Goal: Information Seeking & Learning: Learn about a topic

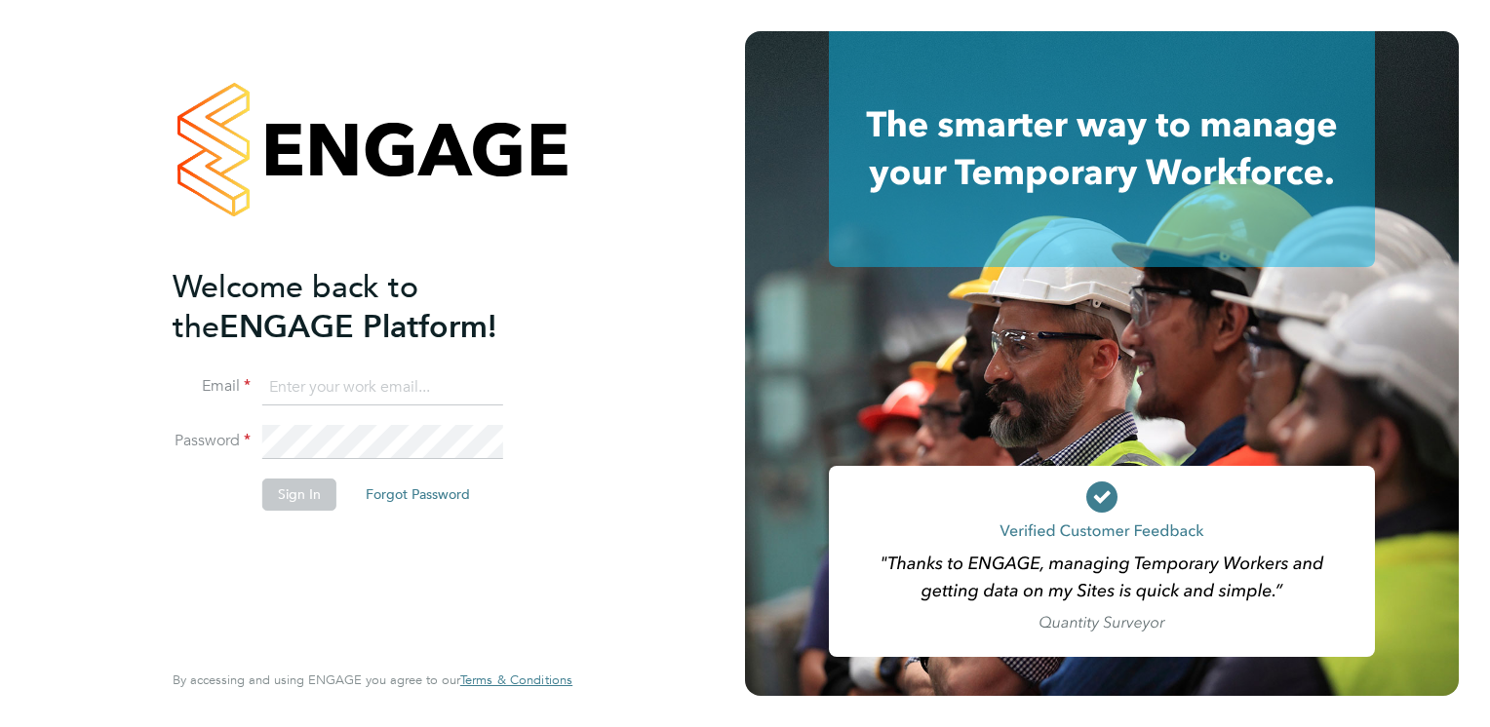
type input "connor.campbell@vgcgroup.co.uk"
click at [314, 493] on button "Sign In" at bounding box center [299, 494] width 74 height 31
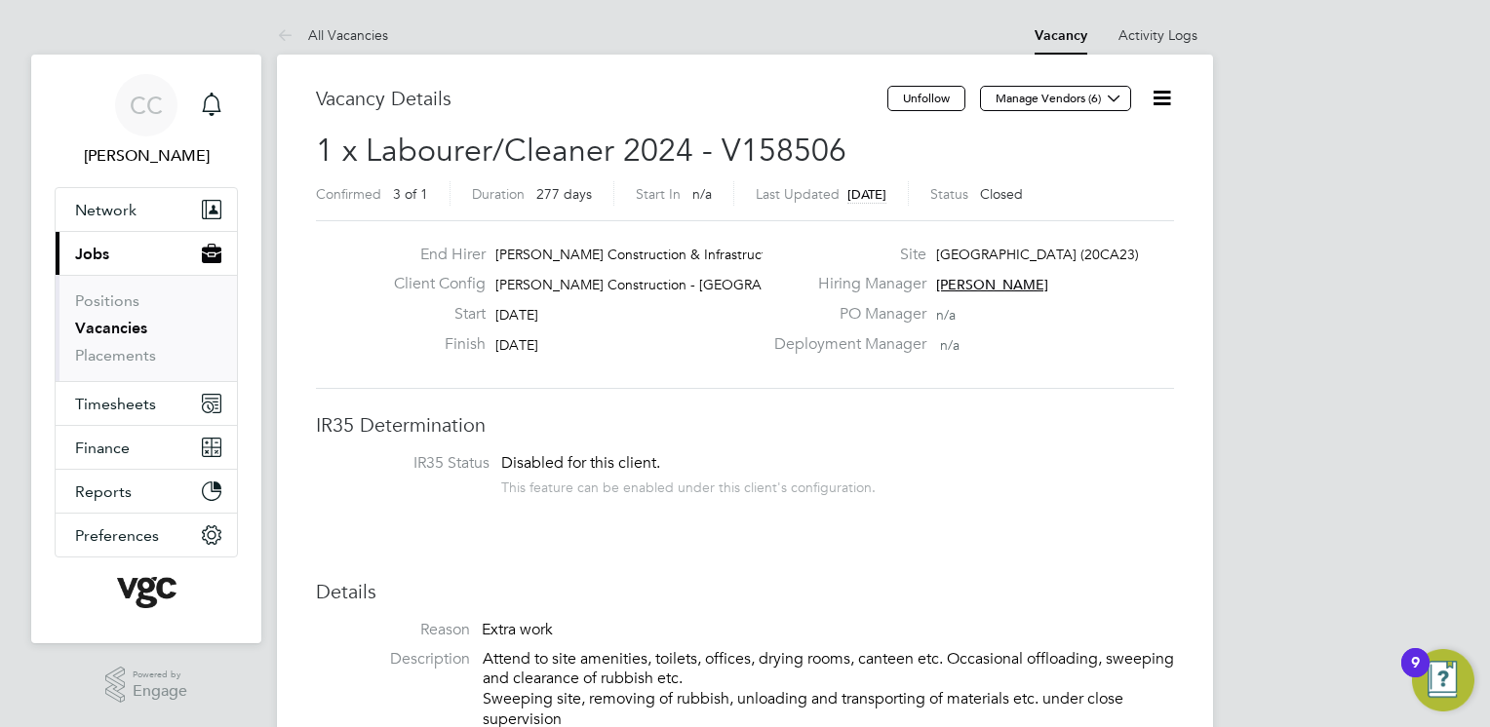
click at [117, 255] on button "Current page: Jobs" at bounding box center [146, 253] width 181 height 43
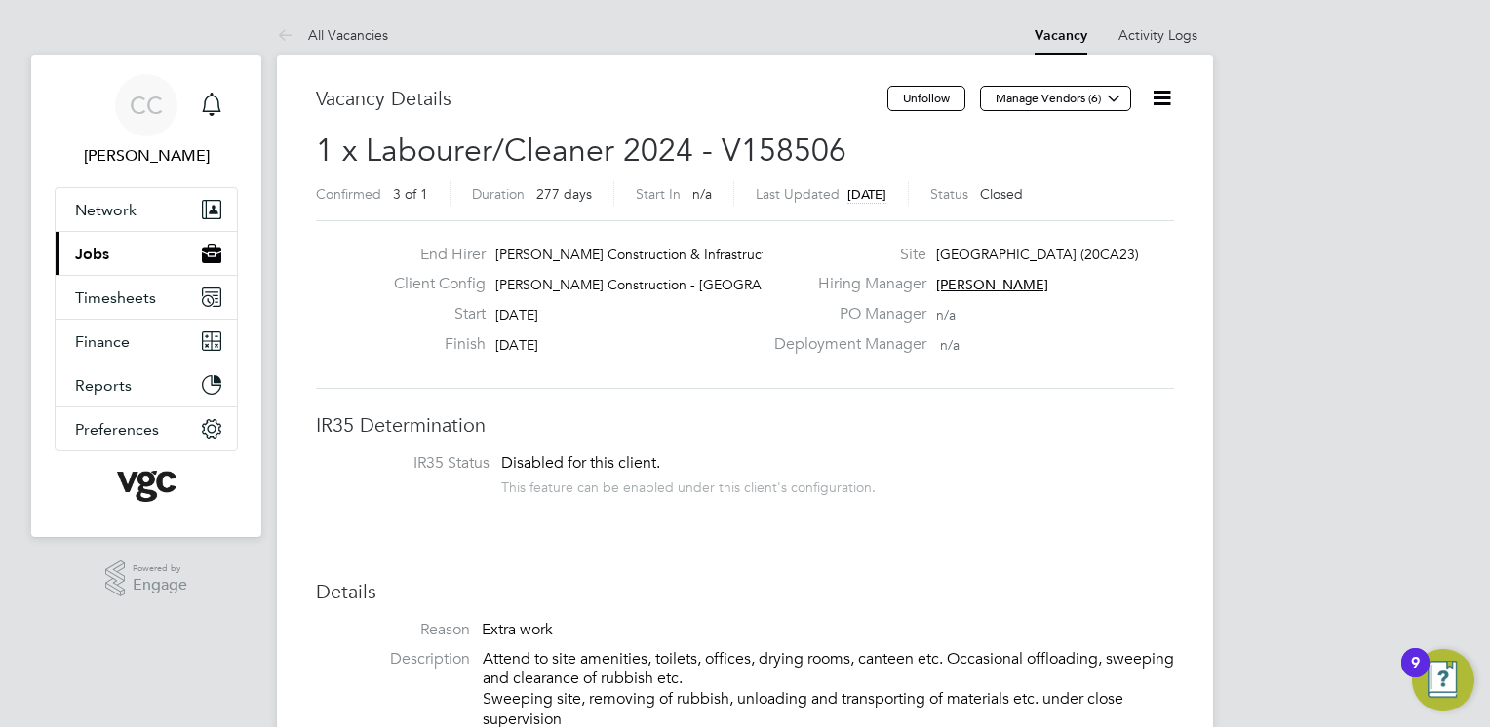
click at [111, 257] on button "Current page: Jobs" at bounding box center [146, 253] width 181 height 43
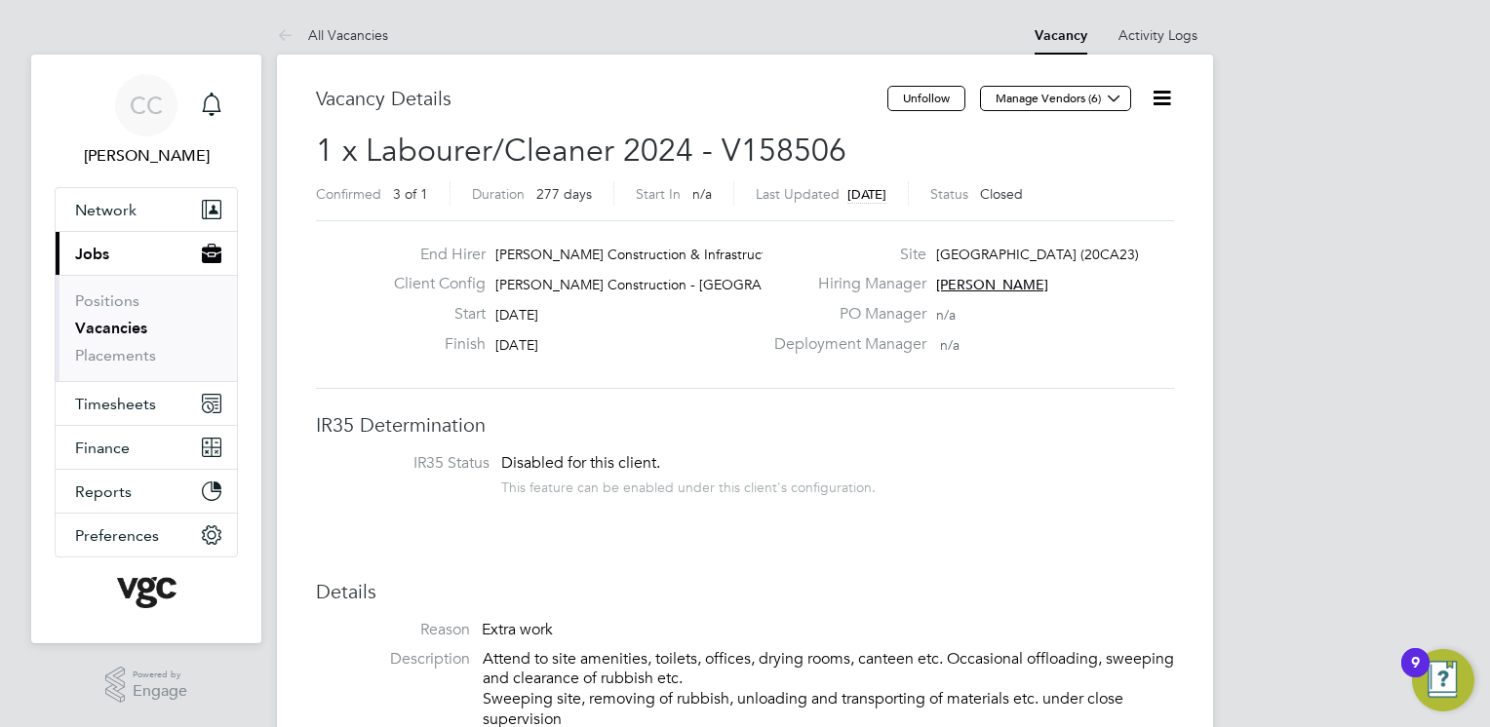
click at [133, 327] on link "Vacancies" at bounding box center [111, 328] width 72 height 19
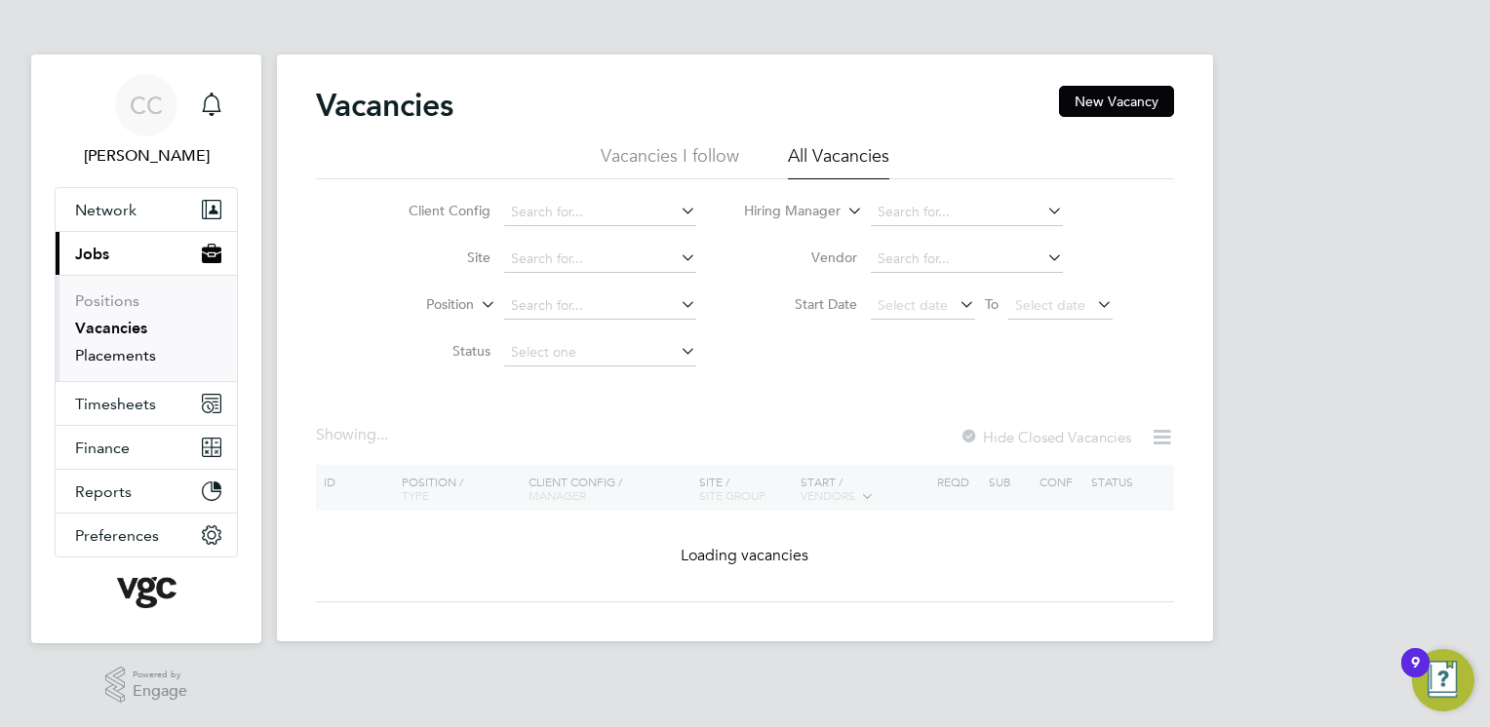
click at [117, 349] on link "Placements" at bounding box center [115, 355] width 81 height 19
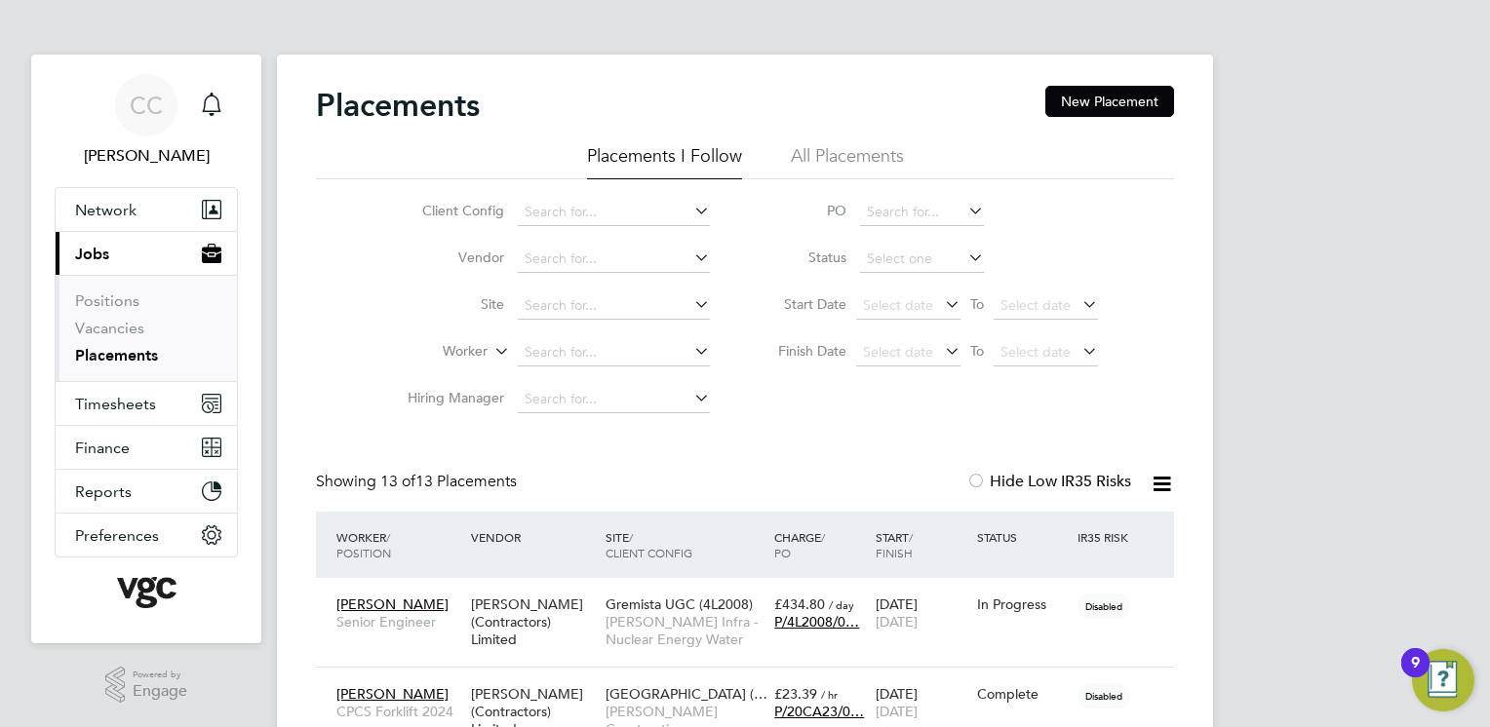
scroll to position [73, 170]
click at [857, 151] on li "All Placements" at bounding box center [847, 161] width 113 height 35
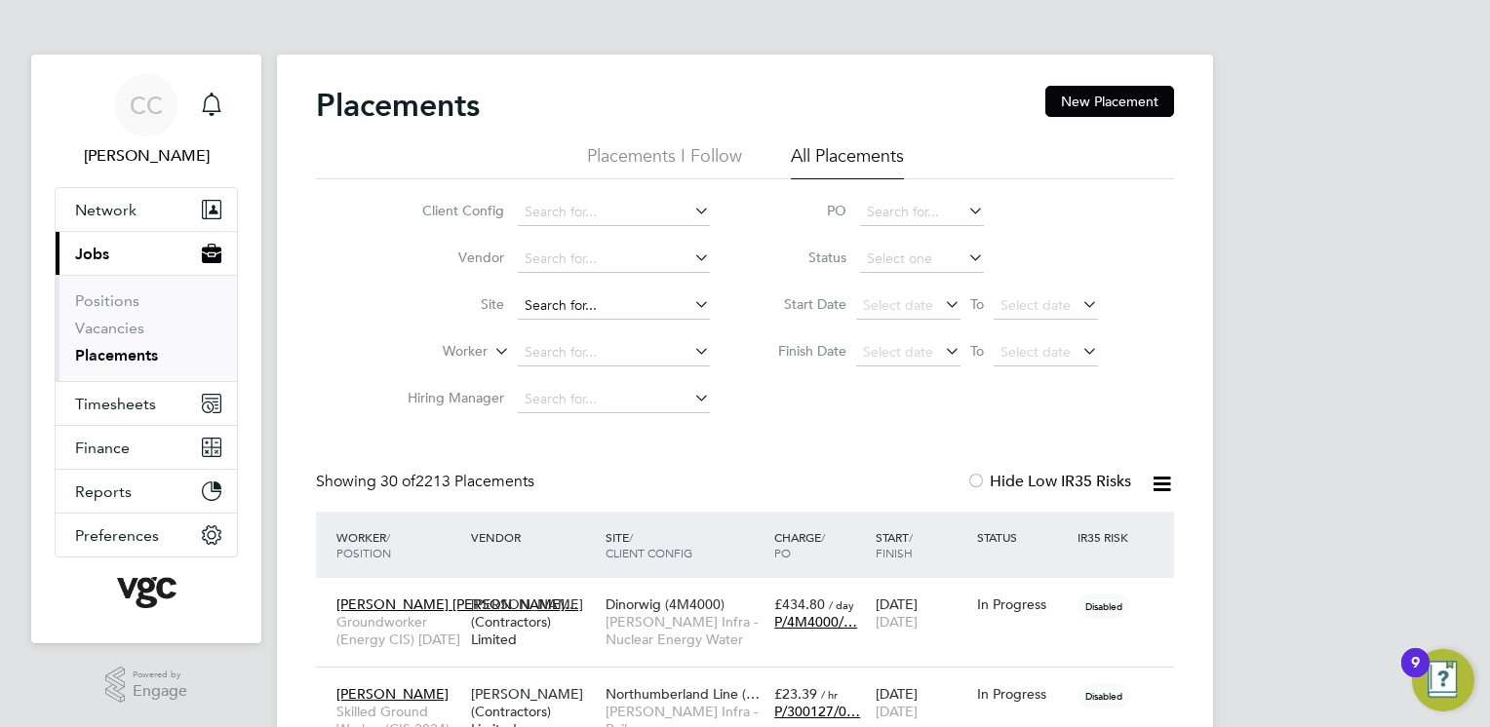
click at [595, 307] on input at bounding box center [614, 306] width 192 height 27
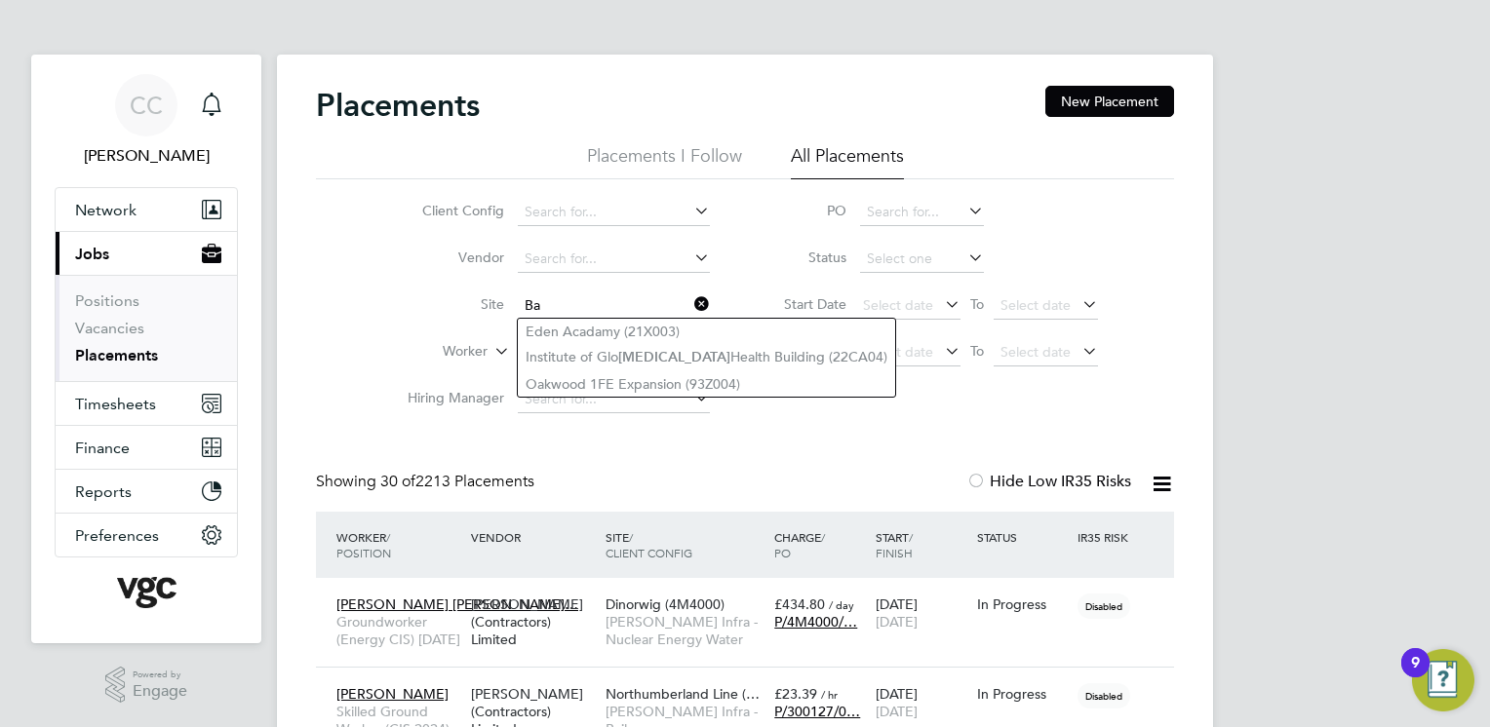
type input "B"
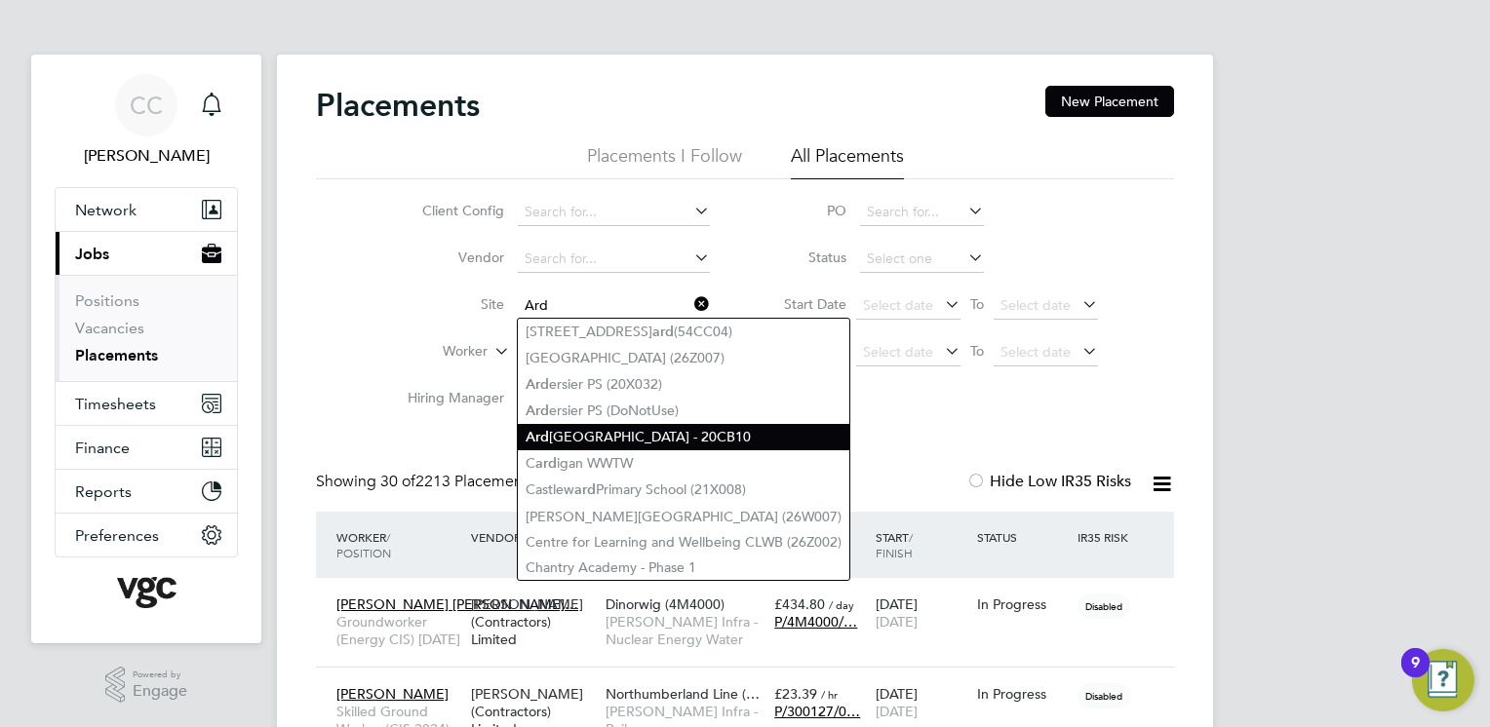
click at [677, 432] on li "Ard rossan Community Campus - 20CB10" at bounding box center [684, 437] width 332 height 26
type input "Ardrossan Community Campus - 20CB10"
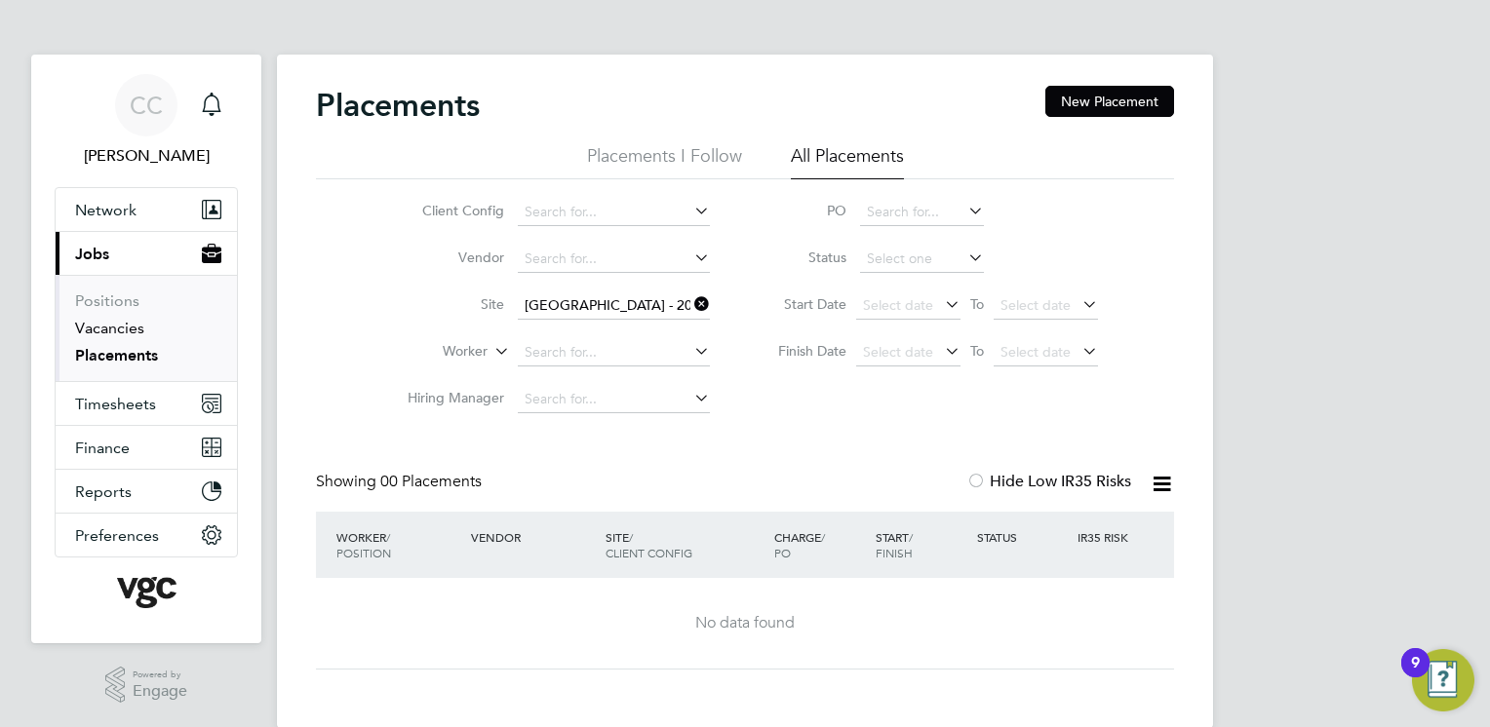
click at [128, 333] on link "Vacancies" at bounding box center [109, 328] width 69 height 19
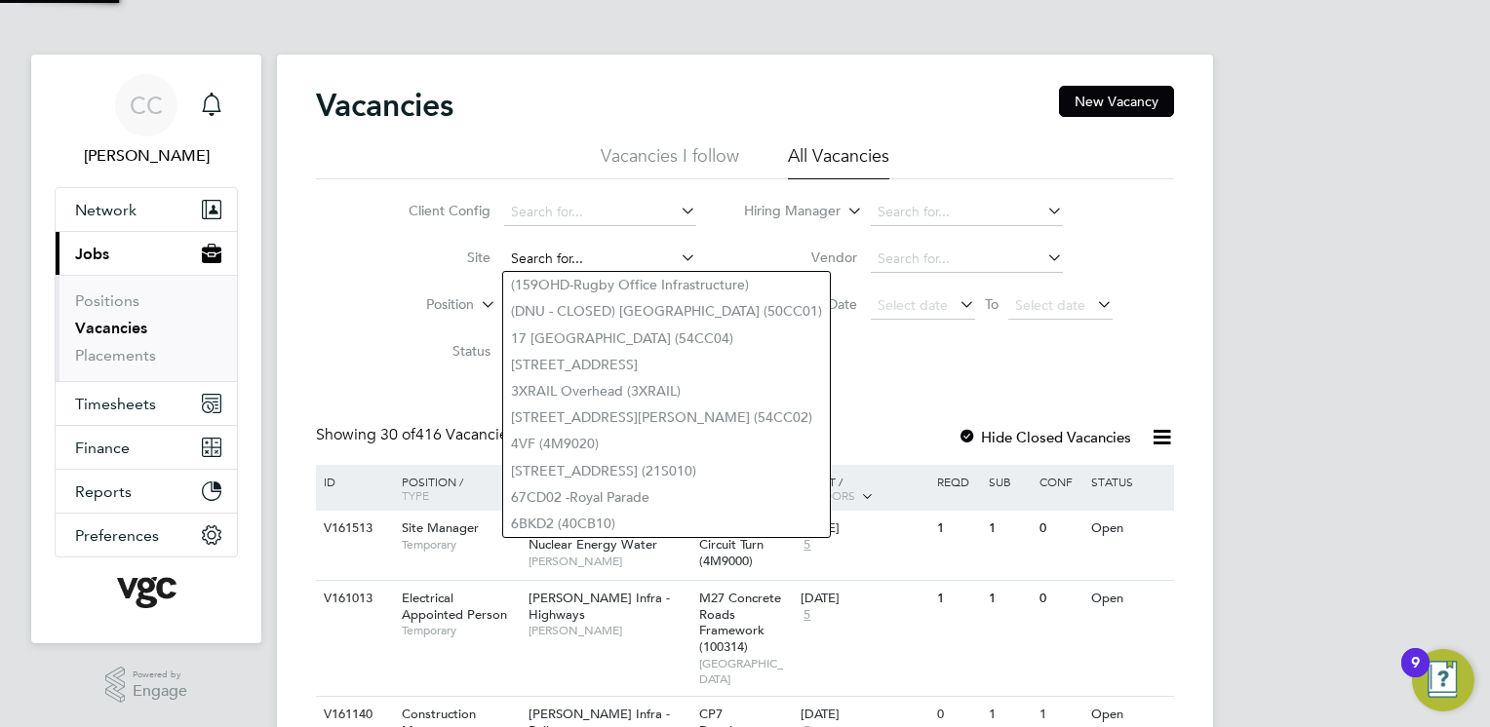
click at [571, 261] on input at bounding box center [600, 259] width 192 height 27
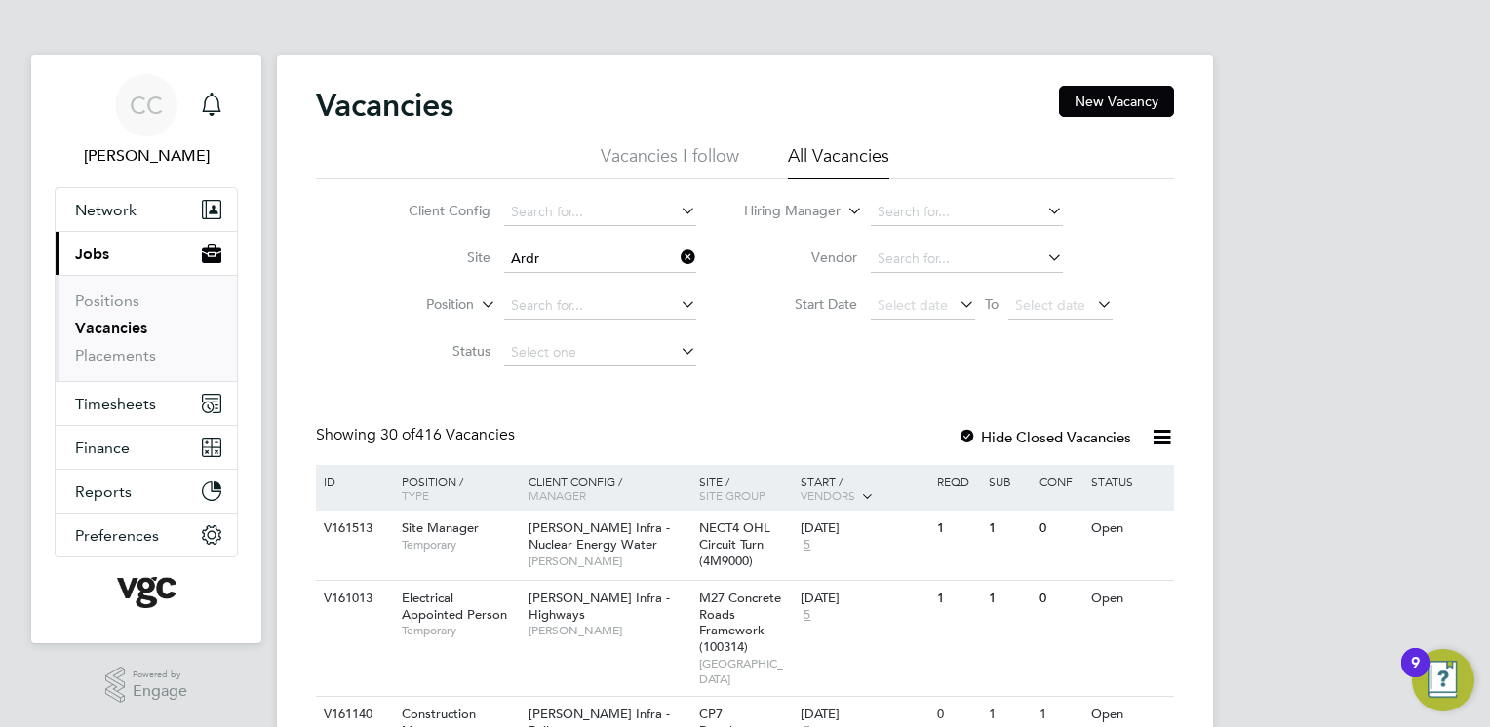
click at [598, 319] on li "Ardr ossan Community Campus - 20CB10" at bounding box center [626, 310] width 246 height 26
type input "Ardrossan Community Campus - 20CB10"
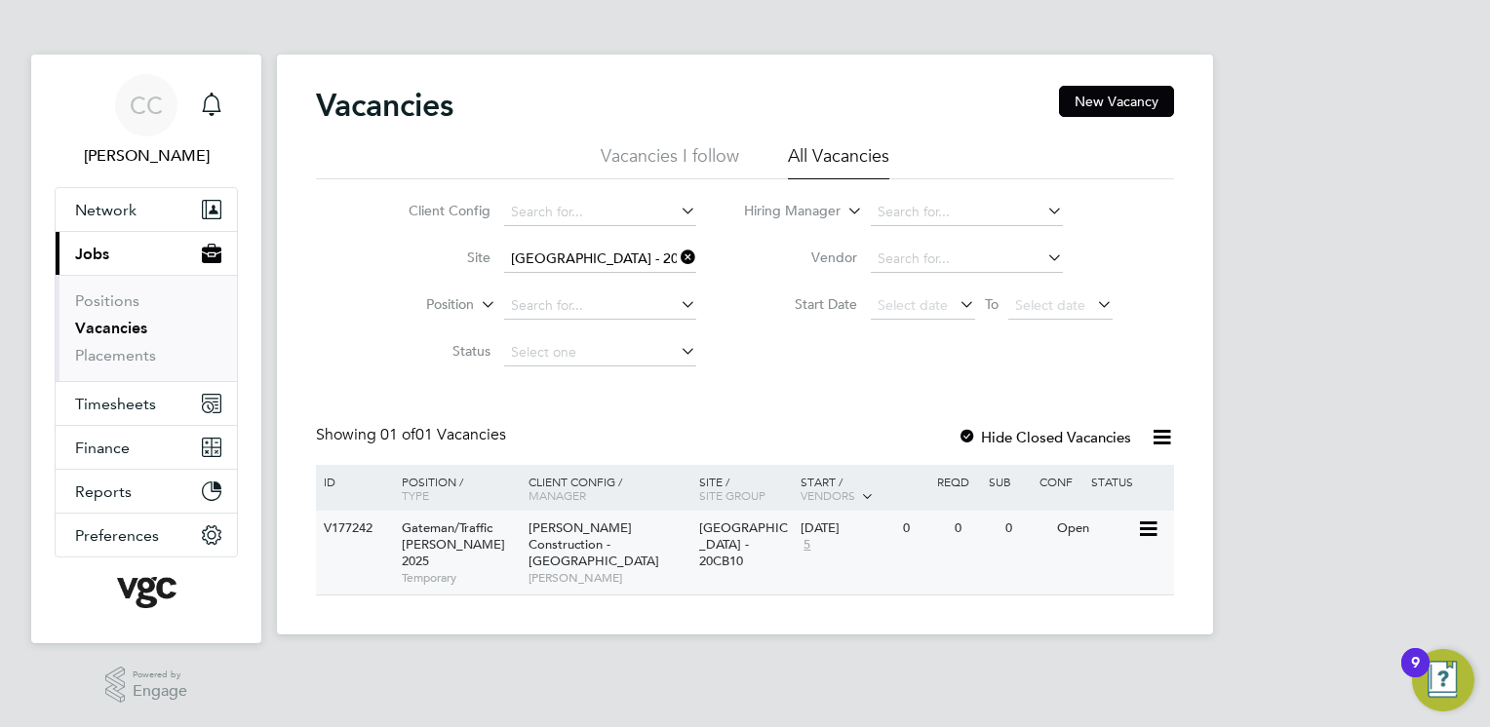
click at [654, 553] on div "Morgan Sindall Construction - Scotland Kevin Workman" at bounding box center [609, 553] width 171 height 84
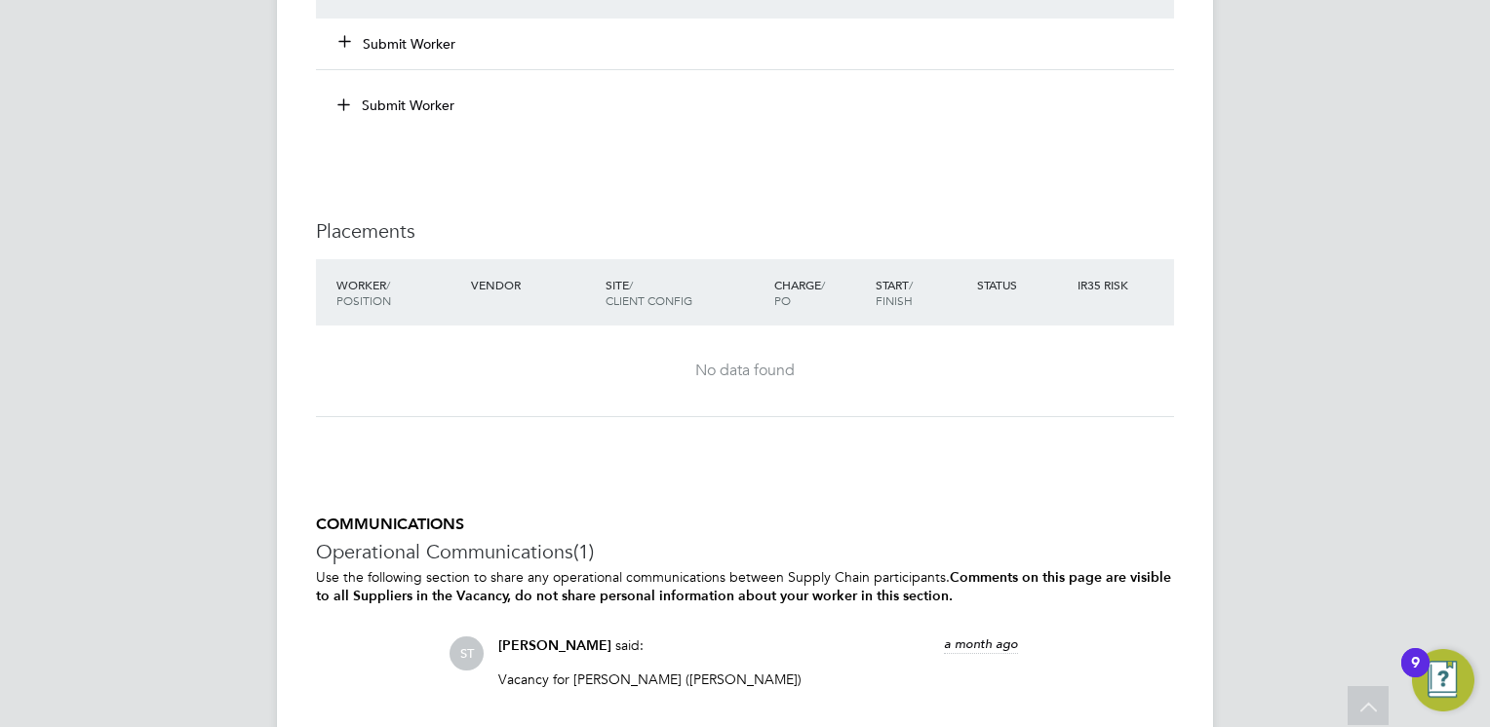
scroll to position [1794, 0]
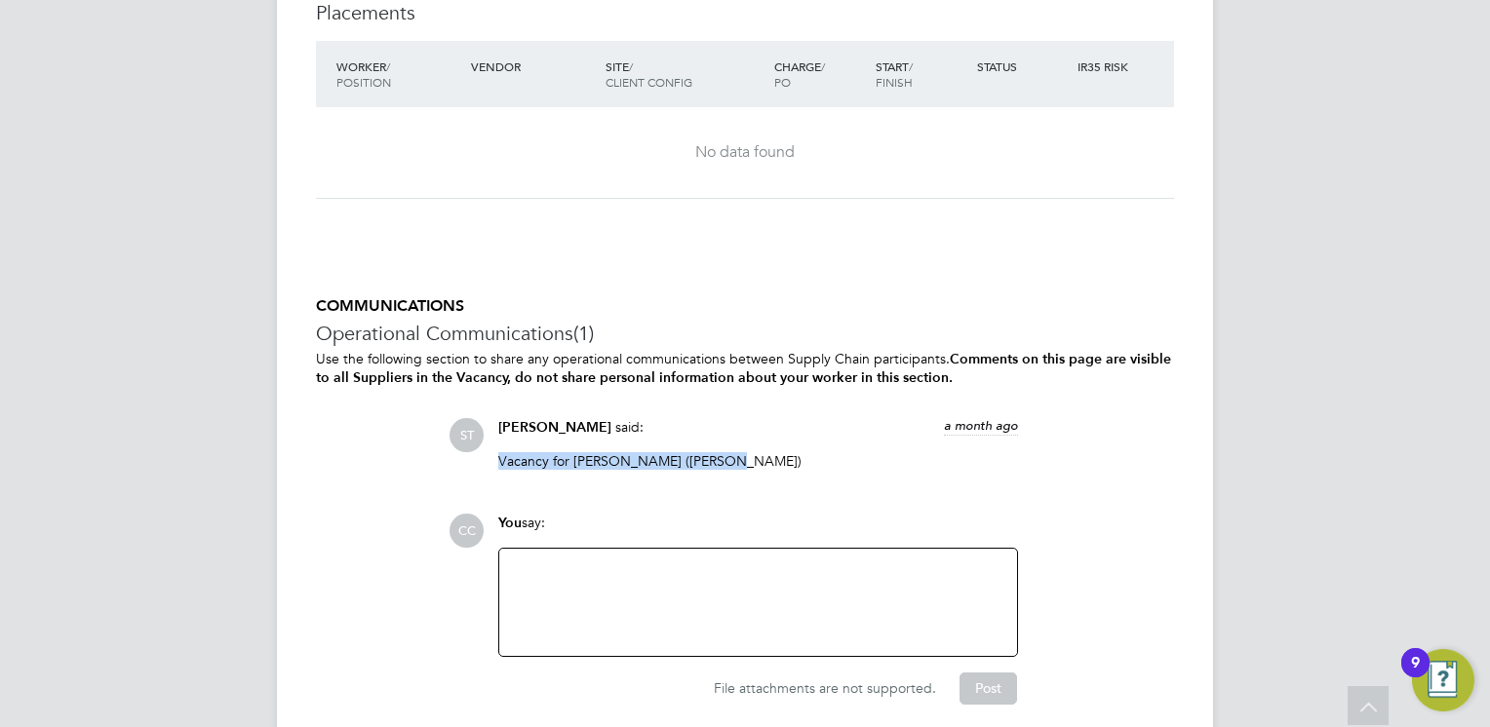
drag, startPoint x: 725, startPoint y: 460, endPoint x: 496, endPoint y: 458, distance: 228.2
click at [496, 458] on div "Samreet Thandi said: a month ago Vacancy for Stephen McShane (Hays) Show more" at bounding box center [758, 451] width 539 height 66
click at [653, 473] on div "Vacancy for Stephen McShane (Hays)" at bounding box center [758, 468] width 520 height 32
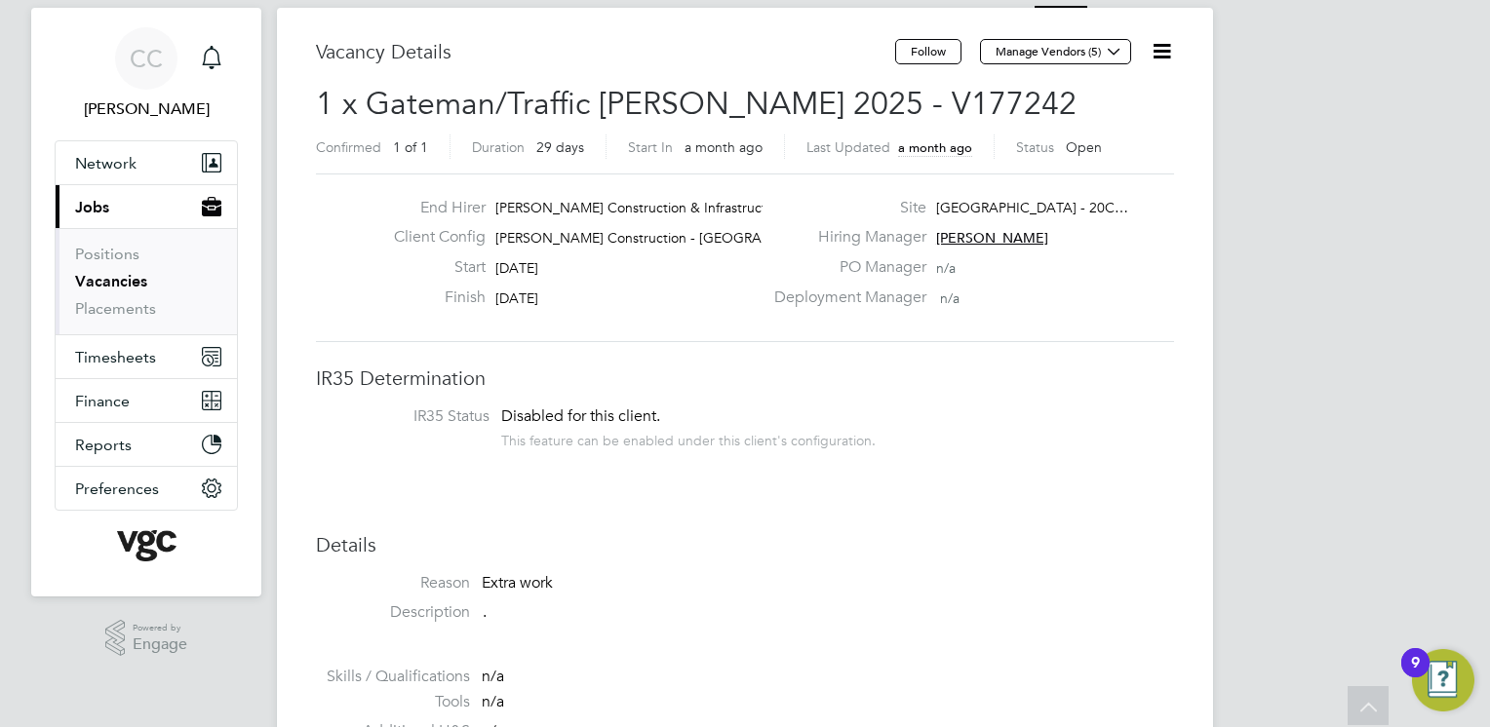
scroll to position [0, 0]
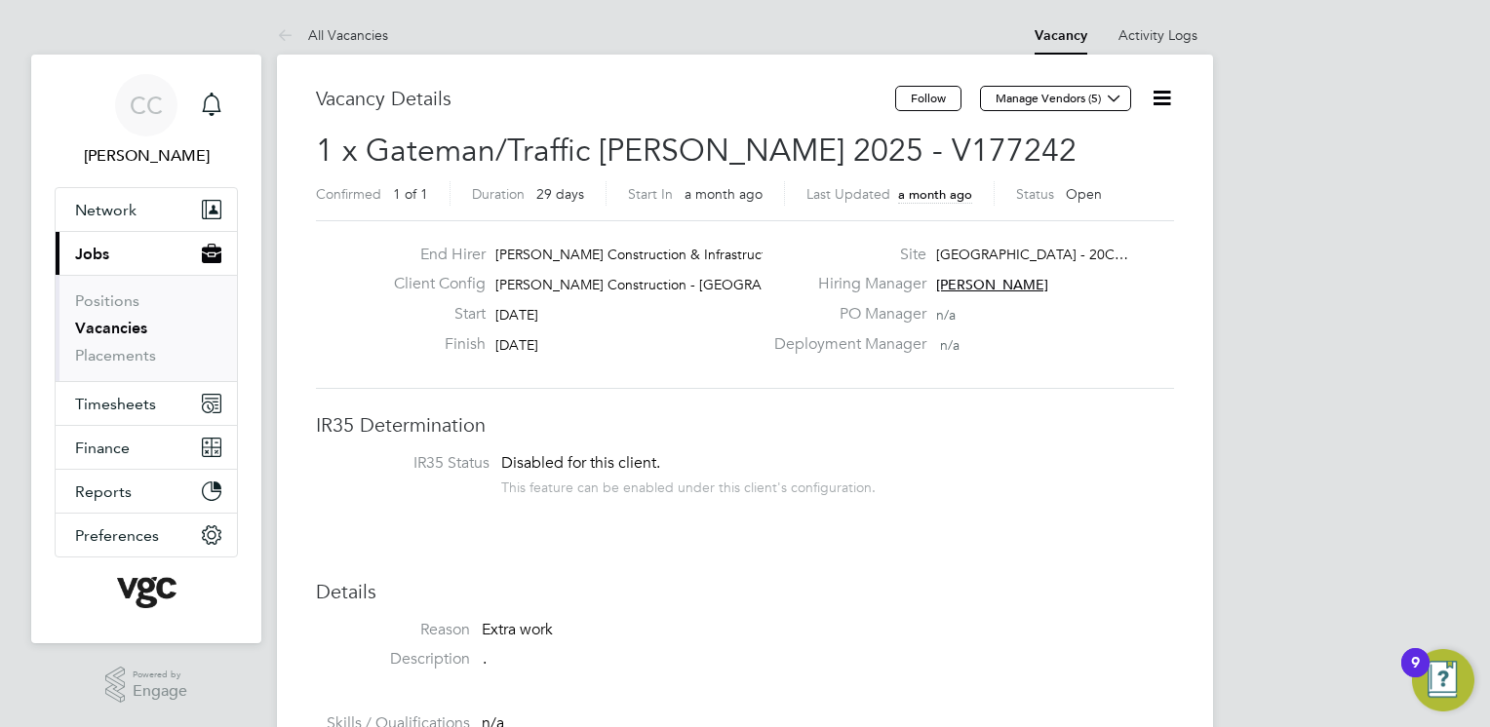
click at [105, 331] on link "Vacancies" at bounding box center [111, 328] width 72 height 19
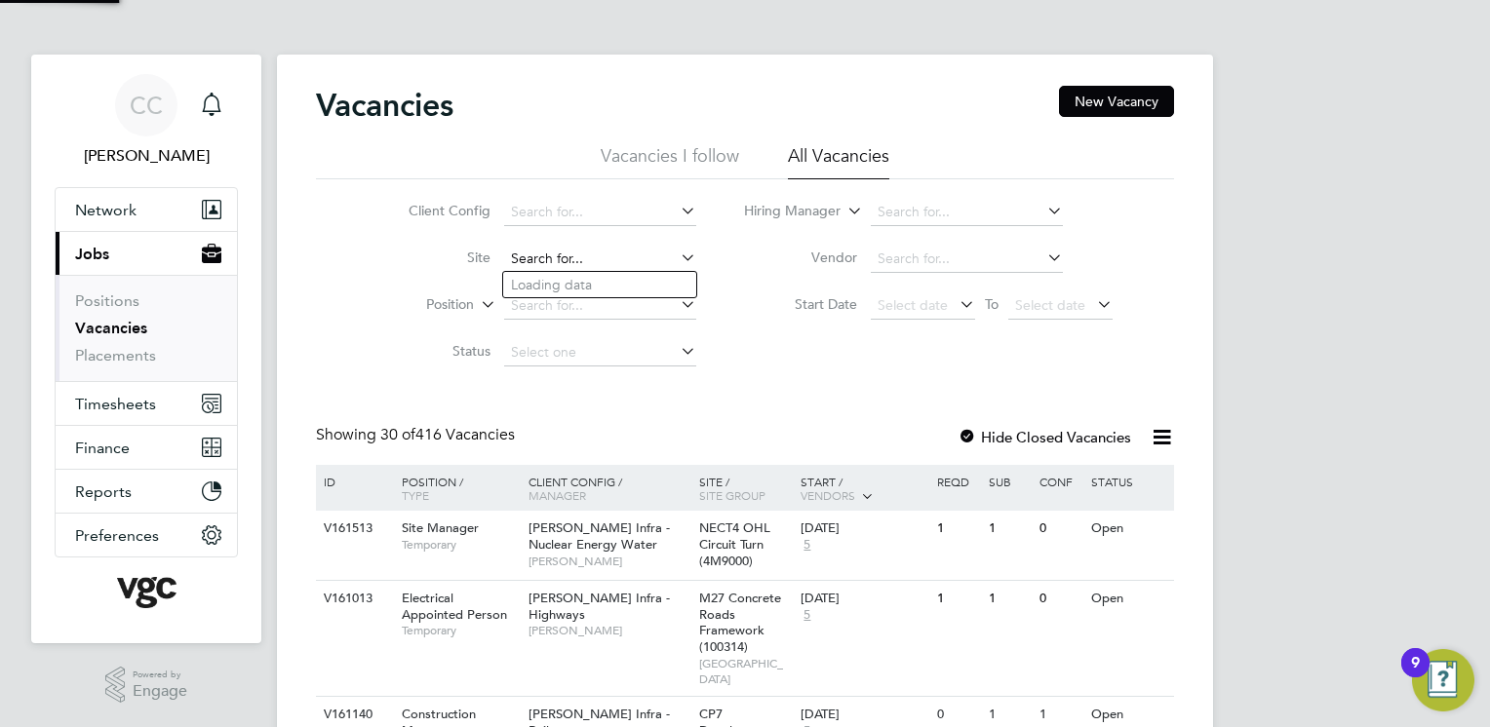
click at [539, 255] on input at bounding box center [600, 259] width 192 height 27
type input "S"
type input "Queen"
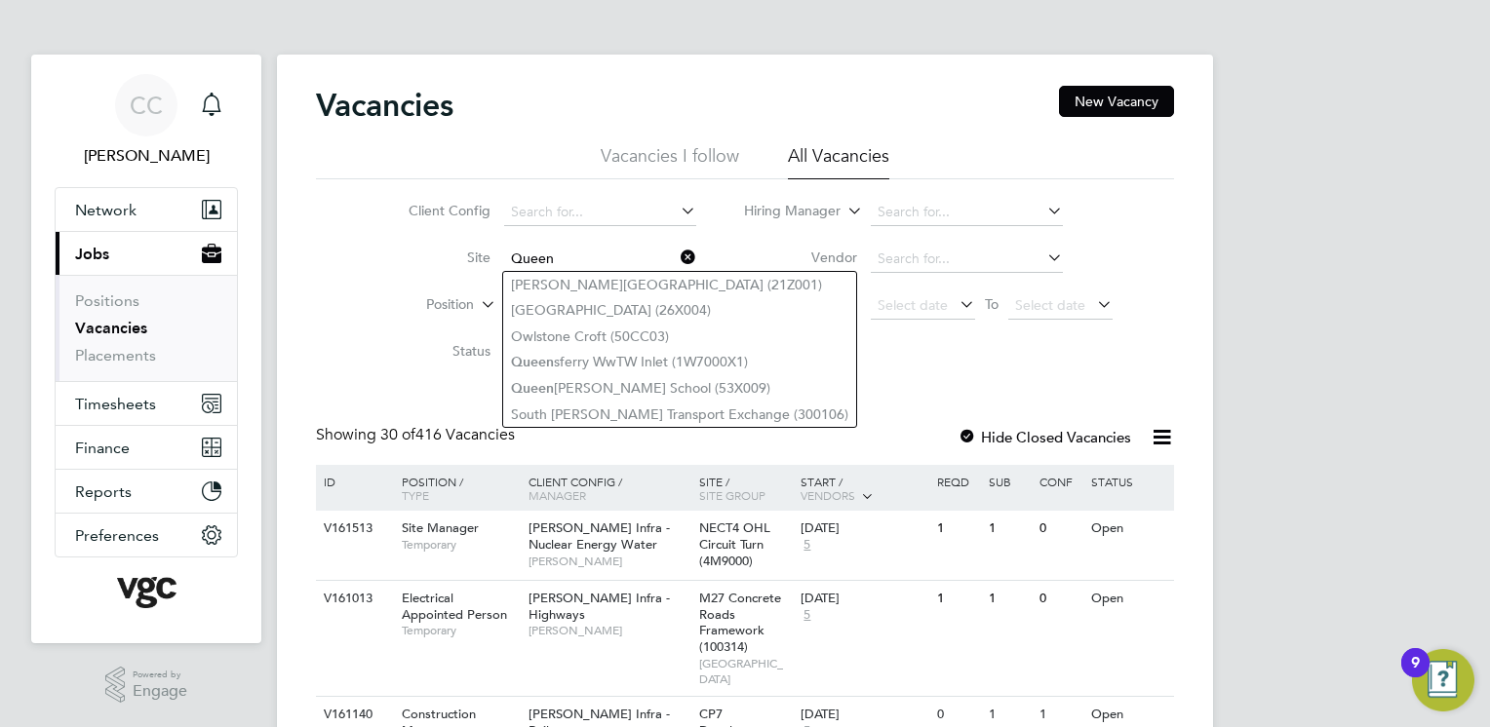
drag, startPoint x: 579, startPoint y: 259, endPoint x: 481, endPoint y: 271, distance: 99.2
click at [481, 271] on li "Site Queen" at bounding box center [537, 259] width 367 height 47
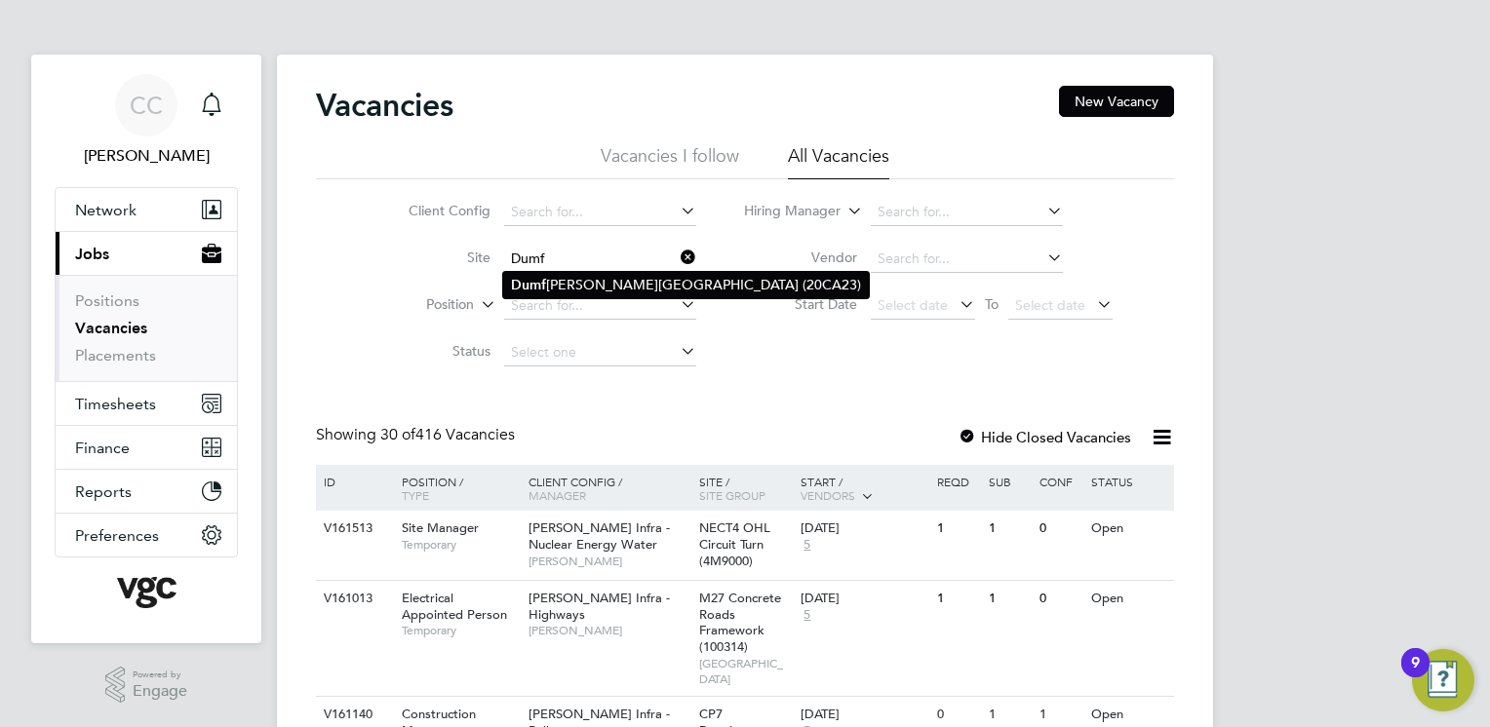
click at [581, 277] on li "Dumf ries High School (20CA23)" at bounding box center [686, 285] width 366 height 26
type input "Dumfries High School (20CA23)"
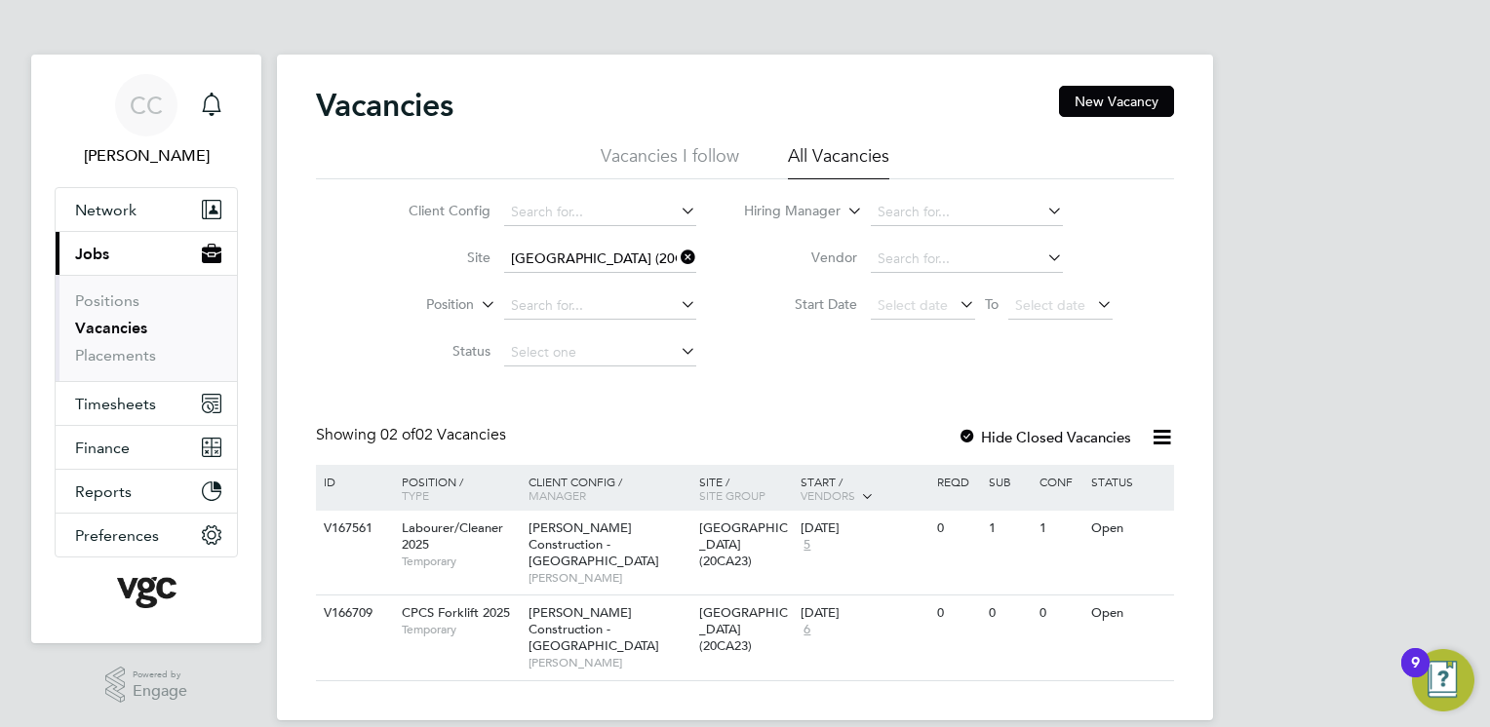
click at [677, 261] on icon at bounding box center [677, 257] width 0 height 27
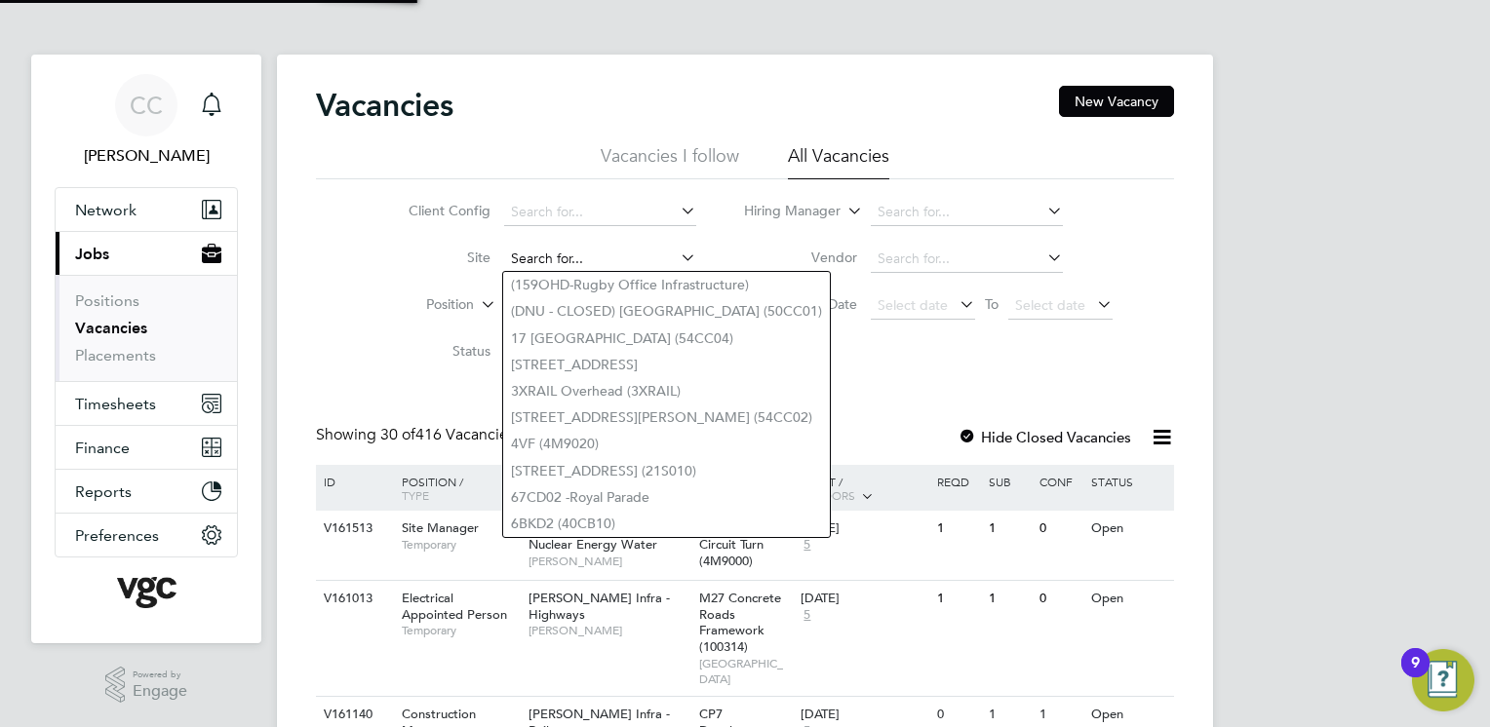
click at [578, 255] on input at bounding box center [600, 259] width 192 height 27
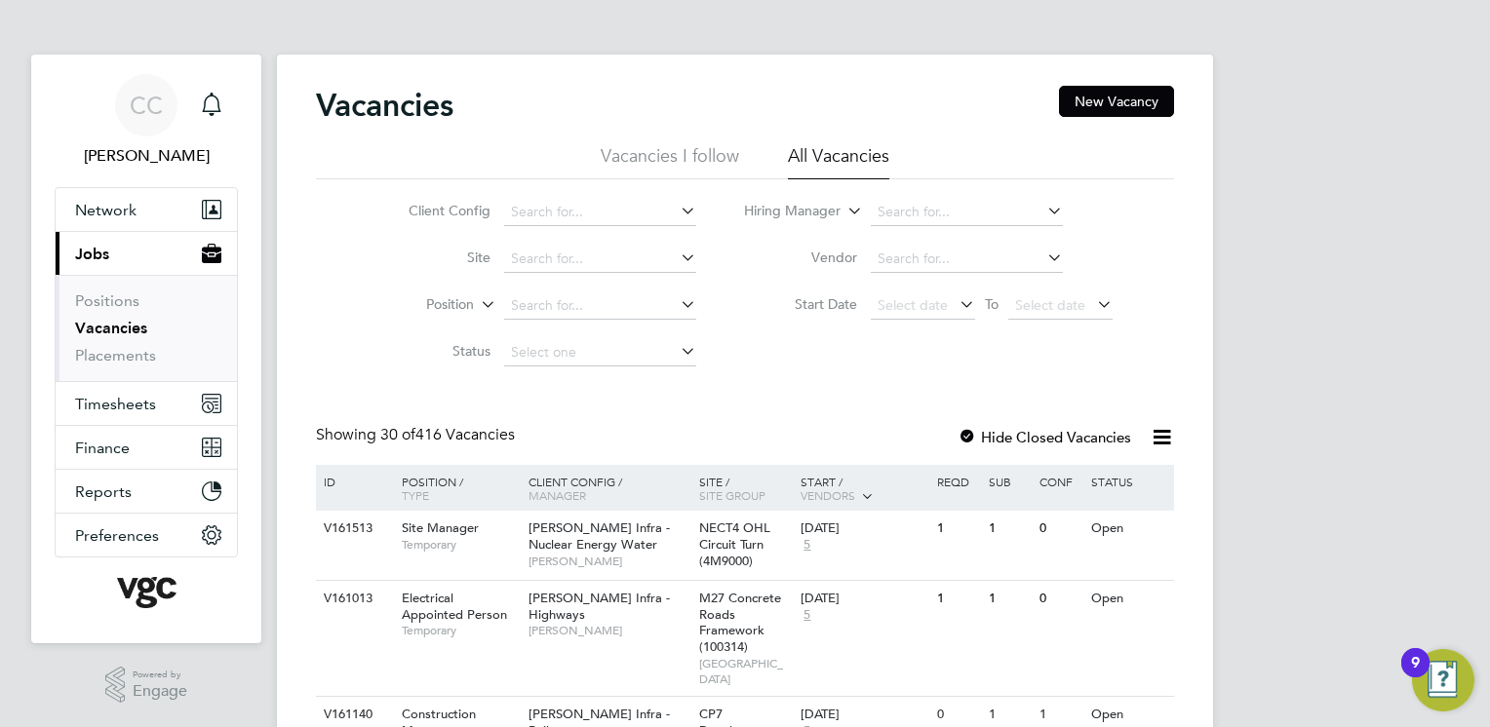
click at [366, 277] on li "Site" at bounding box center [537, 259] width 367 height 47
click at [928, 259] on input at bounding box center [967, 259] width 192 height 27
click at [781, 289] on li "Start Date Select date To Select date" at bounding box center [929, 306] width 416 height 47
click at [625, 212] on input at bounding box center [600, 212] width 192 height 27
click at [612, 365] on li "Lovell - Scotland" at bounding box center [643, 371] width 280 height 26
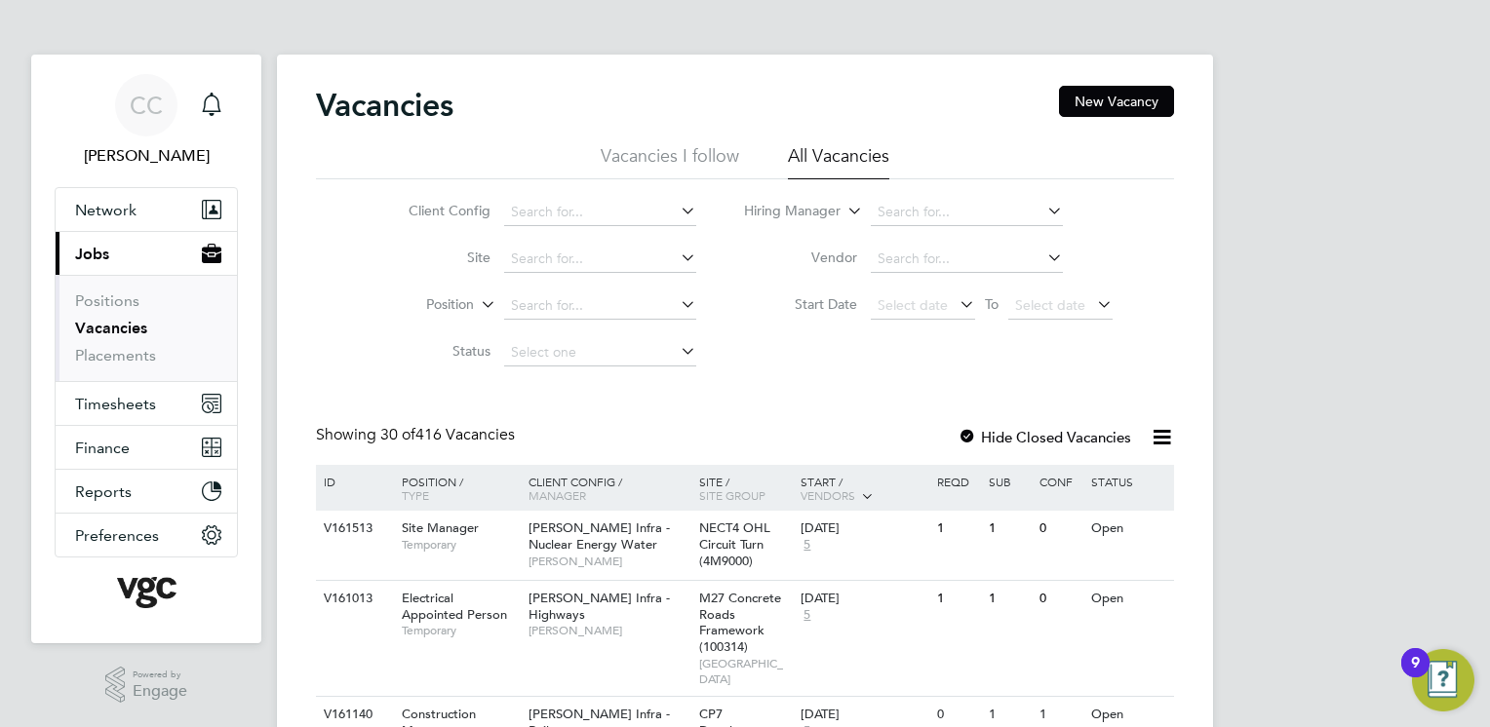
type input "Lovell - Scotland"
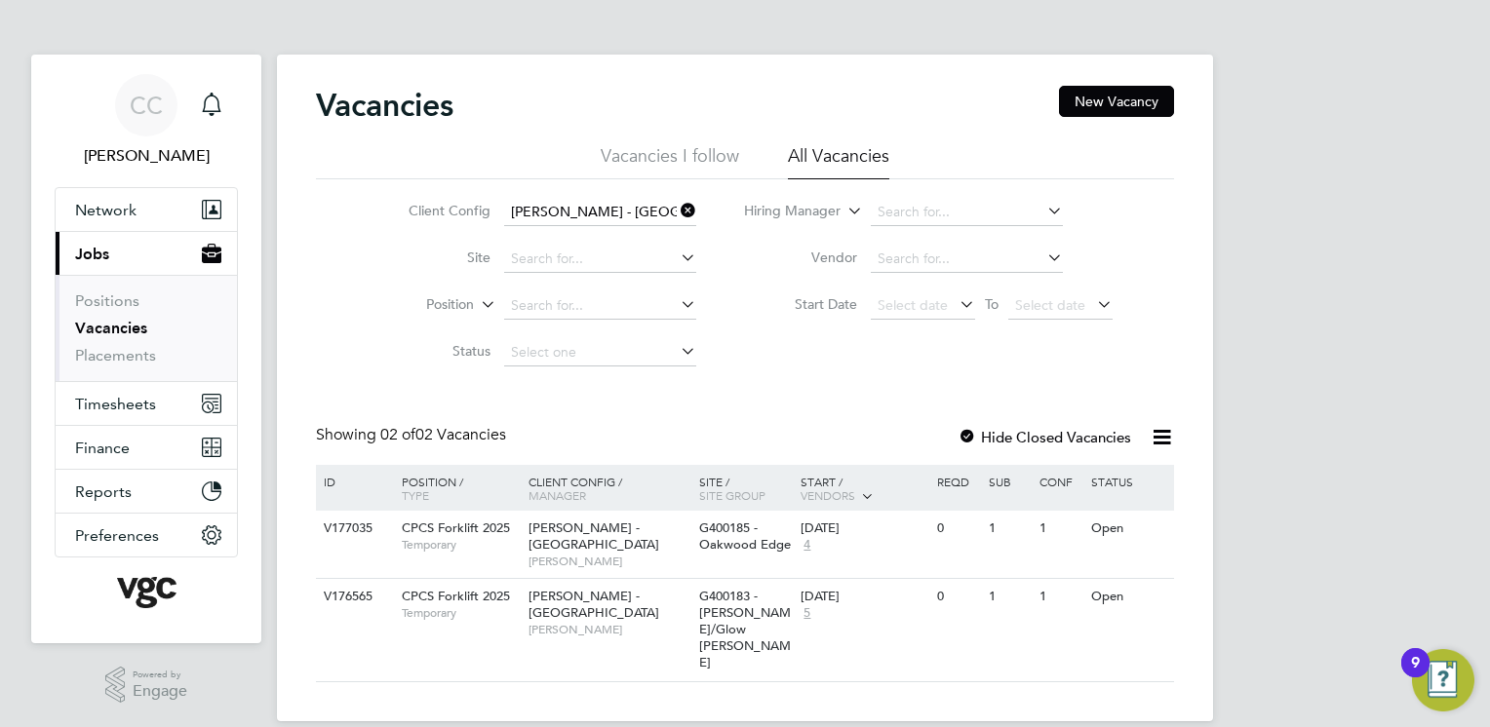
click at [677, 212] on icon at bounding box center [677, 210] width 0 height 27
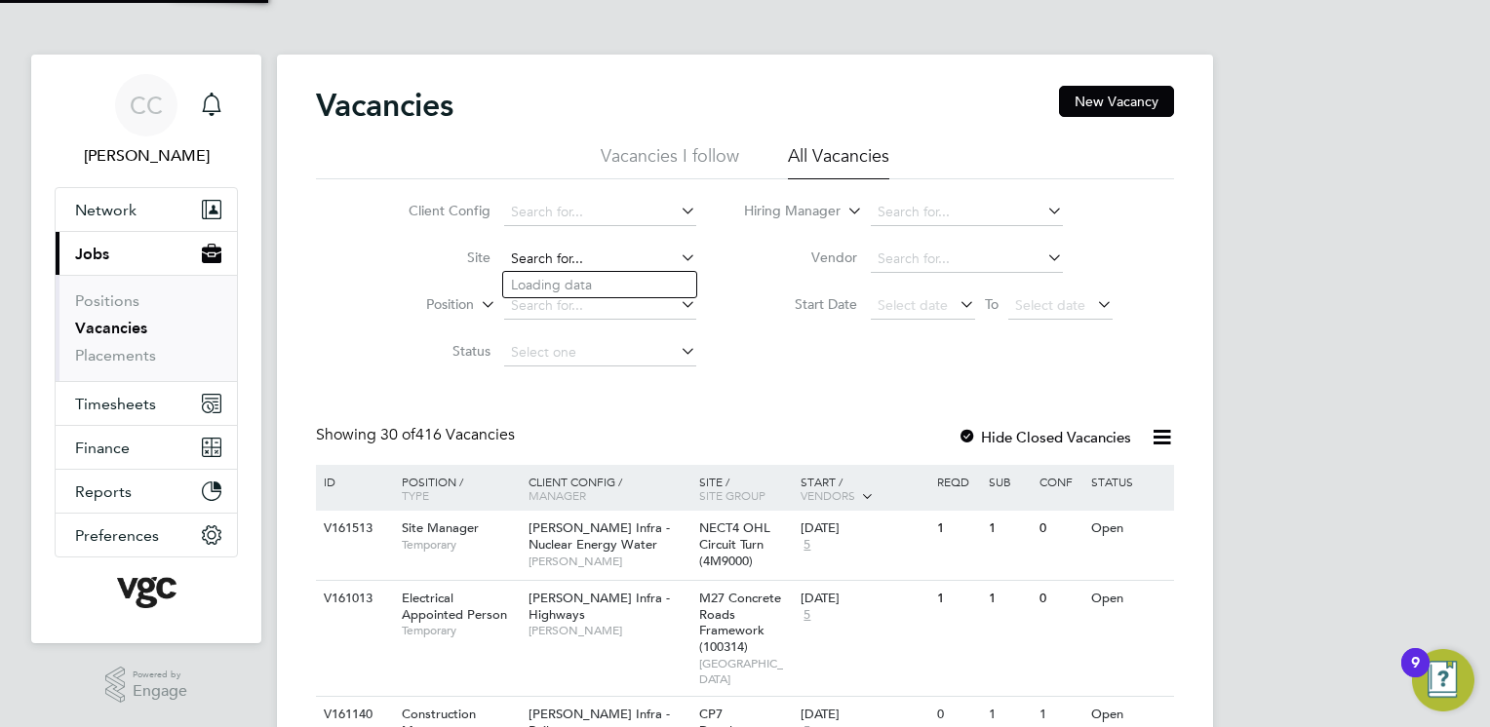
click at [604, 253] on input at bounding box center [600, 259] width 192 height 27
click at [601, 286] on b "Oak" at bounding box center [589, 285] width 27 height 17
type input "G400185 - Oakwood Edge"
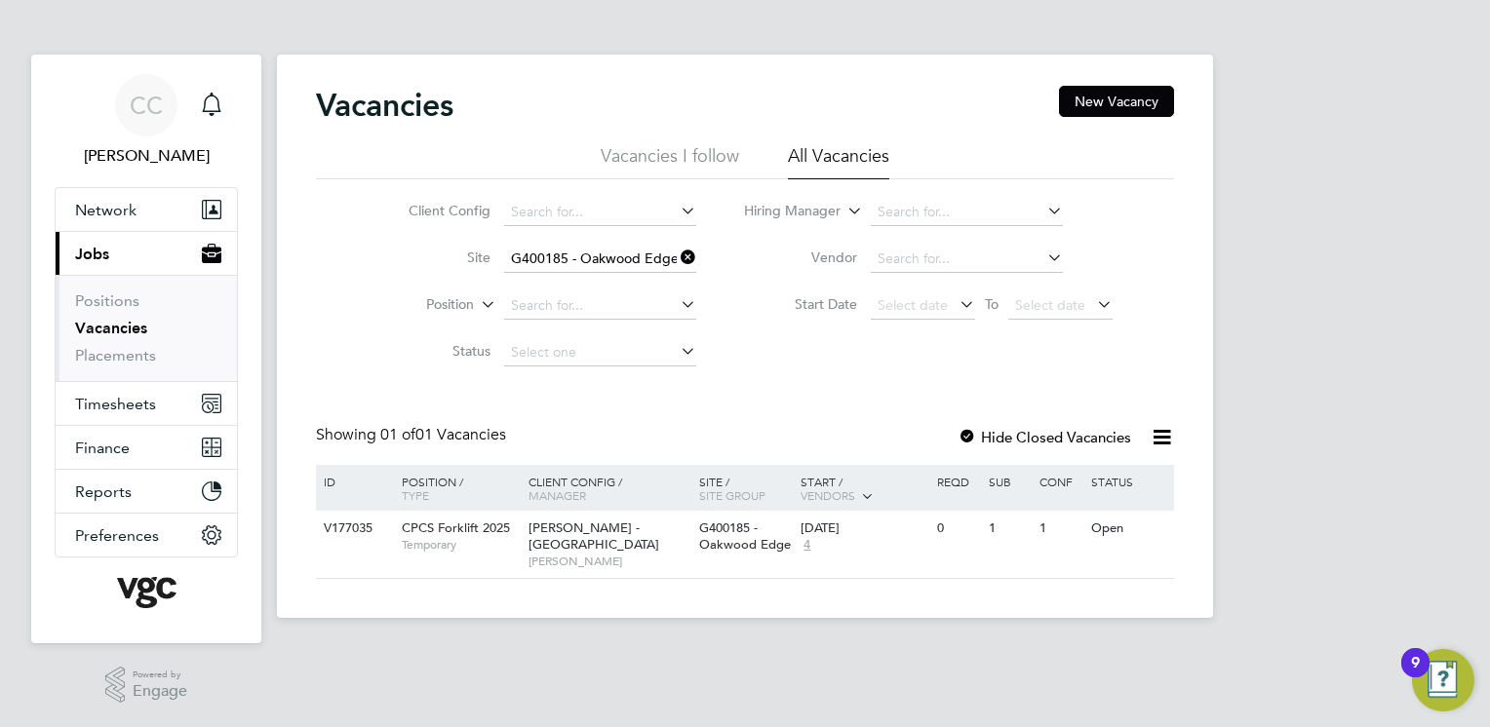
click at [677, 256] on icon at bounding box center [677, 257] width 0 height 27
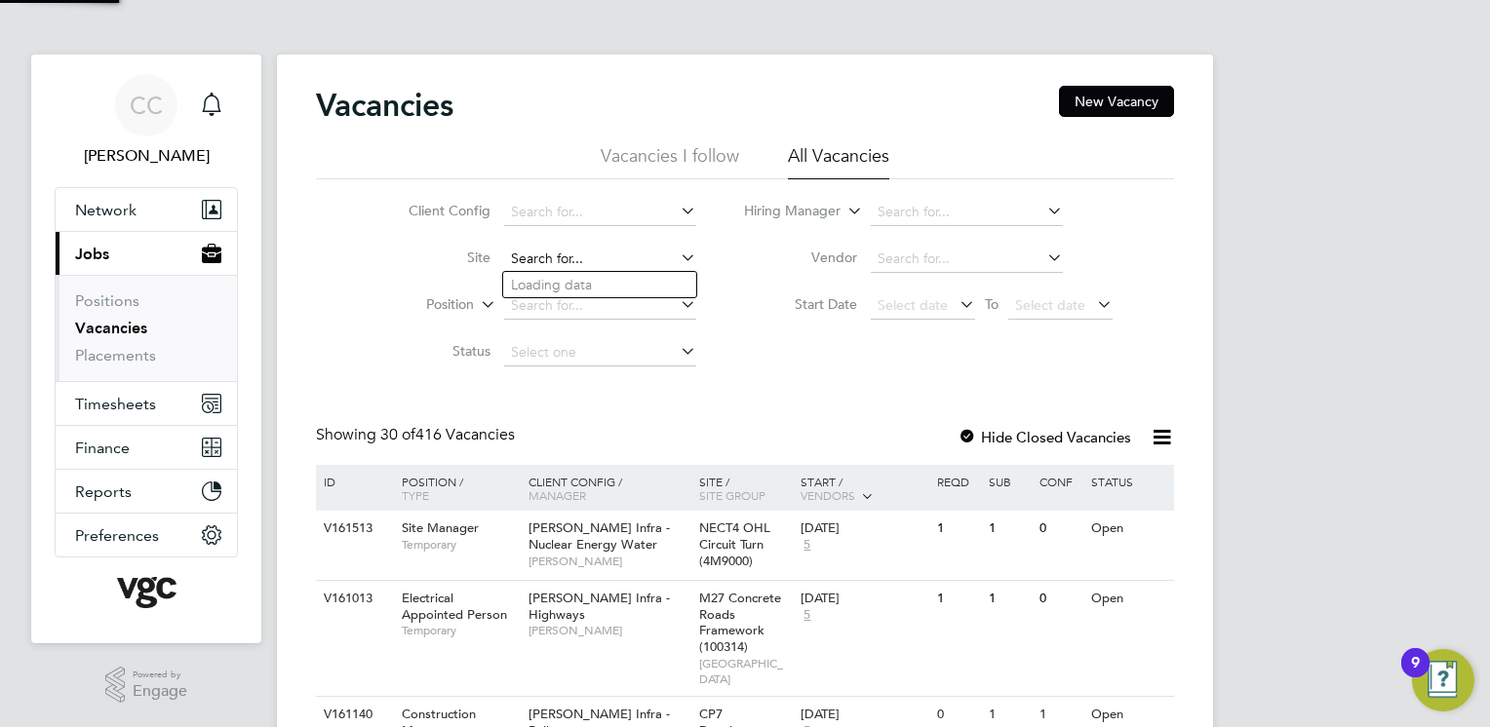
click at [575, 255] on input at bounding box center [600, 259] width 192 height 27
click at [587, 275] on li "Orbis ton Community Hub (20Z021)" at bounding box center [620, 285] width 235 height 26
type input "Orbiston Community Hub (20Z021)"
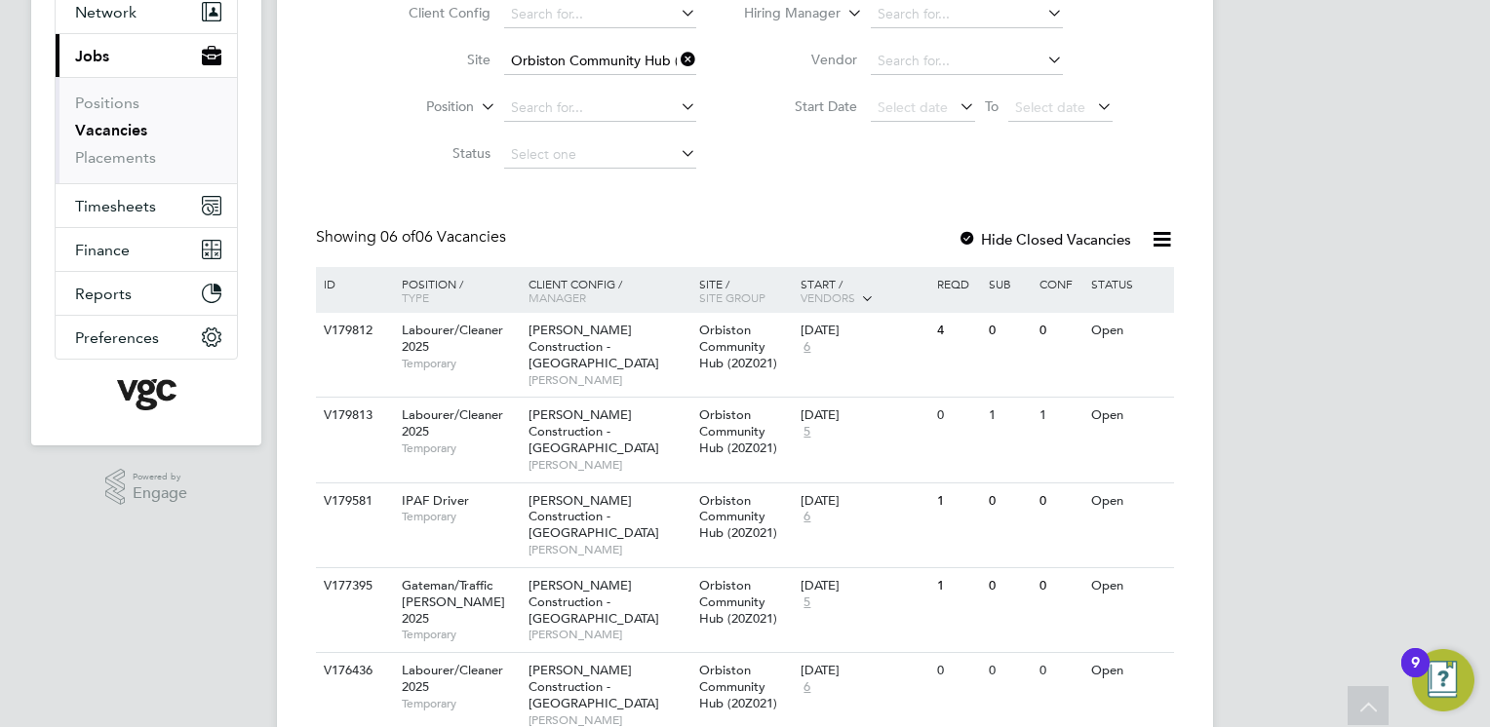
scroll to position [205, 0]
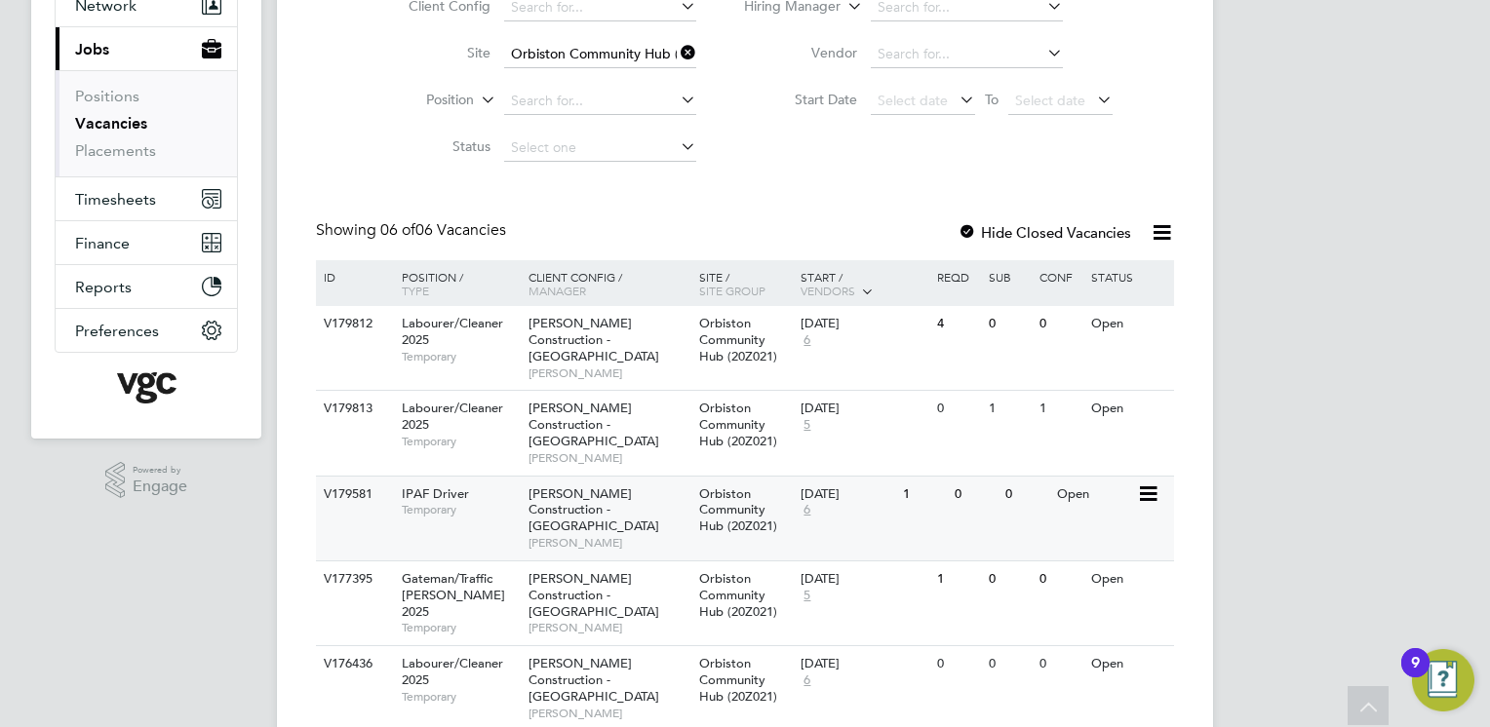
click at [632, 486] on span "[PERSON_NAME] Construction - [GEOGRAPHIC_DATA]" at bounding box center [594, 511] width 131 height 50
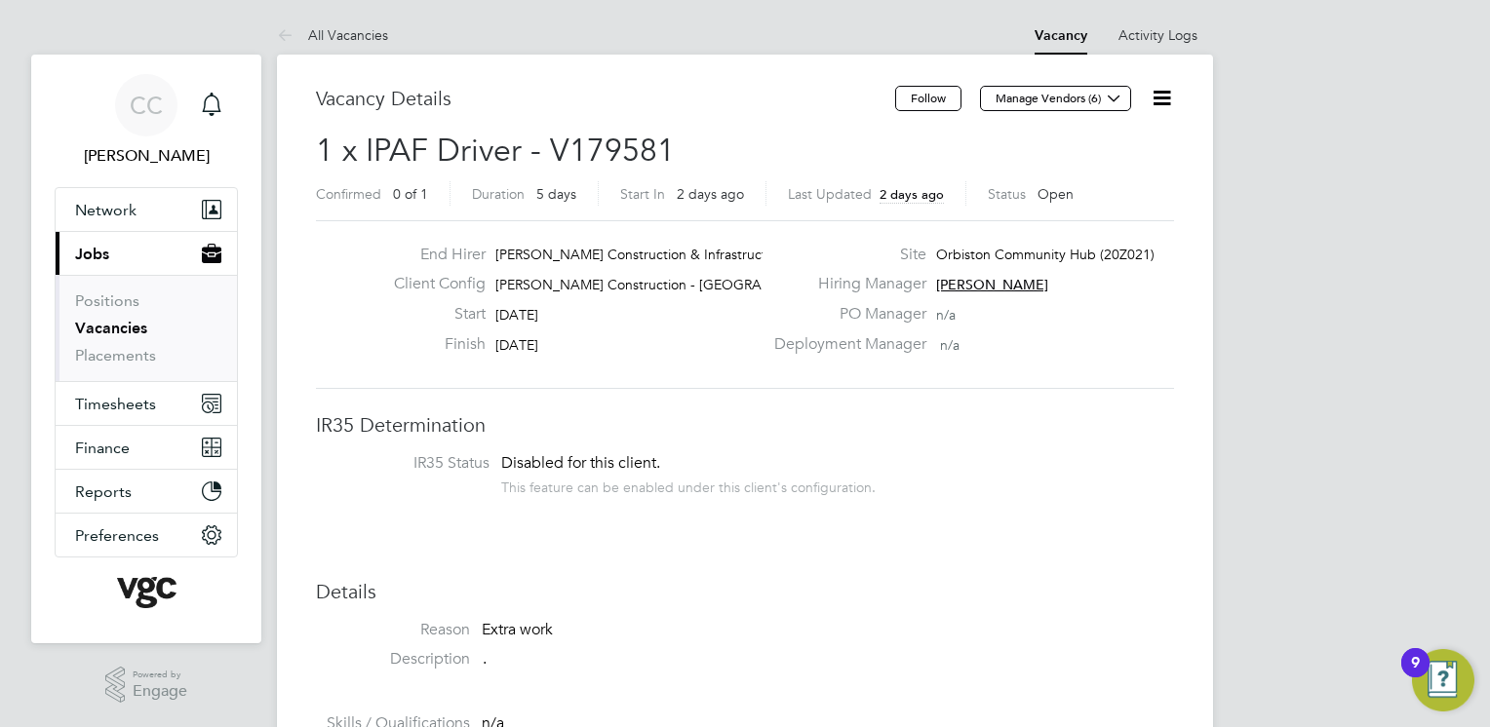
click at [293, 30] on icon at bounding box center [289, 36] width 24 height 24
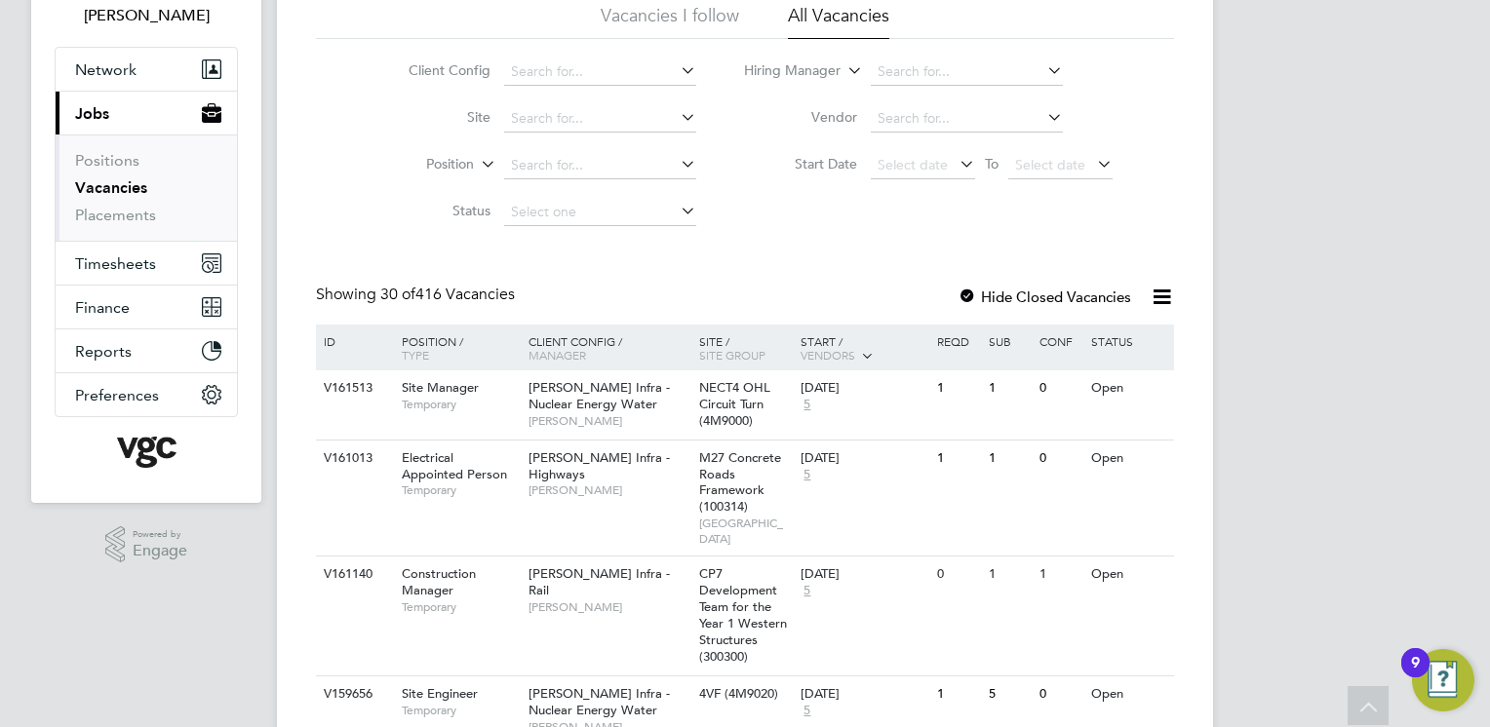
scroll to position [143, 0]
click at [800, 437] on div "V161013 Electrical Appointed Person Temporary Morgan Sindall Infra - Highways K…" at bounding box center [745, 495] width 858 height 117
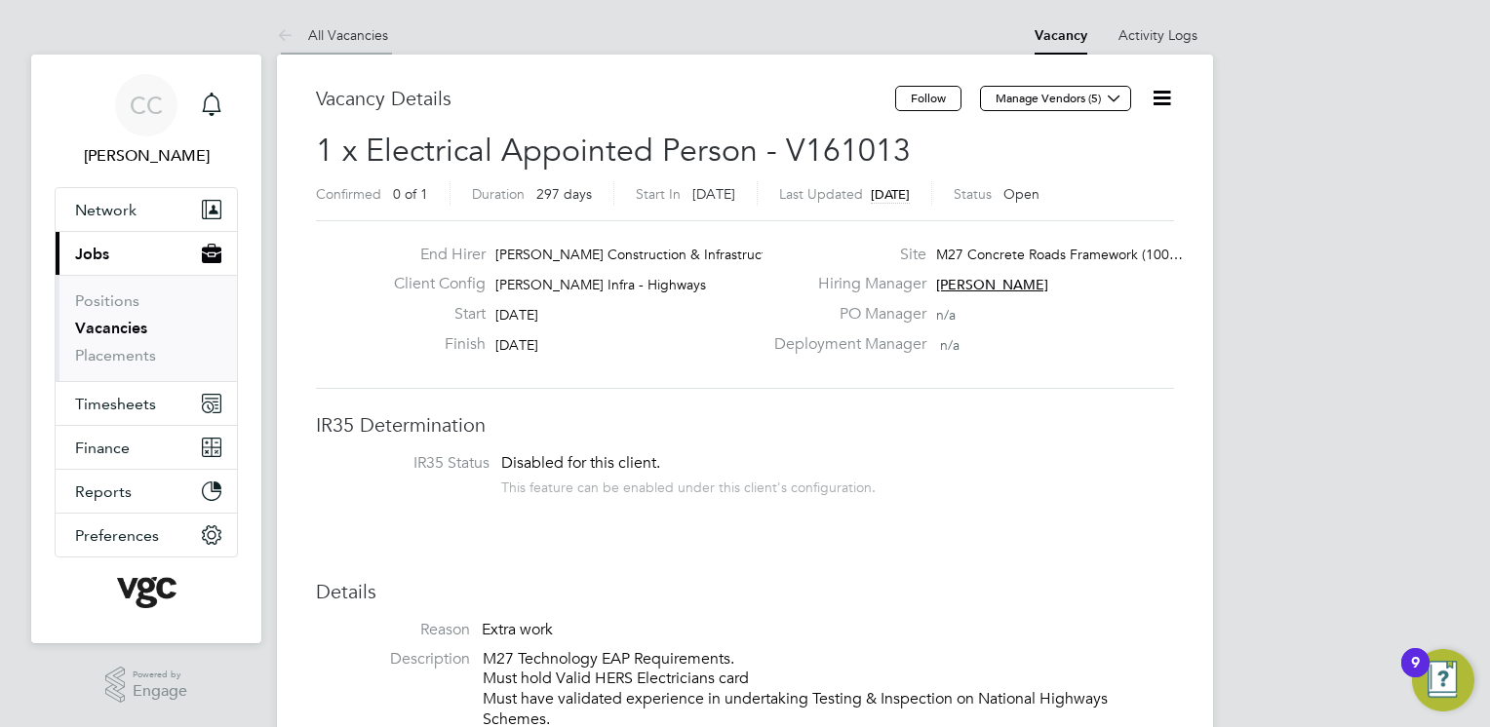
click at [282, 37] on icon at bounding box center [289, 36] width 24 height 24
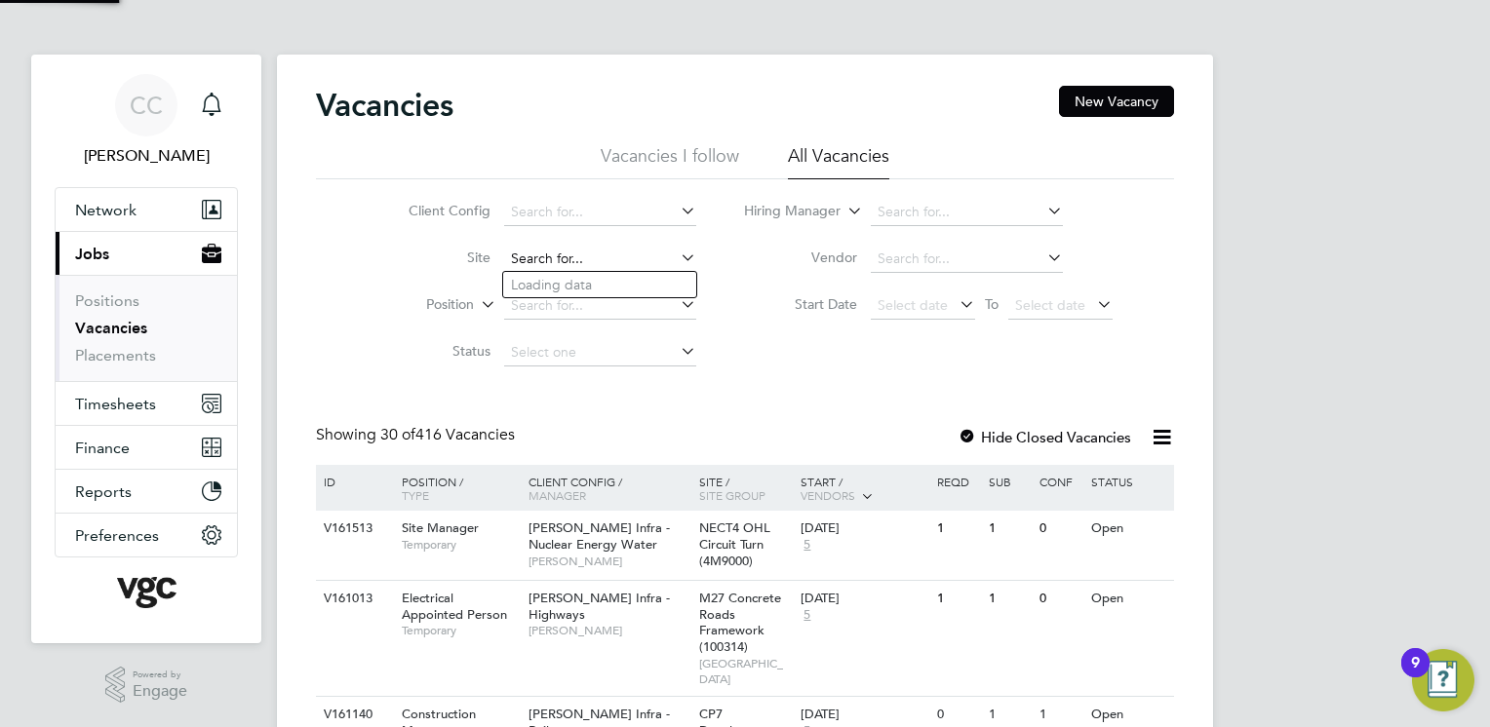
click at [549, 252] on input at bounding box center [600, 259] width 192 height 27
click at [597, 294] on li "Orbiston Community Hub (20Z021)" at bounding box center [619, 285] width 232 height 26
type input "Orbiston Community Hub (20Z021)"
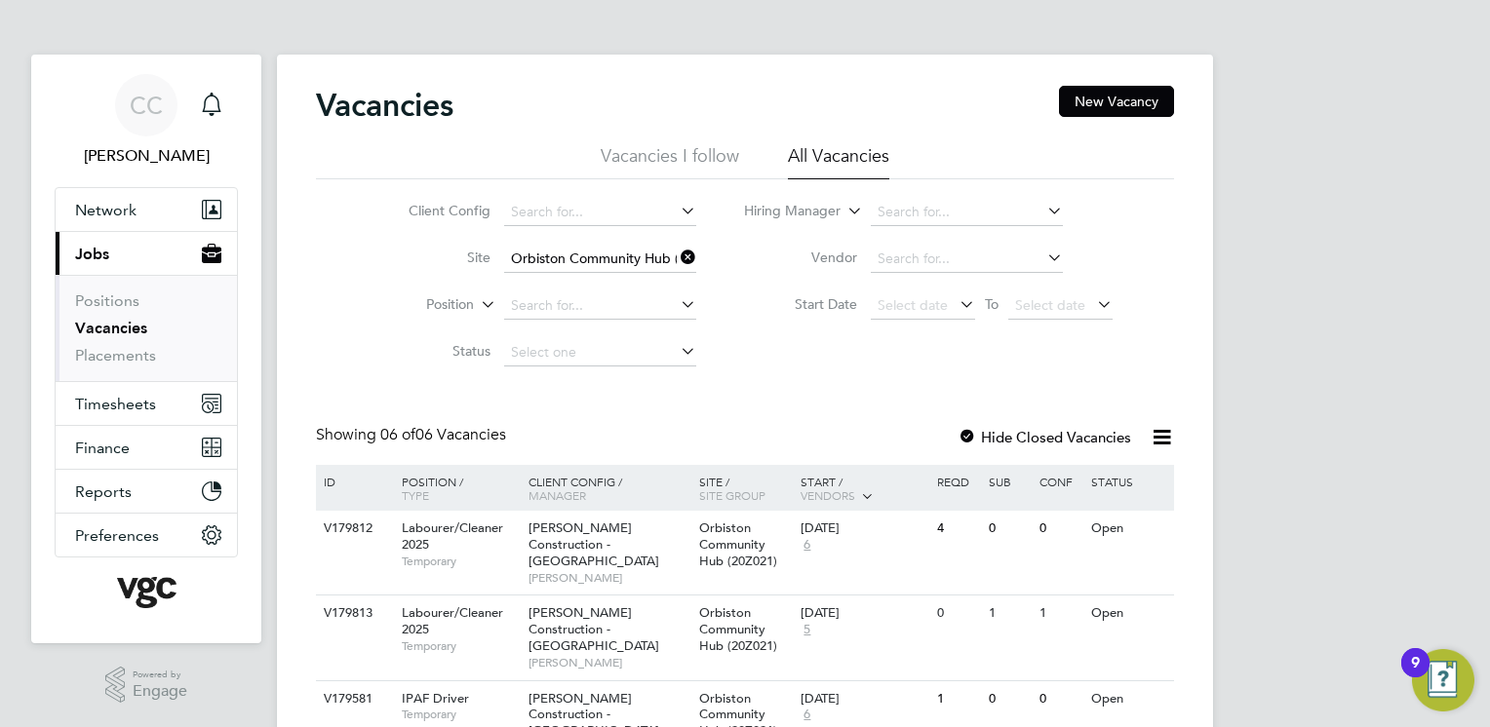
scroll to position [271, 0]
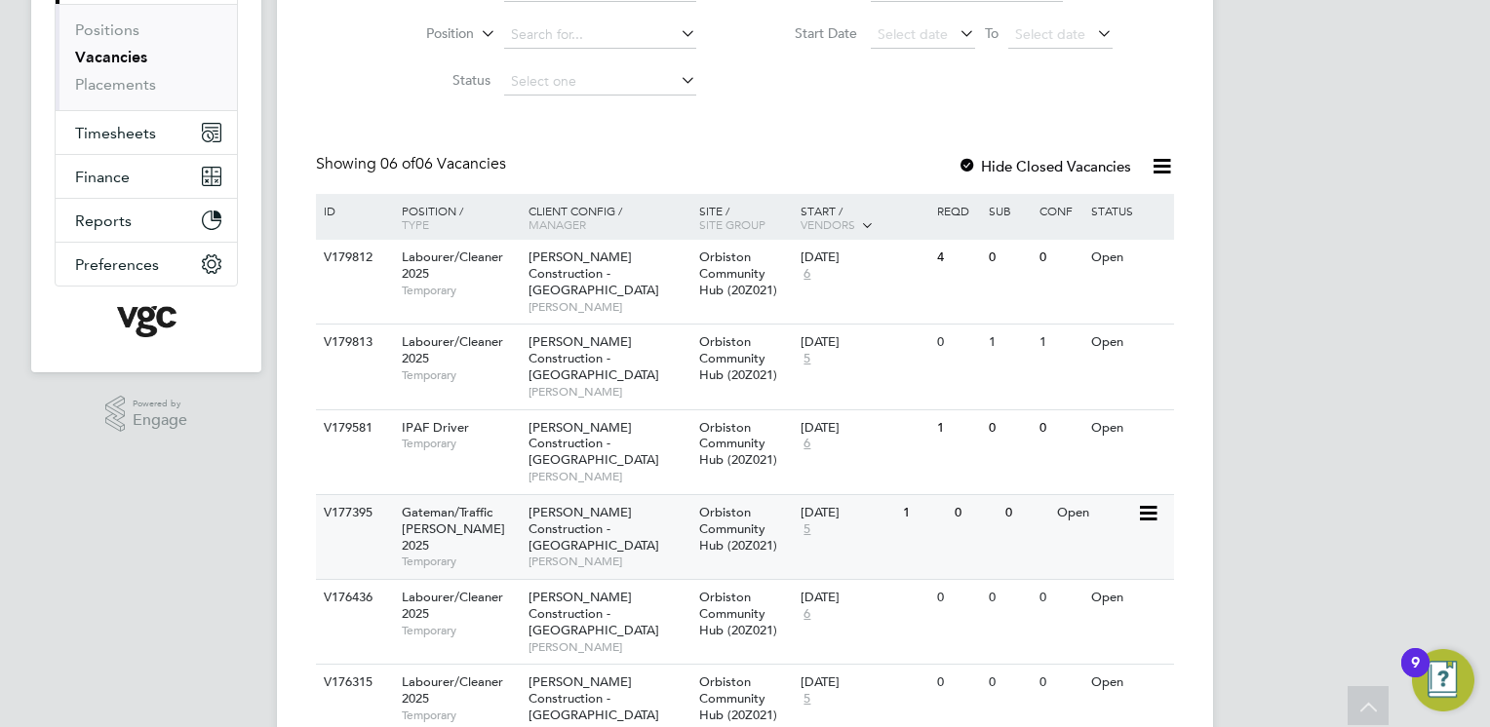
click at [556, 504] on span "[PERSON_NAME] Construction - [GEOGRAPHIC_DATA]" at bounding box center [594, 529] width 131 height 50
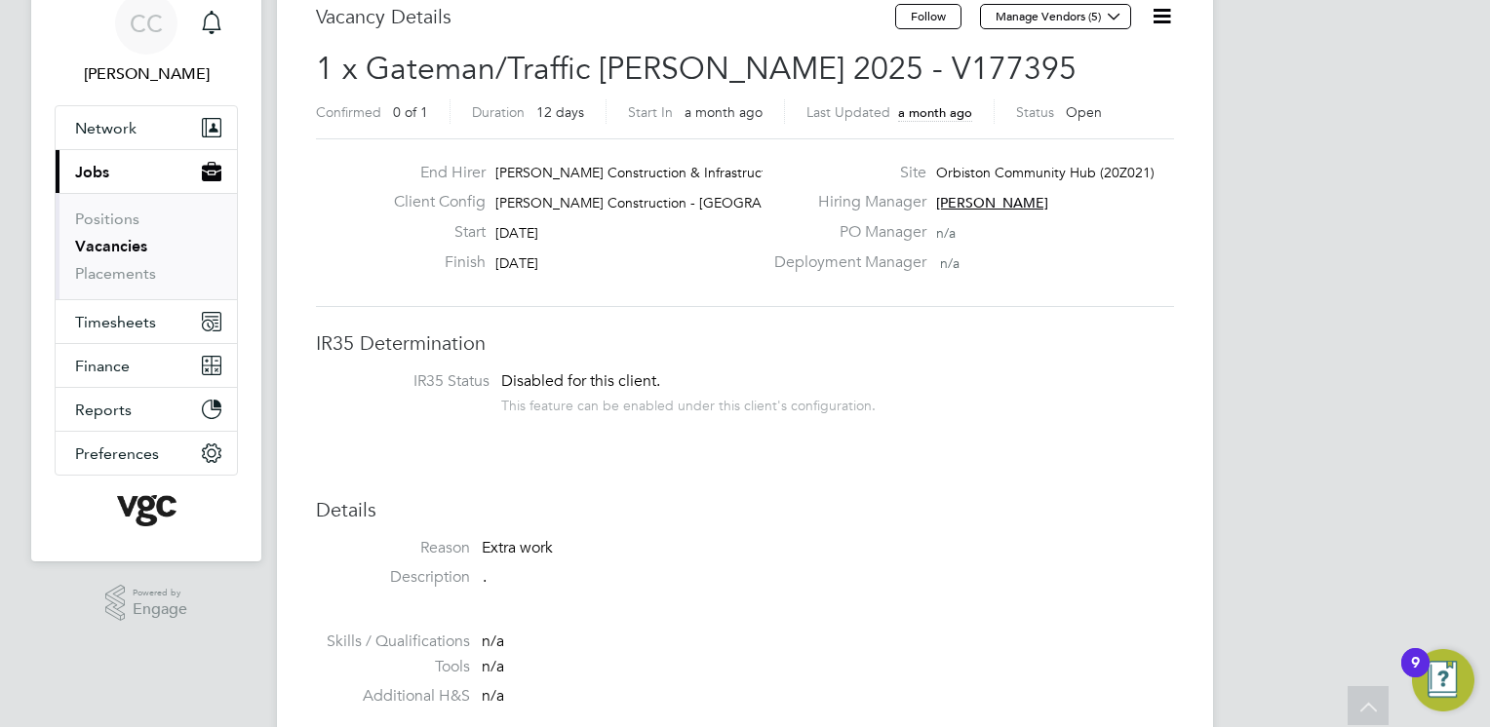
scroll to position [82, 0]
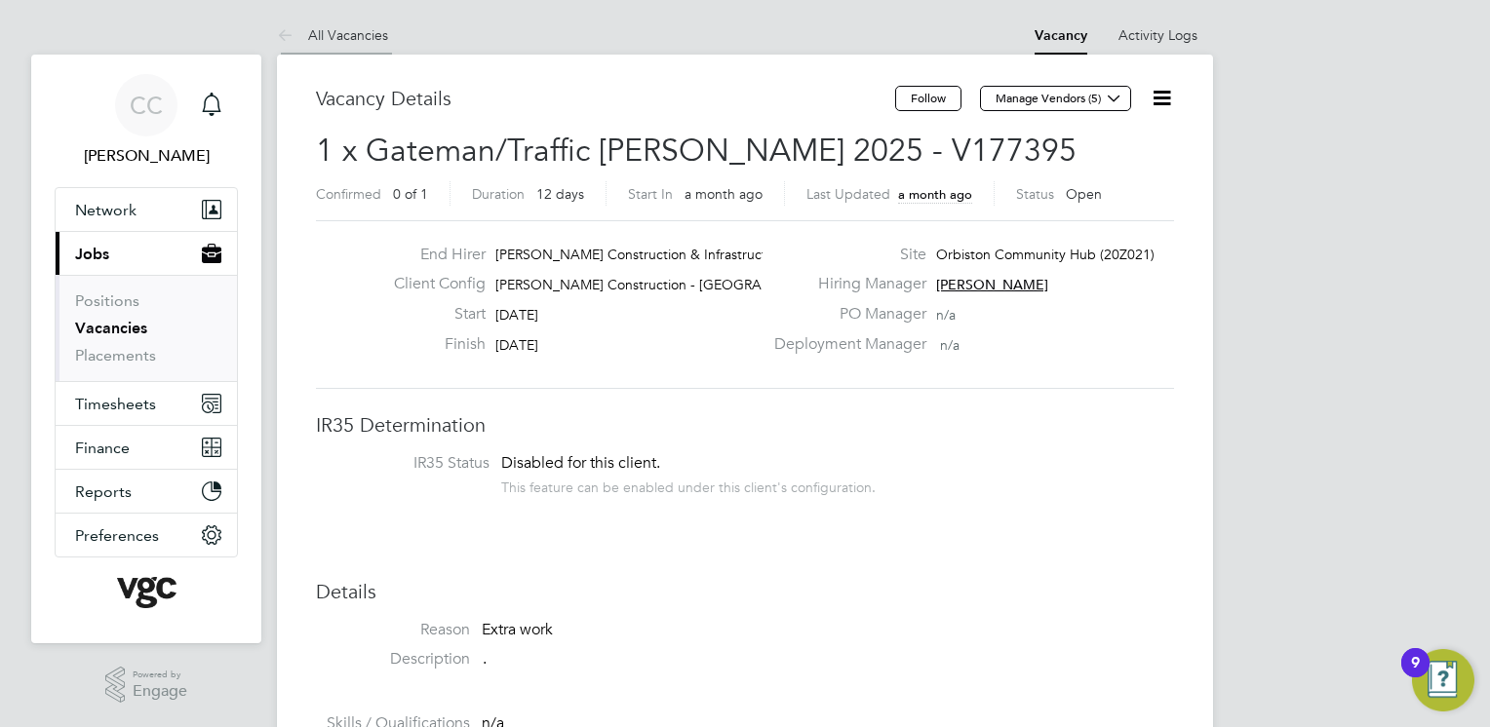
click at [284, 36] on icon at bounding box center [289, 36] width 24 height 24
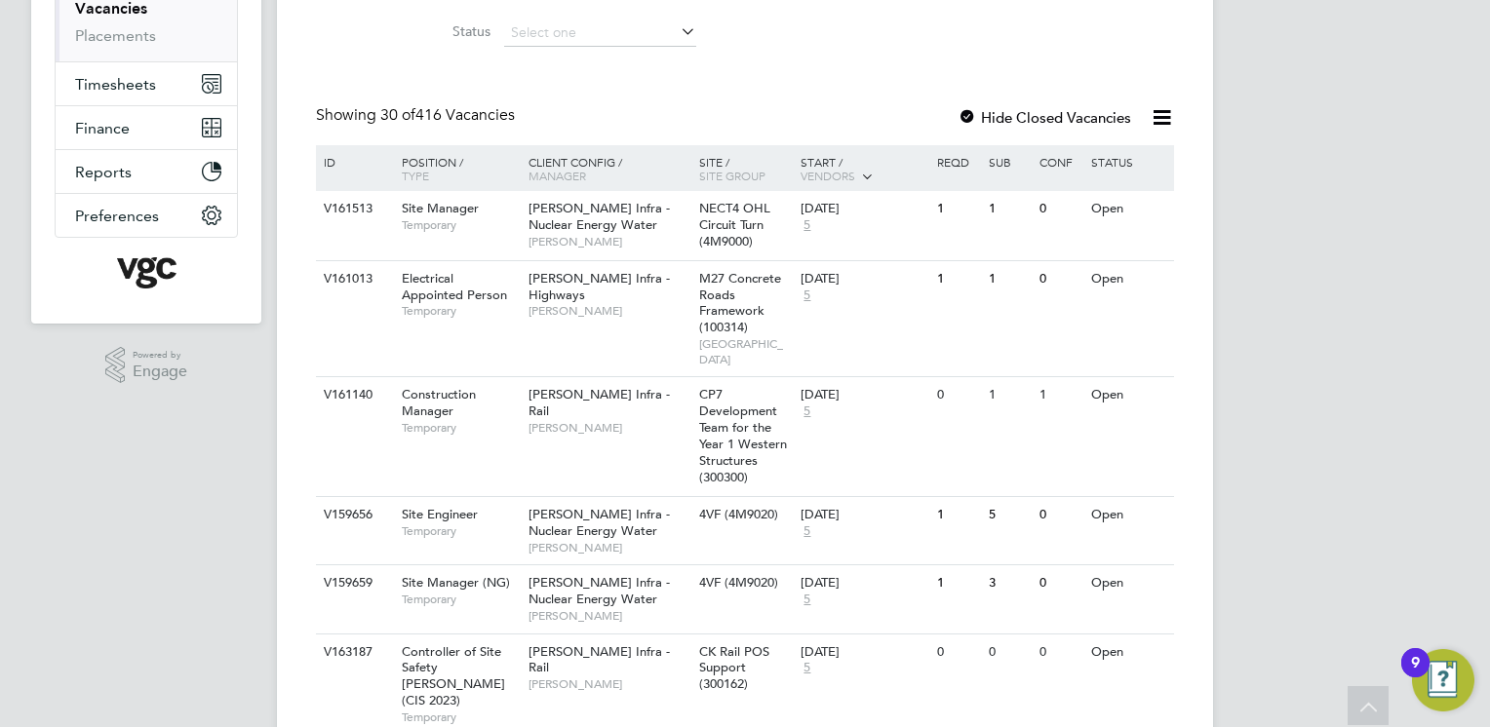
scroll to position [318, 0]
click at [969, 122] on div at bounding box center [968, 121] width 20 height 20
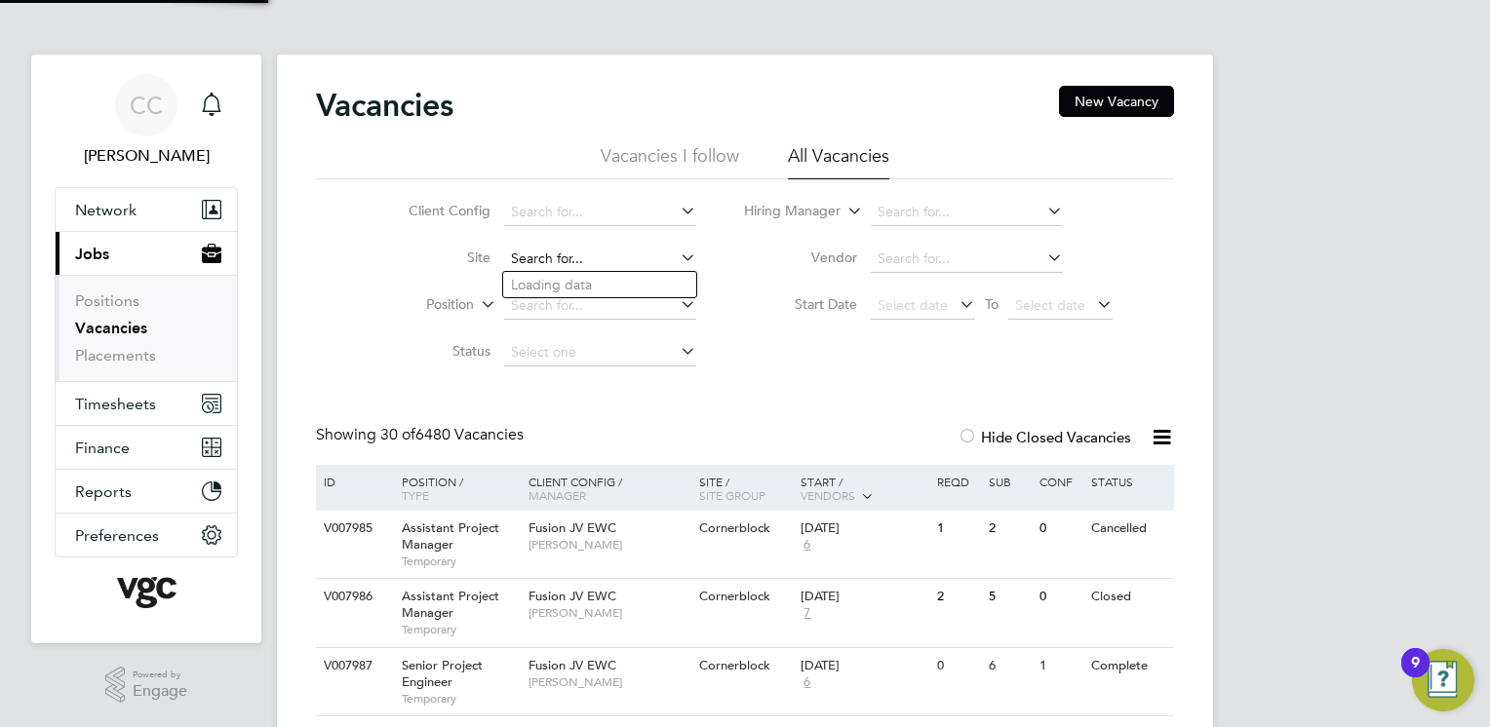
click at [579, 263] on input at bounding box center [600, 259] width 192 height 27
click at [589, 278] on li "Orbiston Community Hub (20Z021)" at bounding box center [619, 285] width 232 height 26
type input "Orbiston Community Hub (20Z021)"
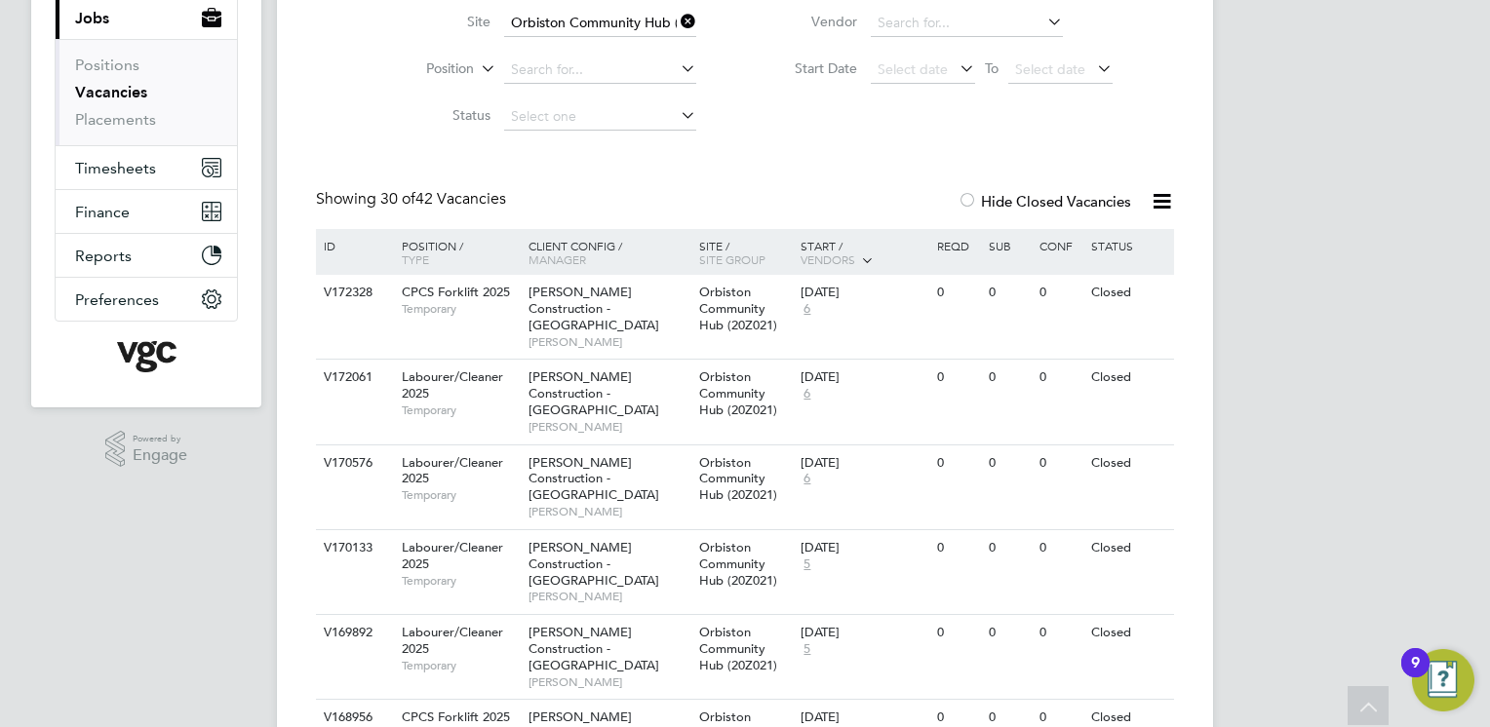
scroll to position [240, 0]
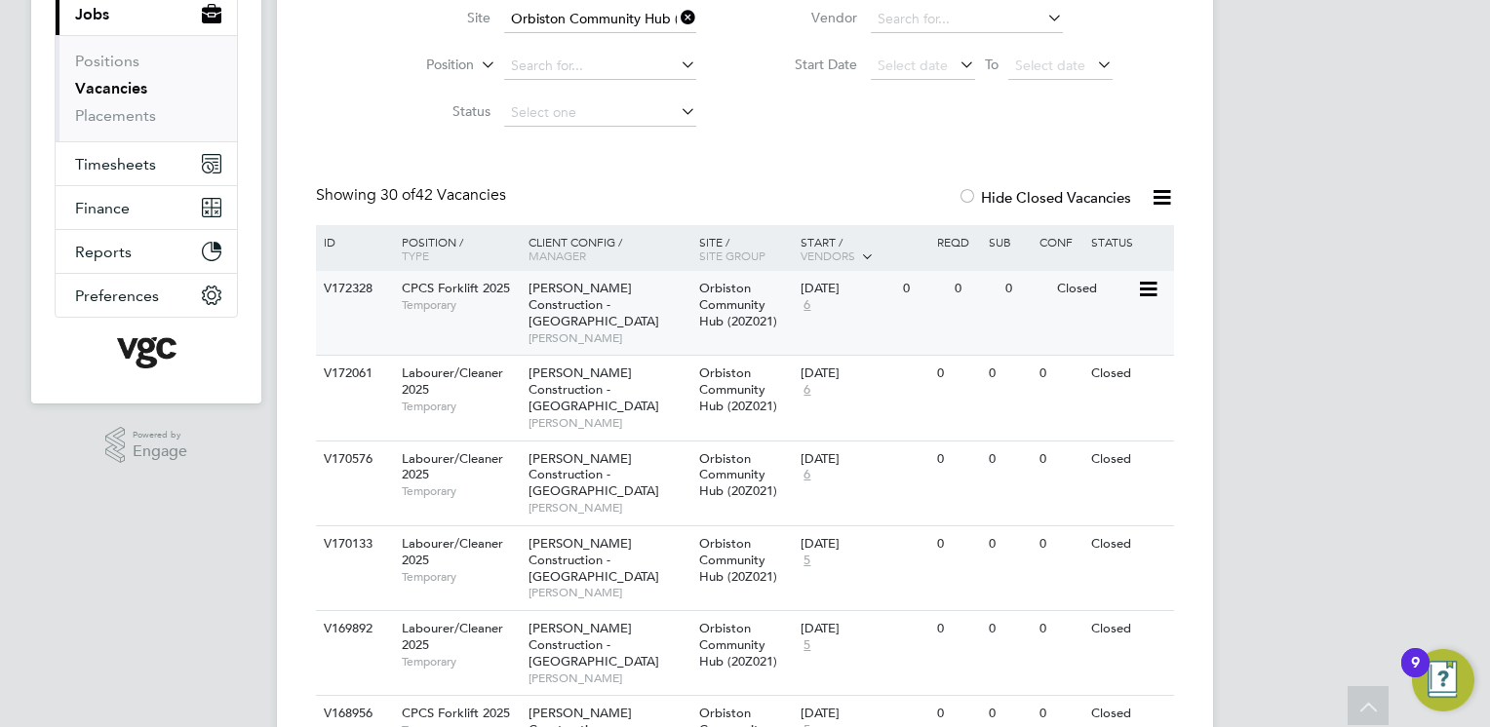
click at [679, 331] on span "[PERSON_NAME]" at bounding box center [609, 339] width 161 height 16
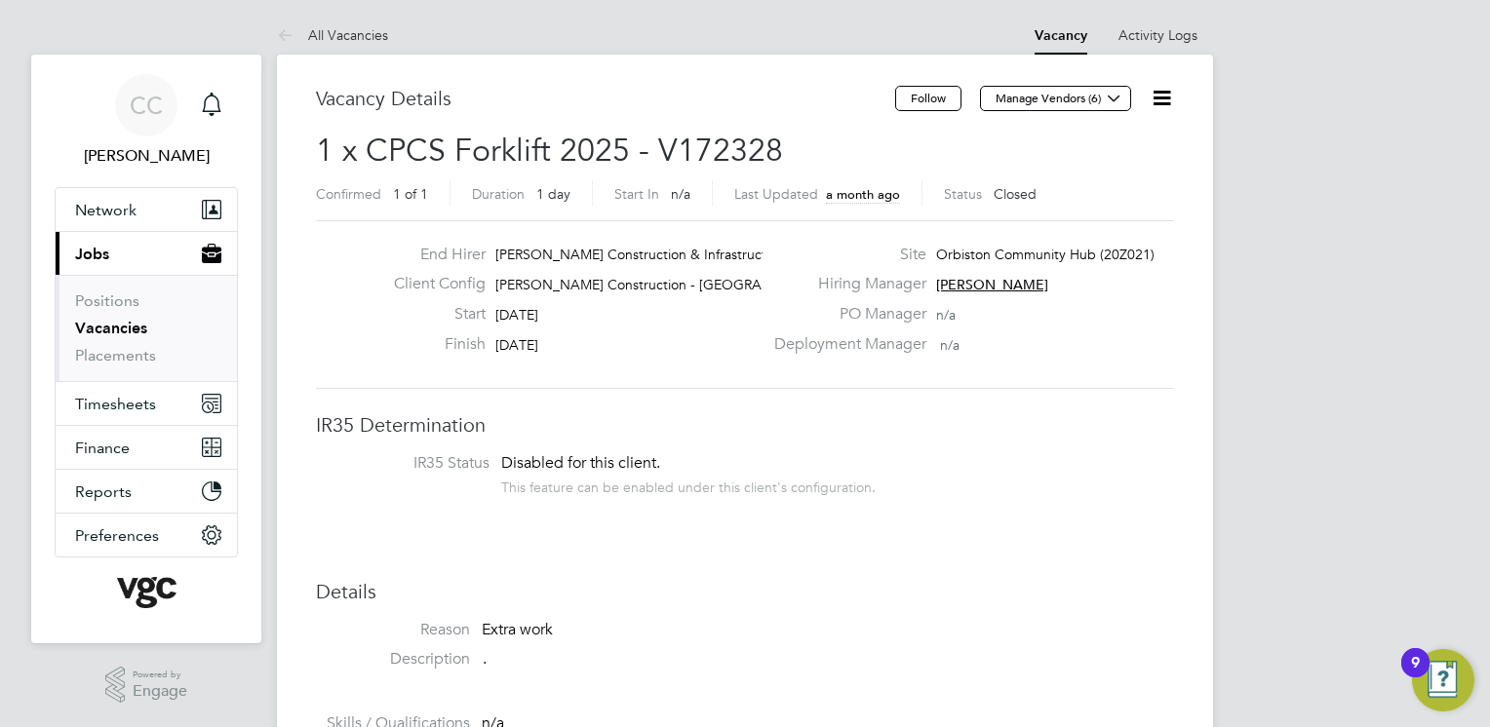
click at [1078, 583] on h3 "Details" at bounding box center [745, 591] width 858 height 25
click at [289, 35] on icon at bounding box center [289, 36] width 24 height 24
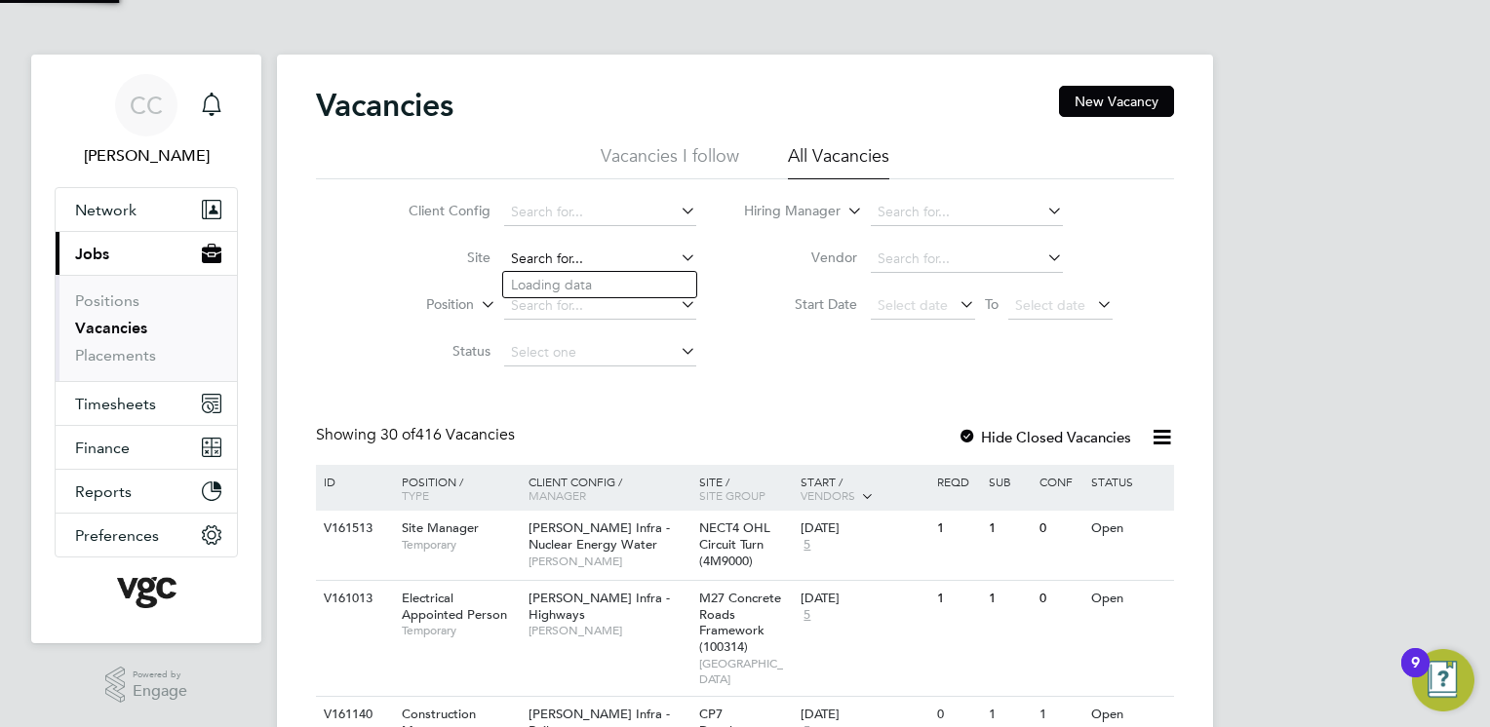
click at [602, 265] on input at bounding box center [600, 259] width 192 height 27
click at [593, 278] on li "Orbiston Community Hub (20Z021)" at bounding box center [619, 285] width 232 height 26
type input "Orbiston Community Hub (20Z021)"
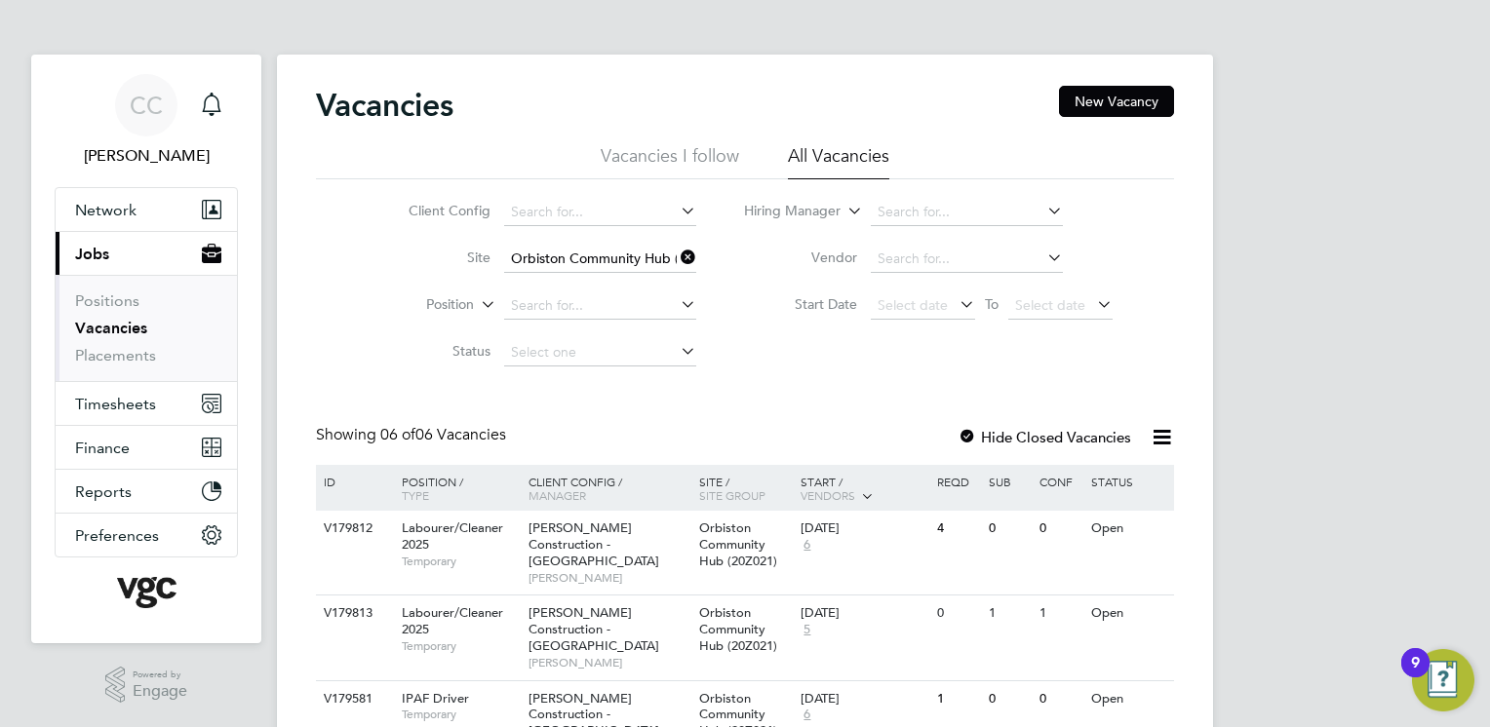
click at [962, 439] on div at bounding box center [968, 439] width 20 height 20
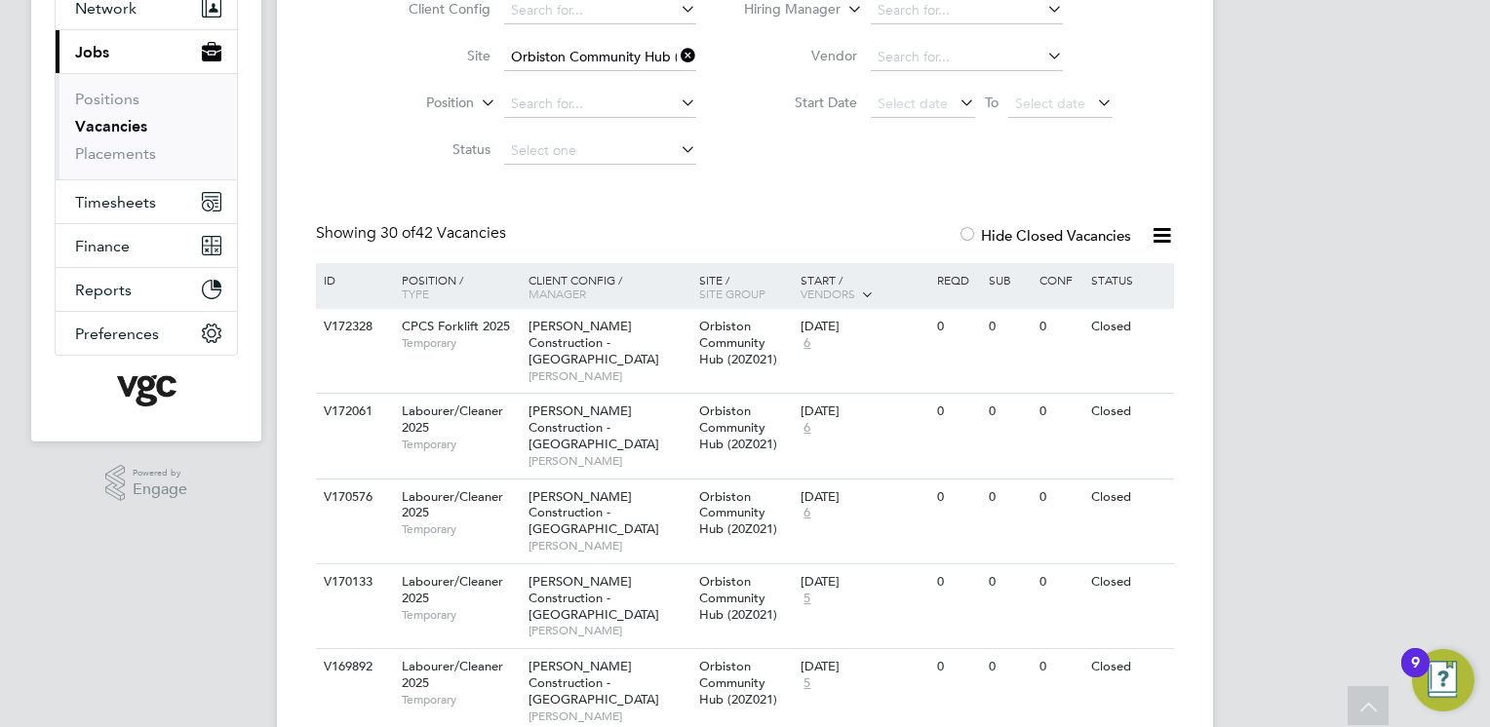
scroll to position [206, 0]
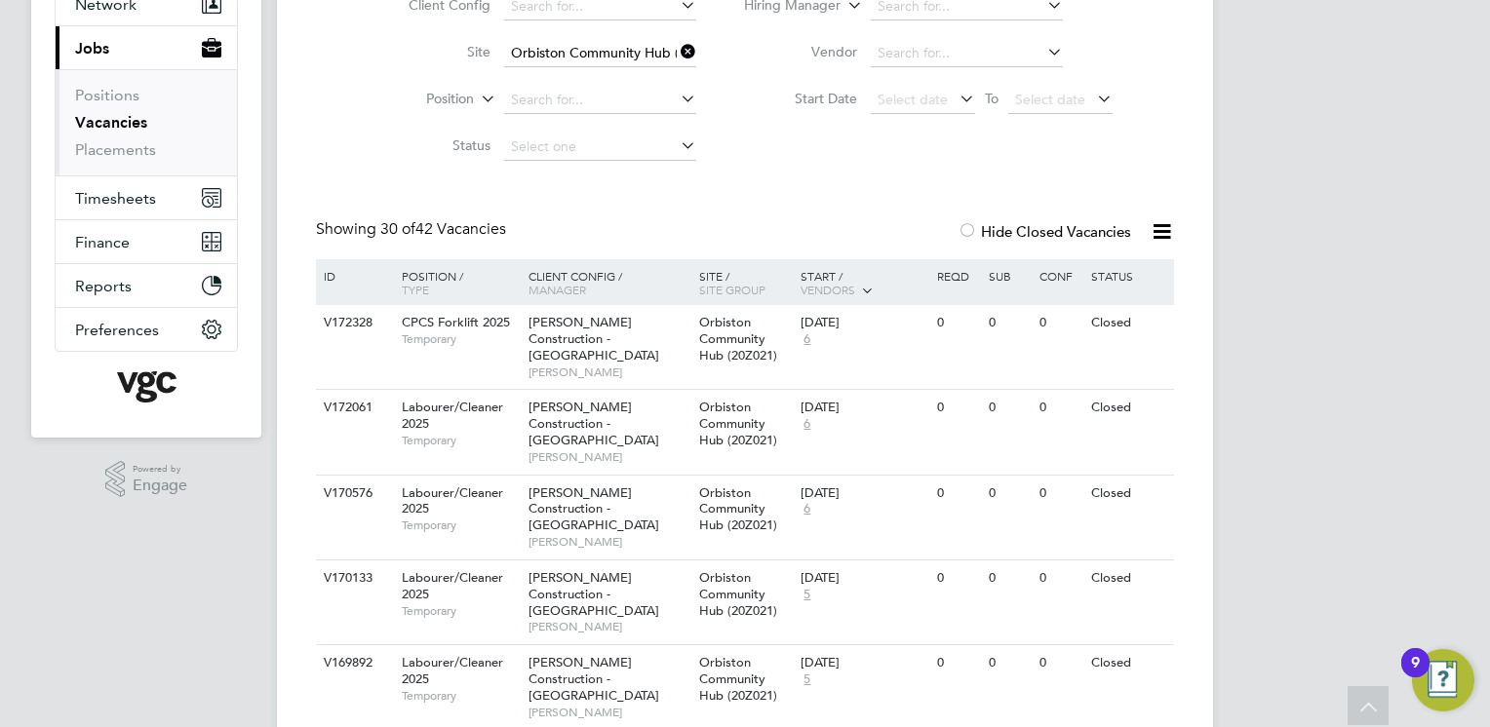
click at [966, 227] on div at bounding box center [968, 233] width 20 height 20
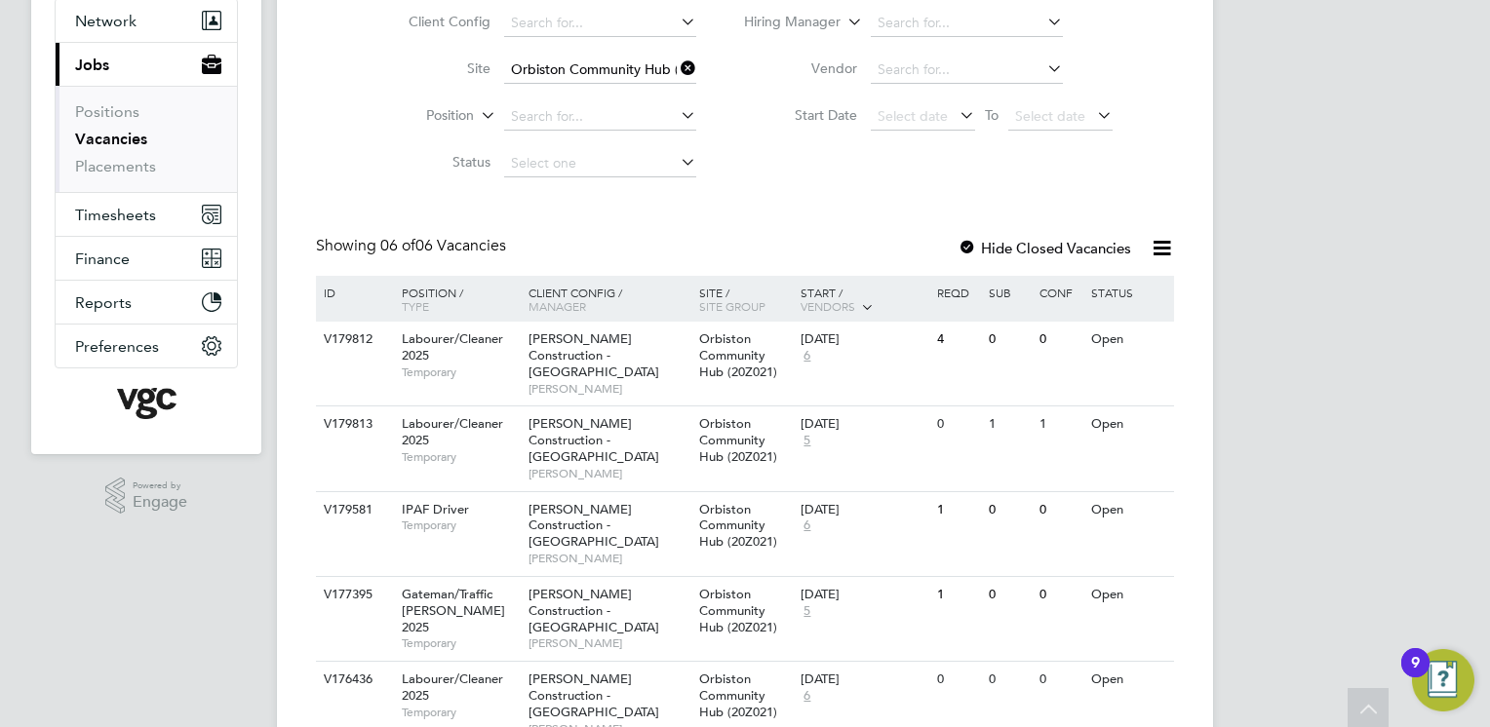
scroll to position [195, 0]
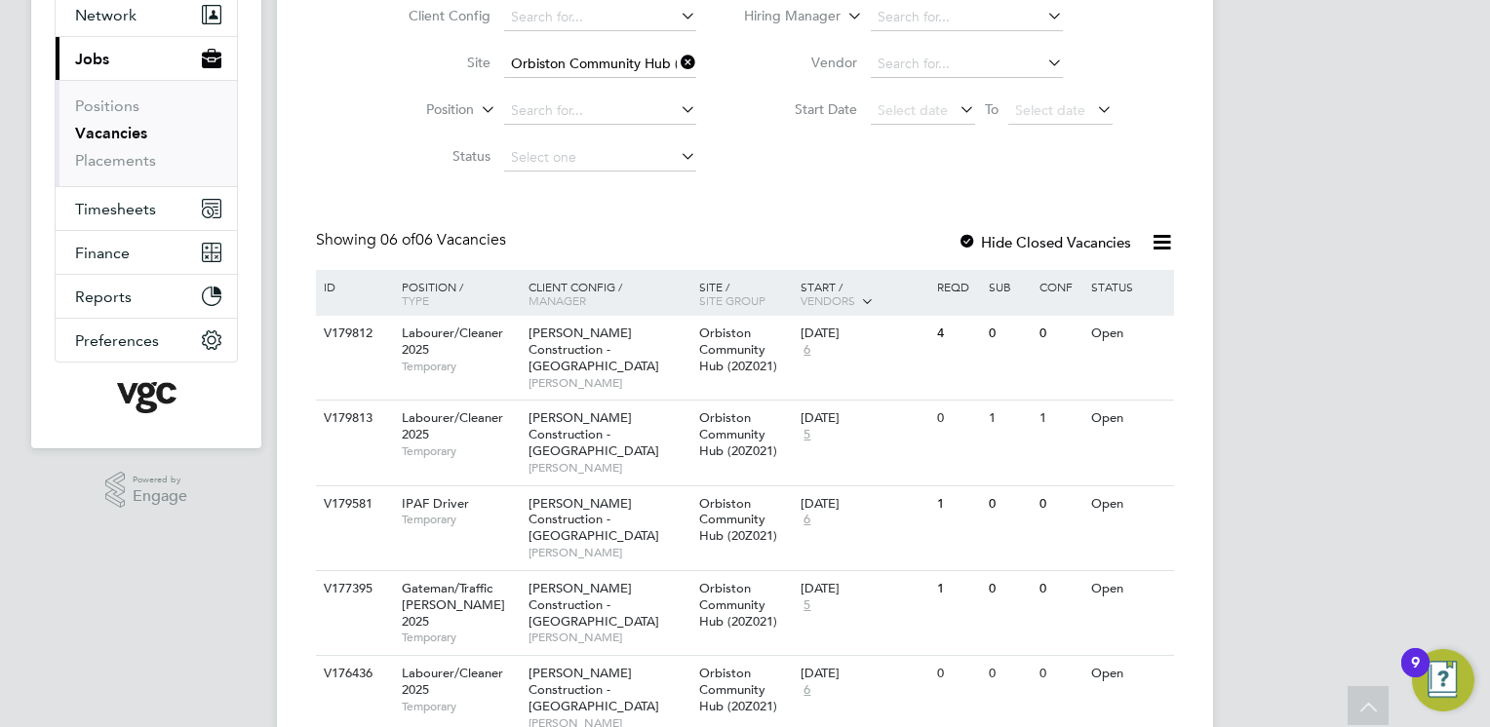
click at [677, 64] on icon at bounding box center [677, 62] width 0 height 27
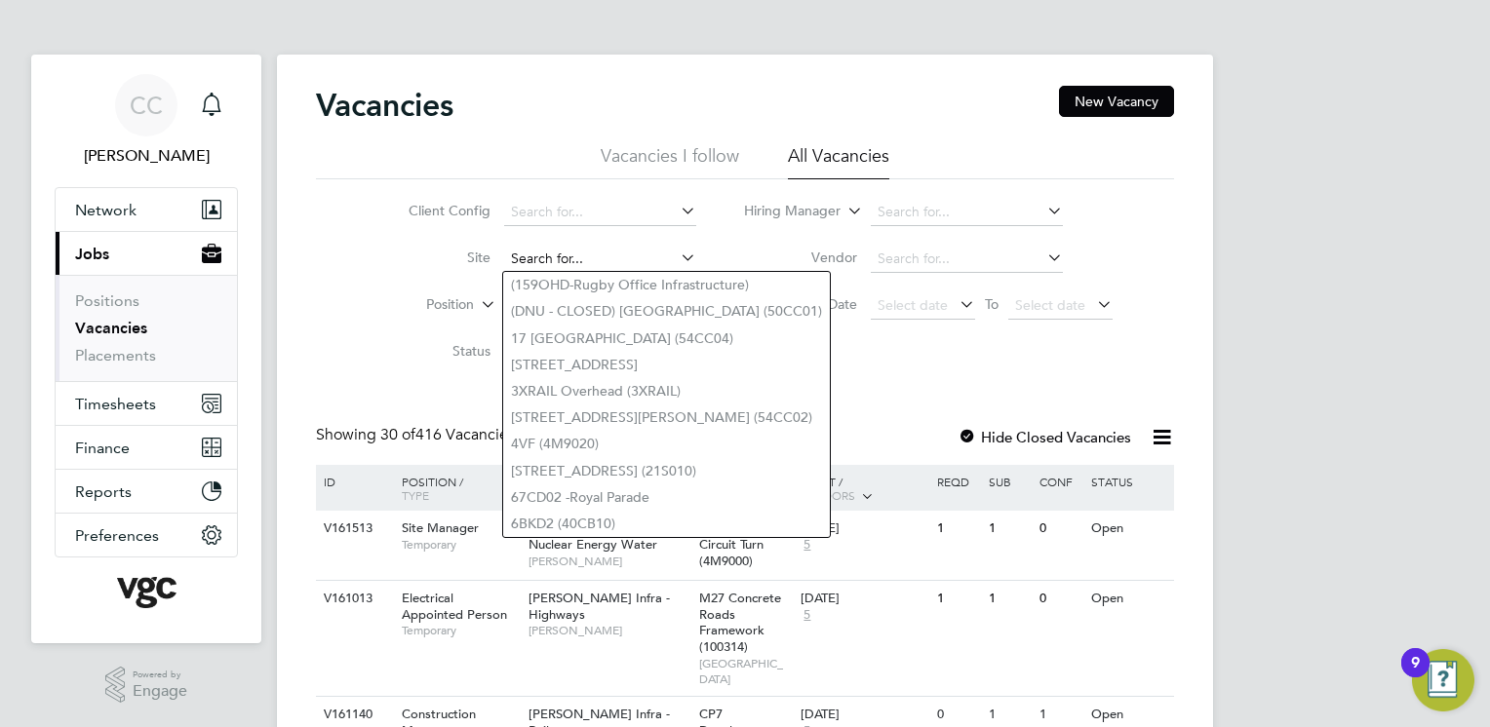
click at [562, 254] on input at bounding box center [600, 259] width 192 height 27
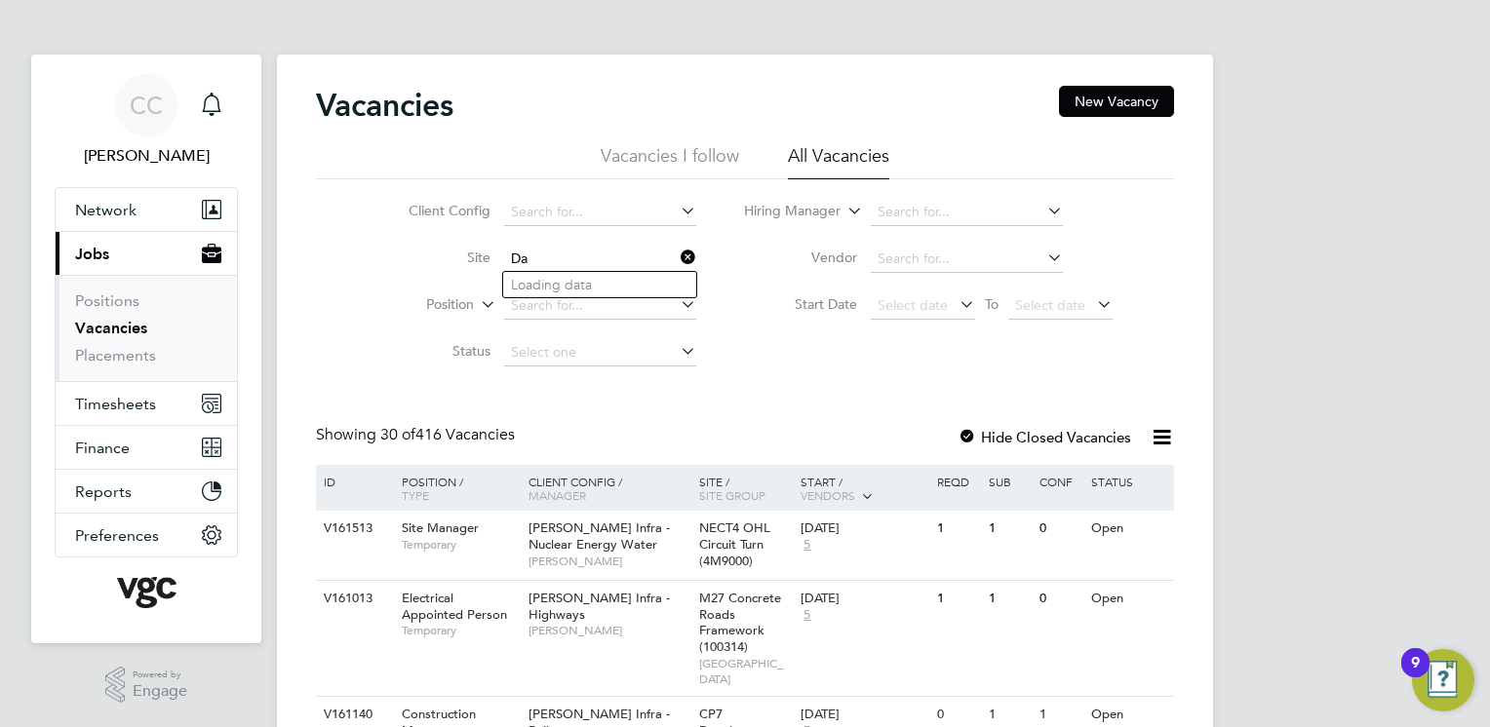
type input "D"
click at [589, 291] on b "Hamil" at bounding box center [632, 285] width 113 height 17
type input "G400183 - Hamilton/Glow Garren"
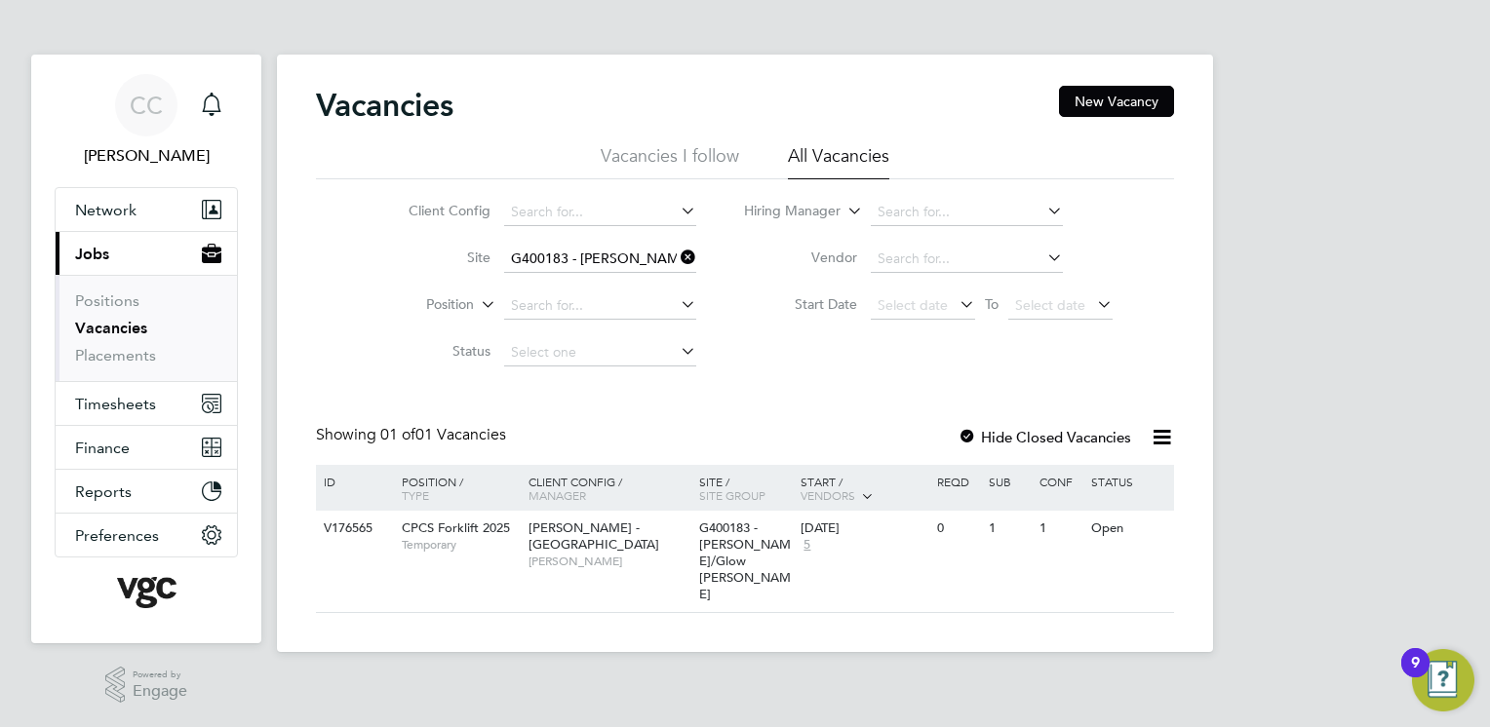
click at [970, 437] on div at bounding box center [968, 439] width 20 height 20
click at [677, 255] on icon at bounding box center [677, 257] width 0 height 27
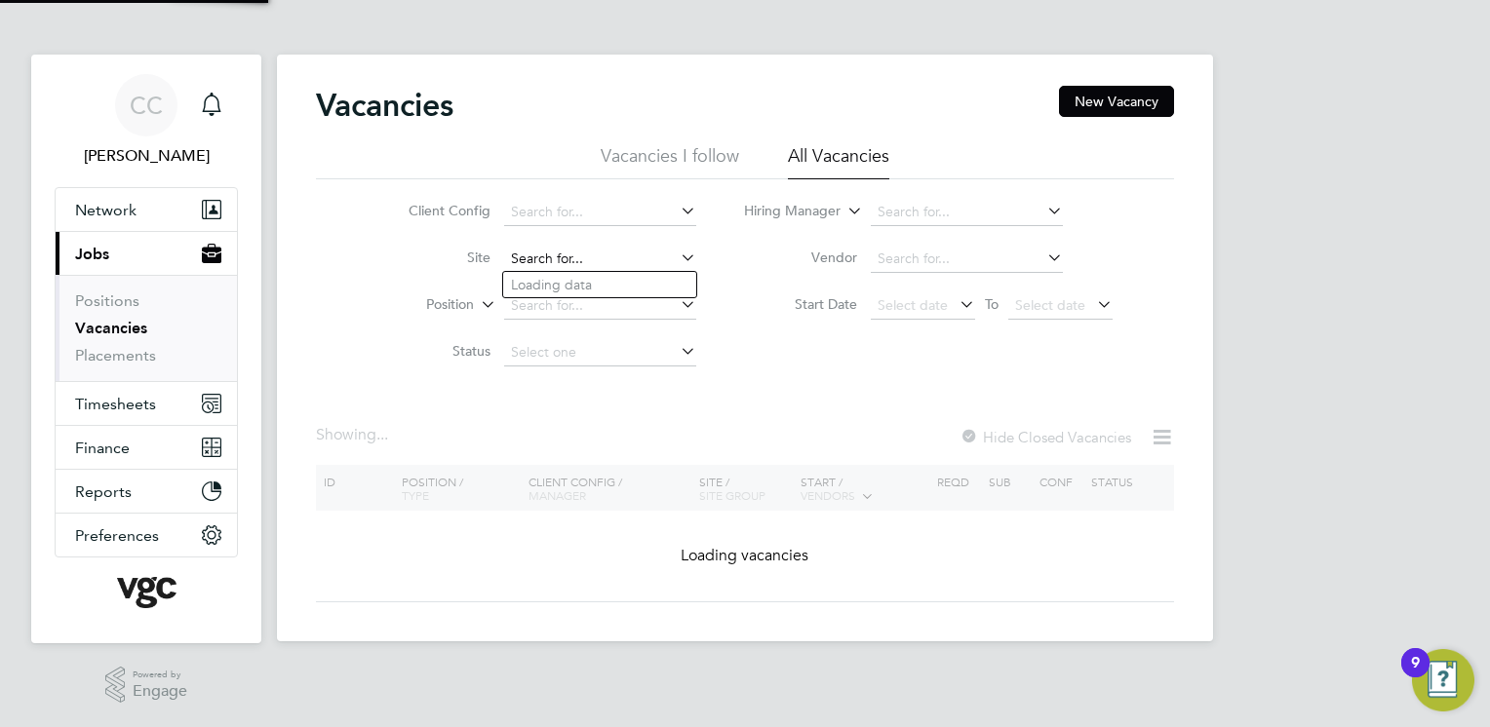
click at [595, 255] on input at bounding box center [600, 259] width 192 height 27
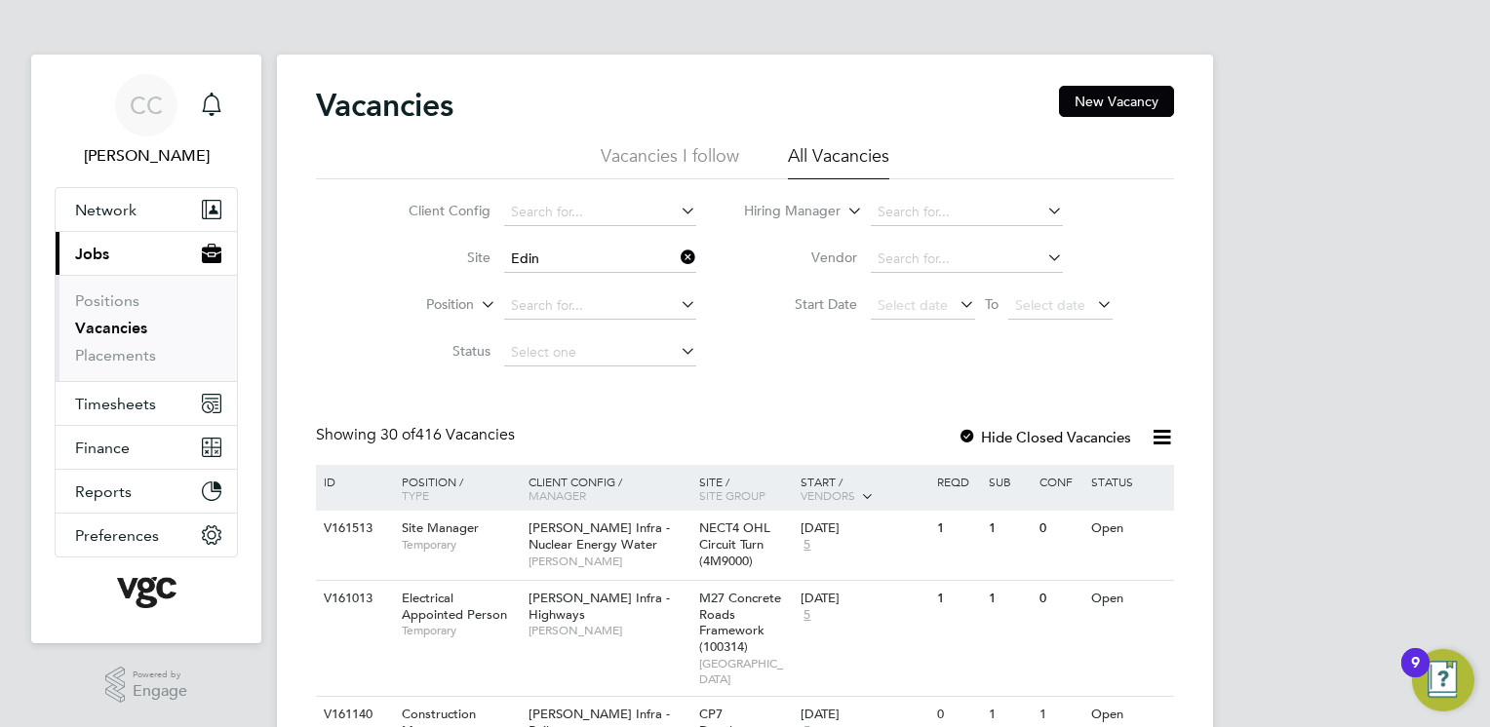
click at [588, 338] on li "COPFS Edin burgh (20CC01)" at bounding box center [628, 338] width 251 height 26
type input "COPFS Edinburgh (20CC01)"
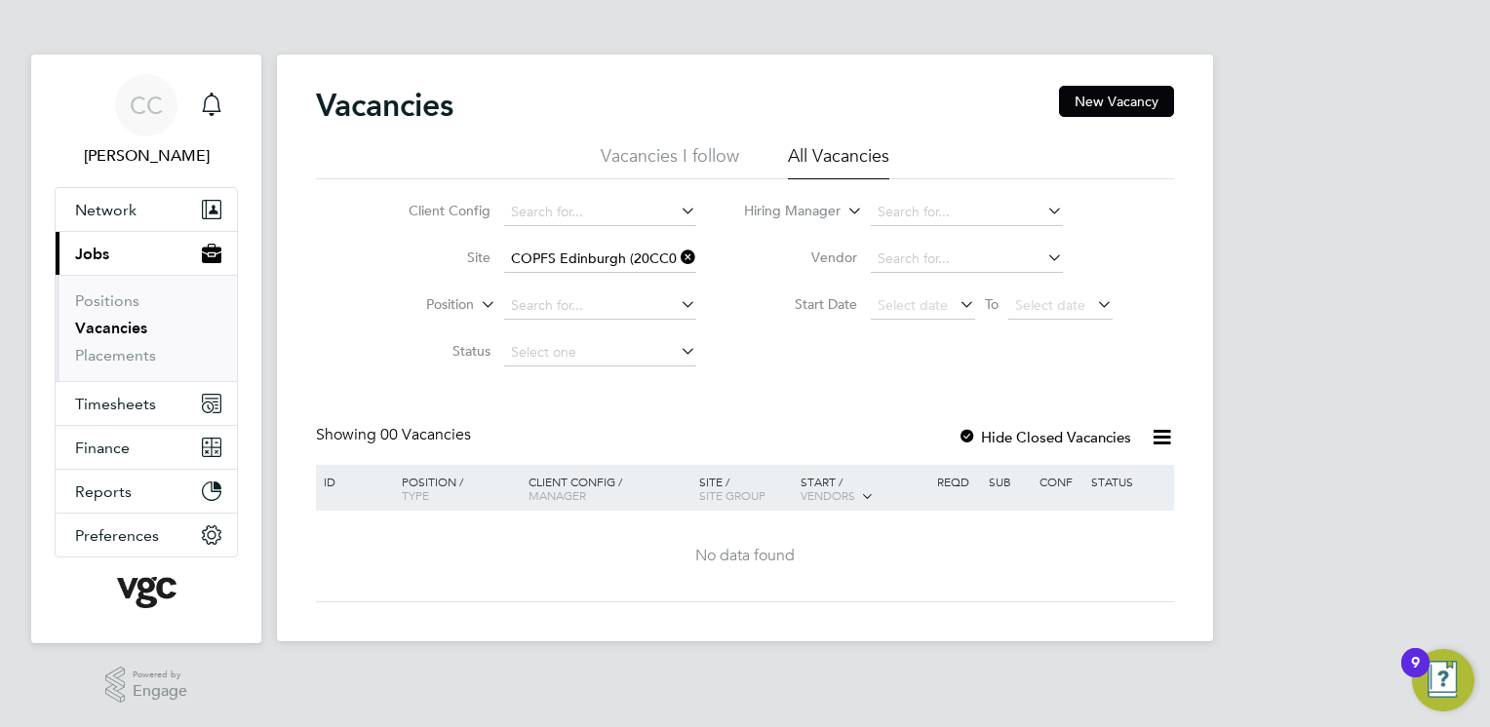
click at [977, 439] on div at bounding box center [968, 439] width 20 height 20
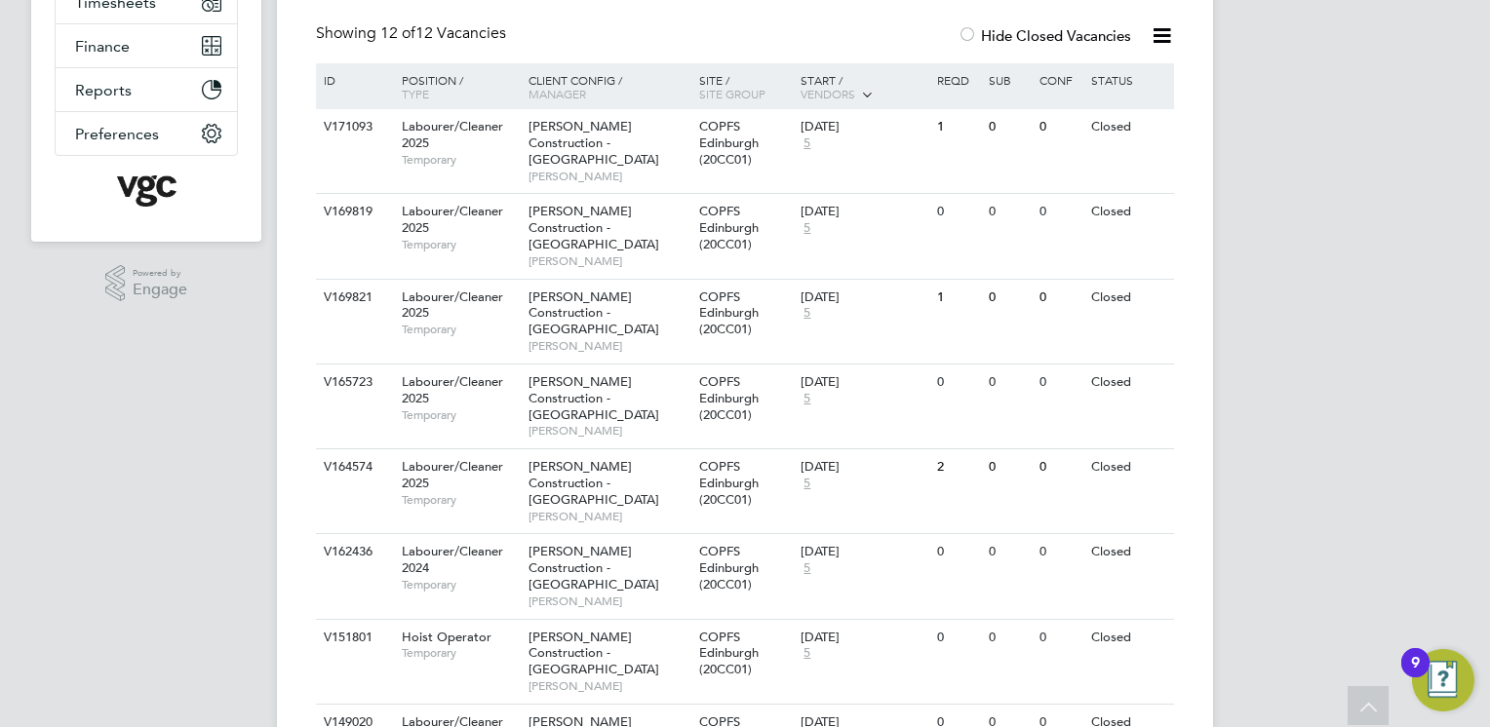
scroll to position [371, 0]
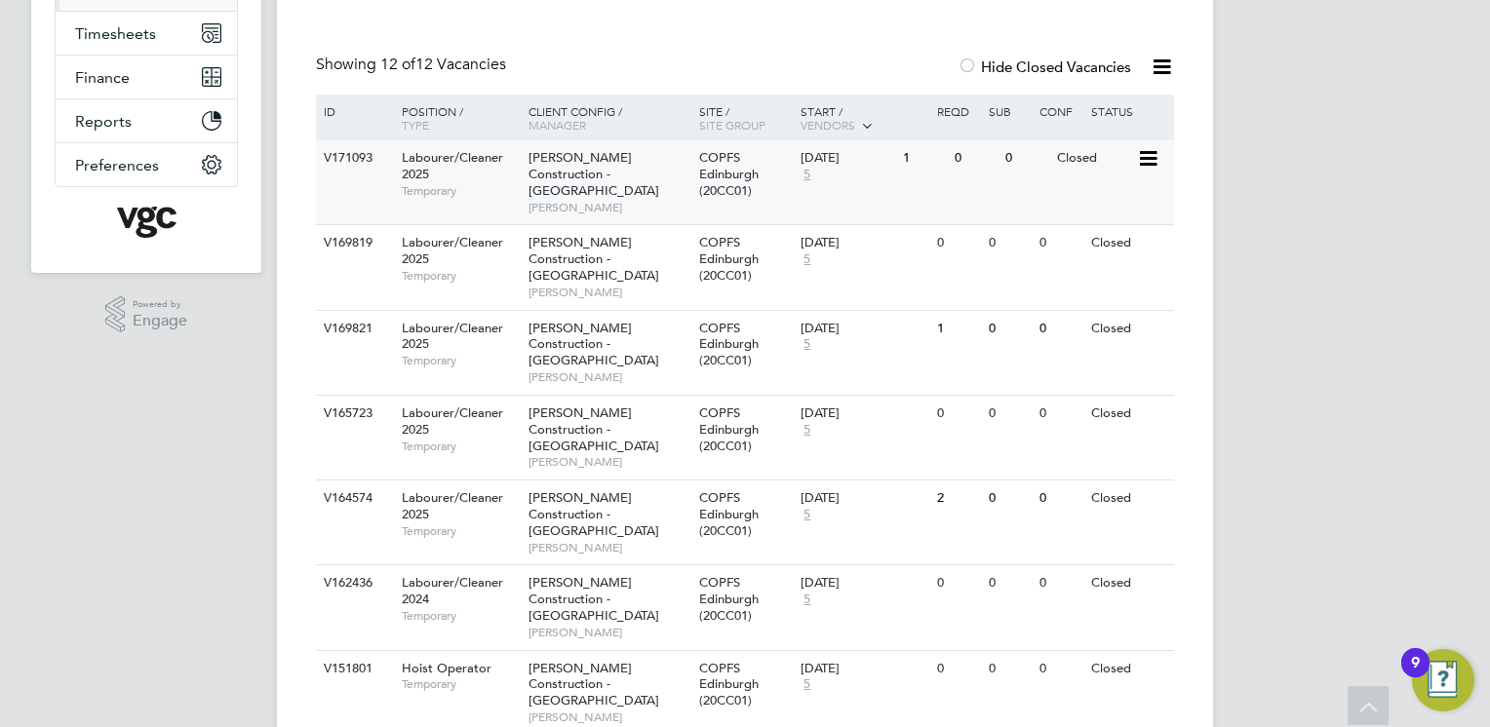
click at [640, 175] on span "[PERSON_NAME] Construction - [GEOGRAPHIC_DATA]" at bounding box center [594, 174] width 131 height 50
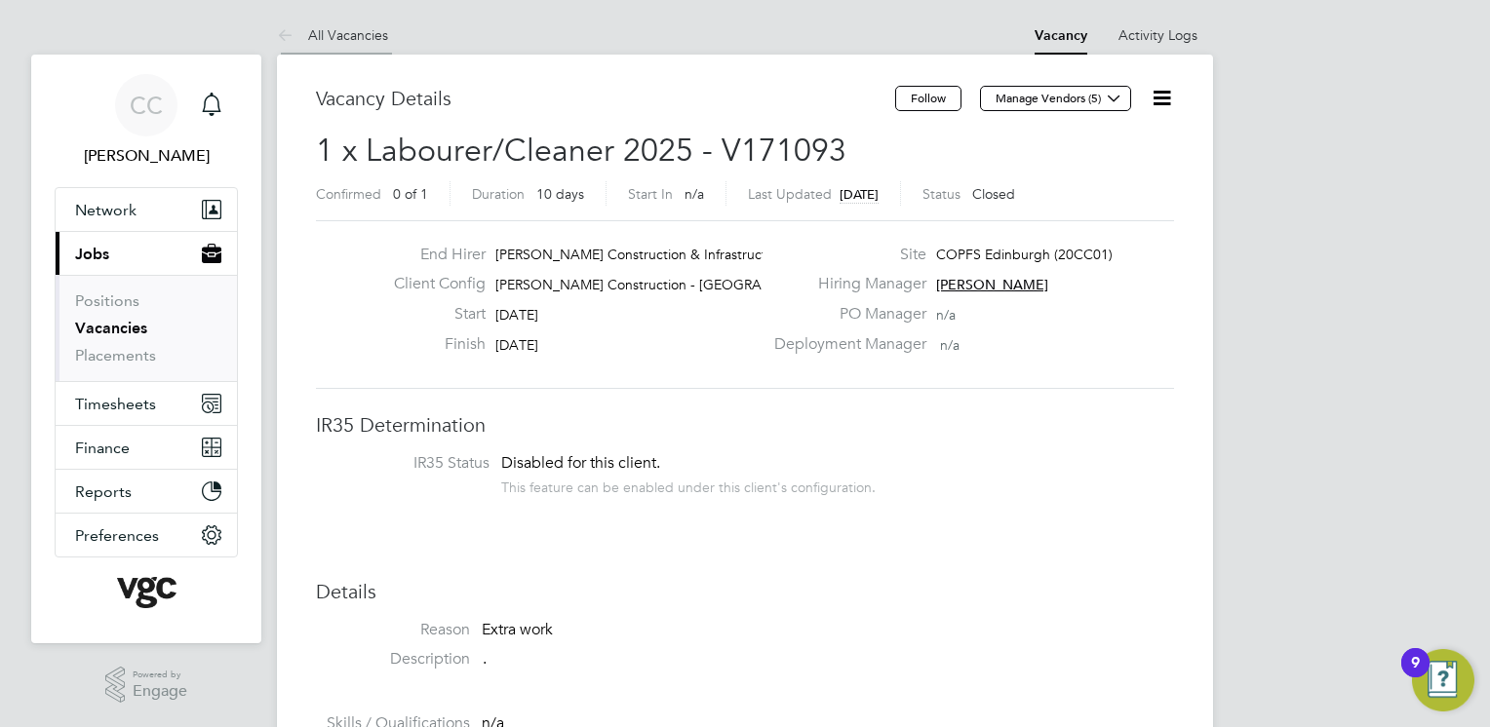
click at [290, 37] on icon at bounding box center [289, 36] width 24 height 24
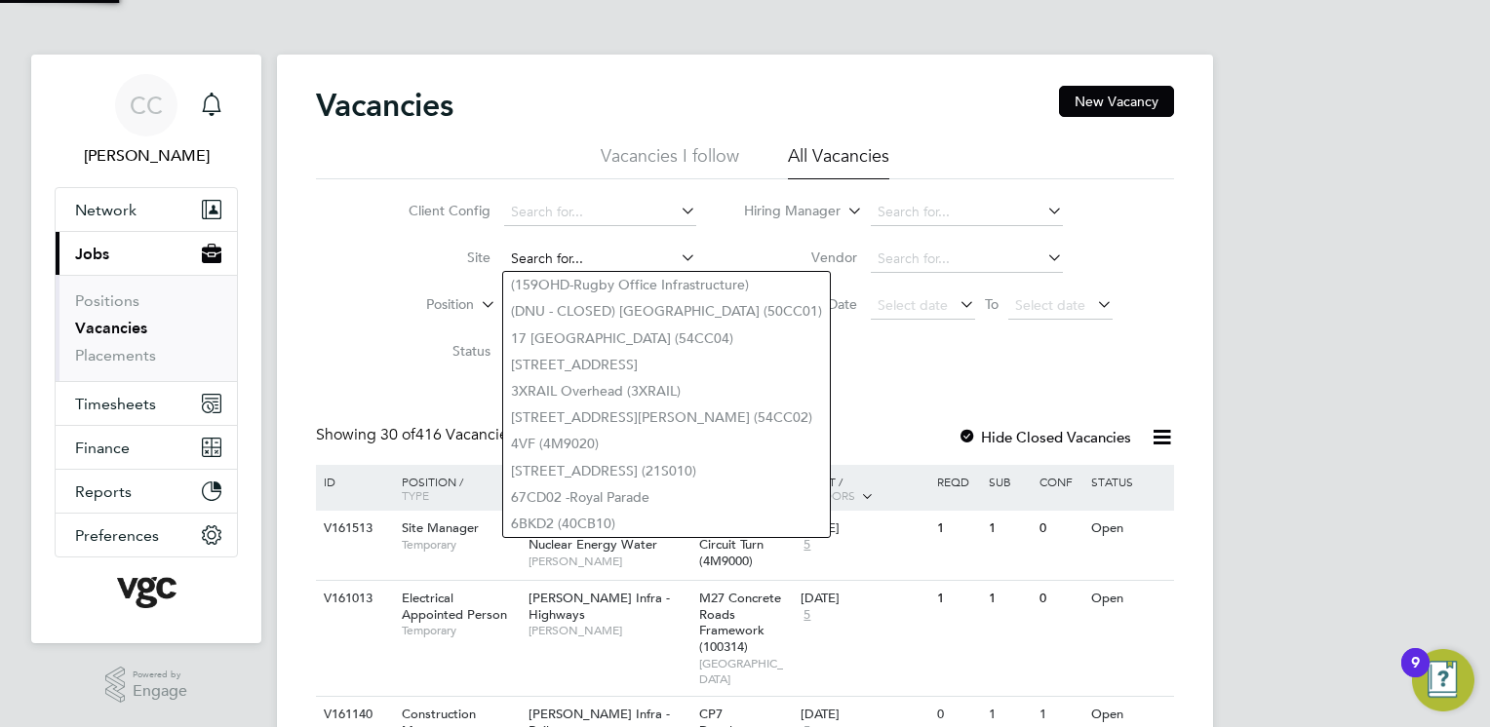
click at [593, 261] on input at bounding box center [600, 259] width 192 height 27
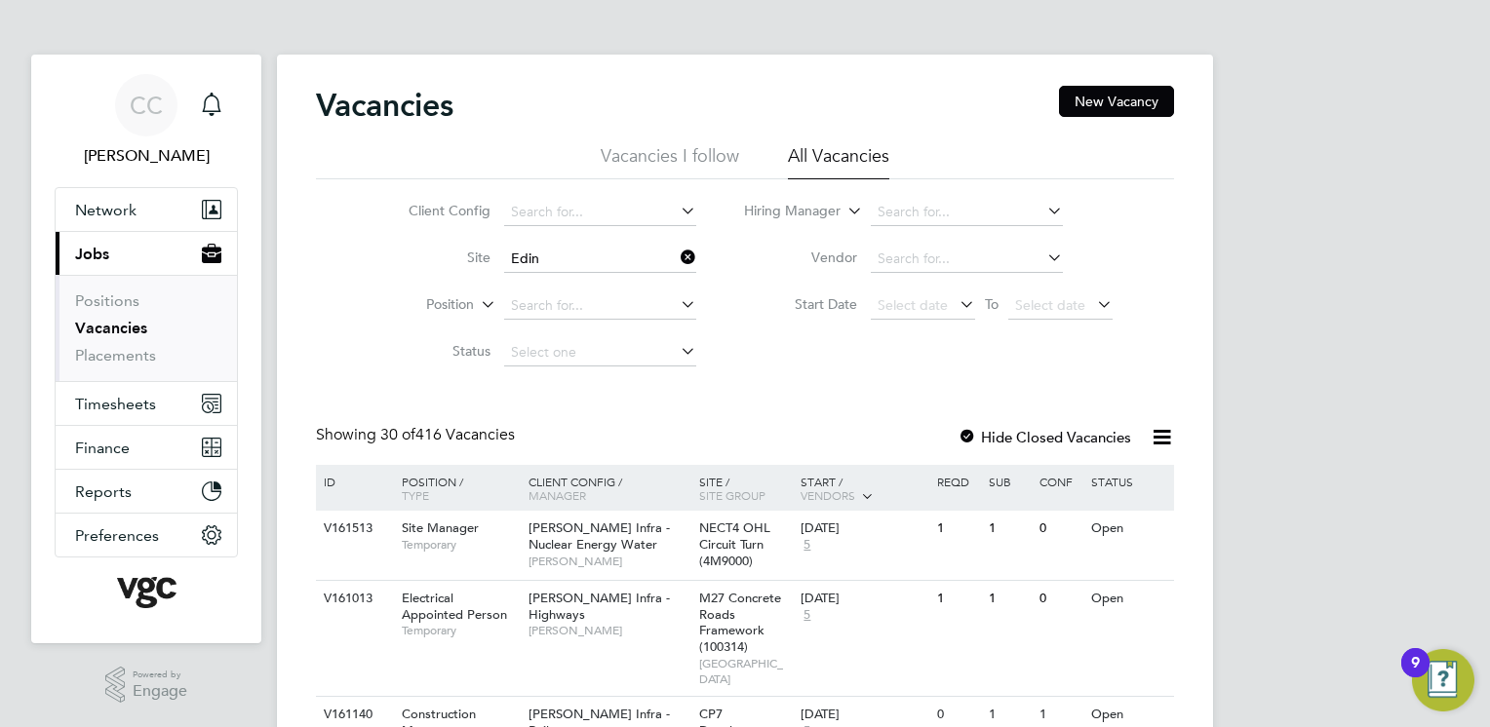
click at [585, 331] on b "Edin" at bounding box center [570, 338] width 29 height 17
type input "COPFS Edinburgh (20CC01)"
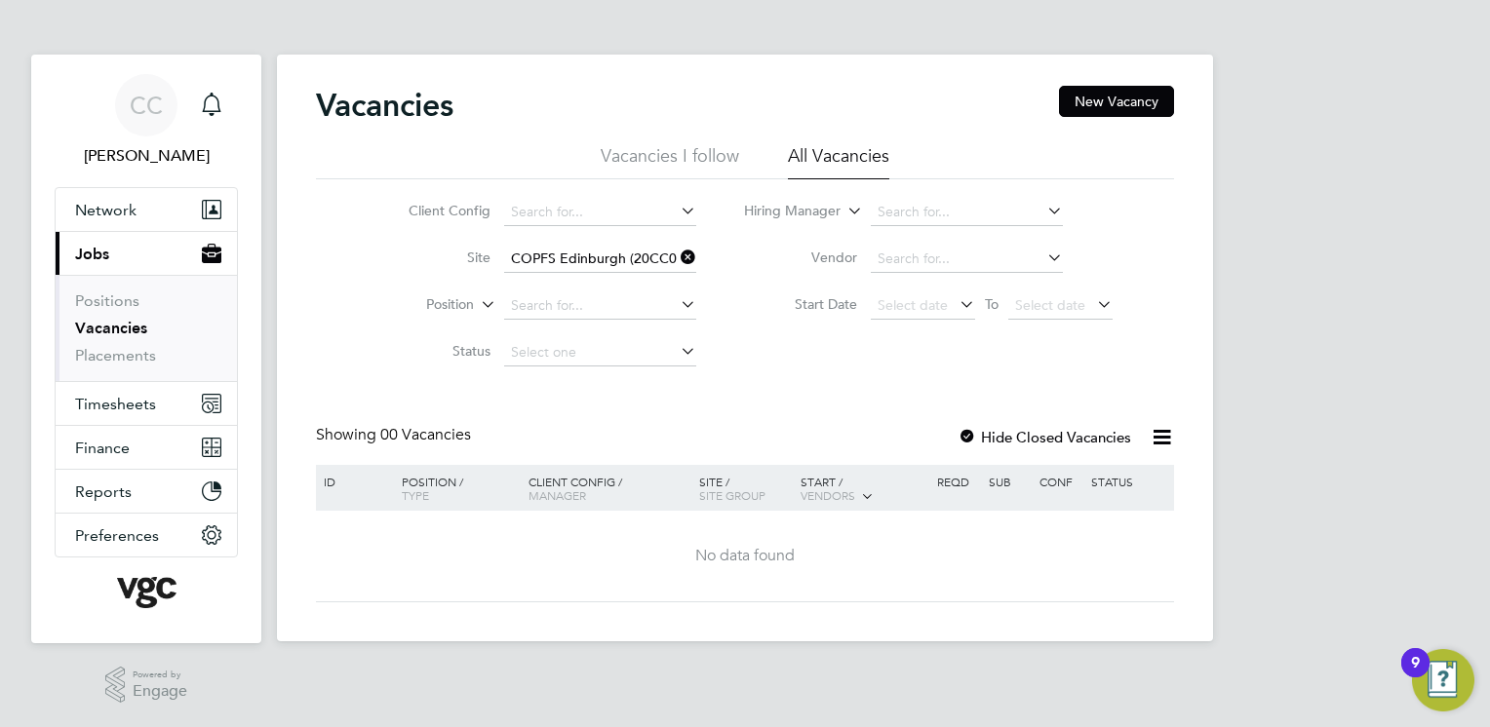
click at [962, 443] on div at bounding box center [968, 439] width 20 height 20
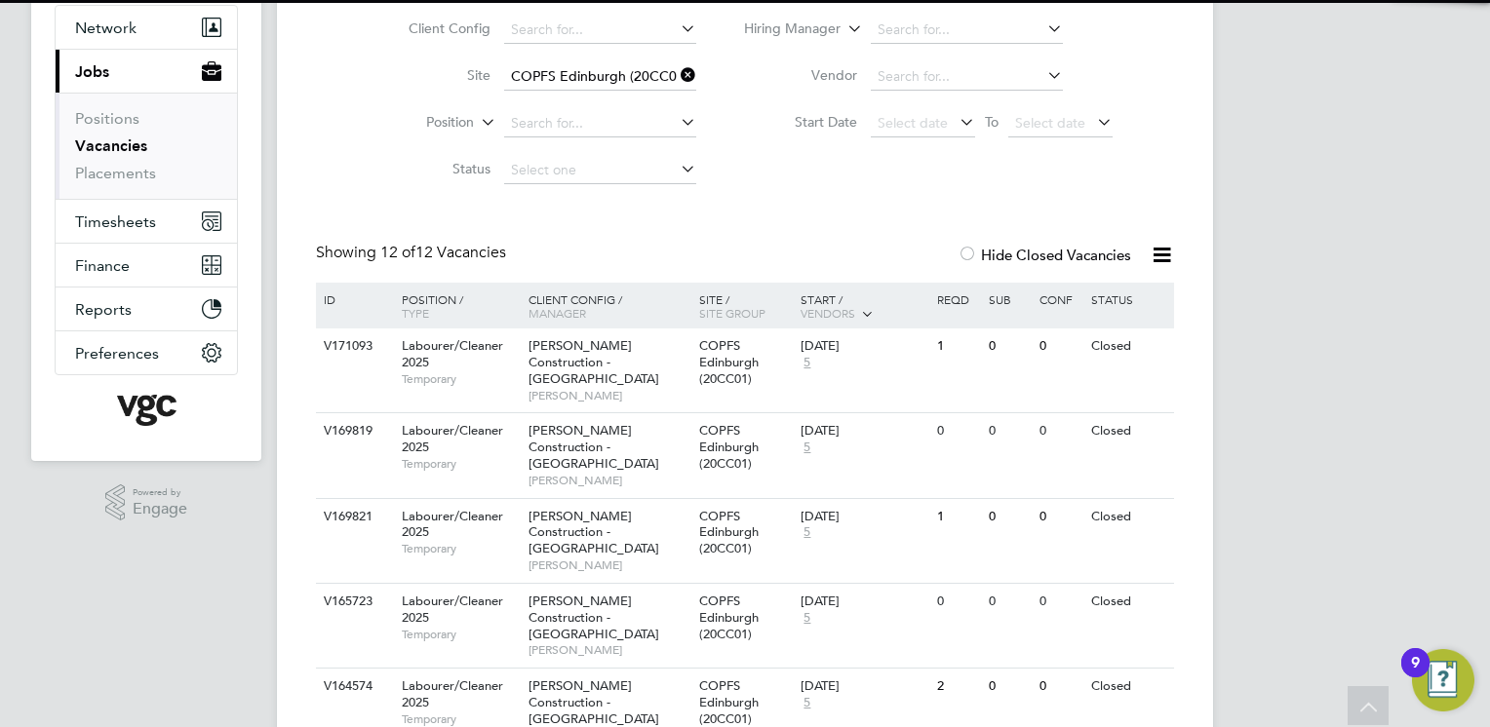
scroll to position [185, 0]
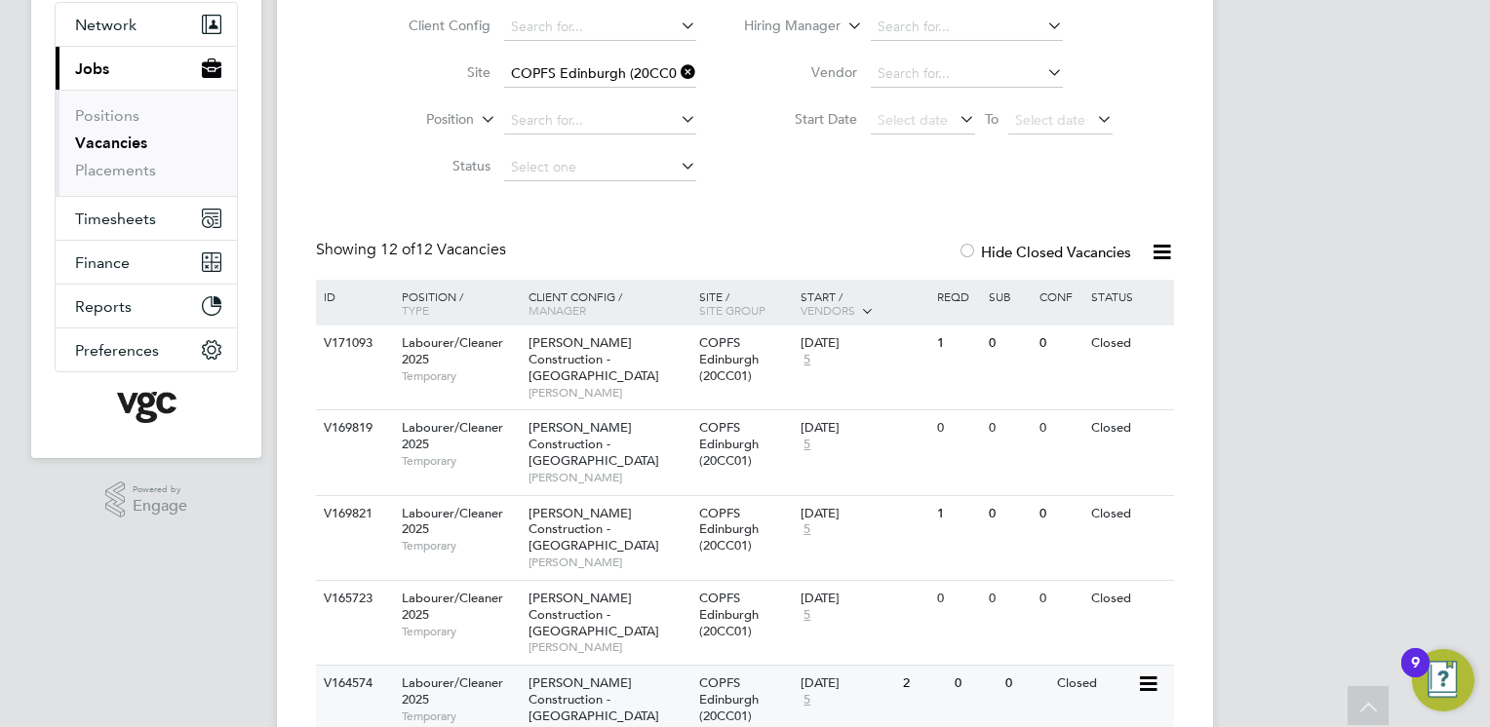
click at [639, 675] on span "[PERSON_NAME] Construction - [GEOGRAPHIC_DATA]" at bounding box center [594, 700] width 131 height 50
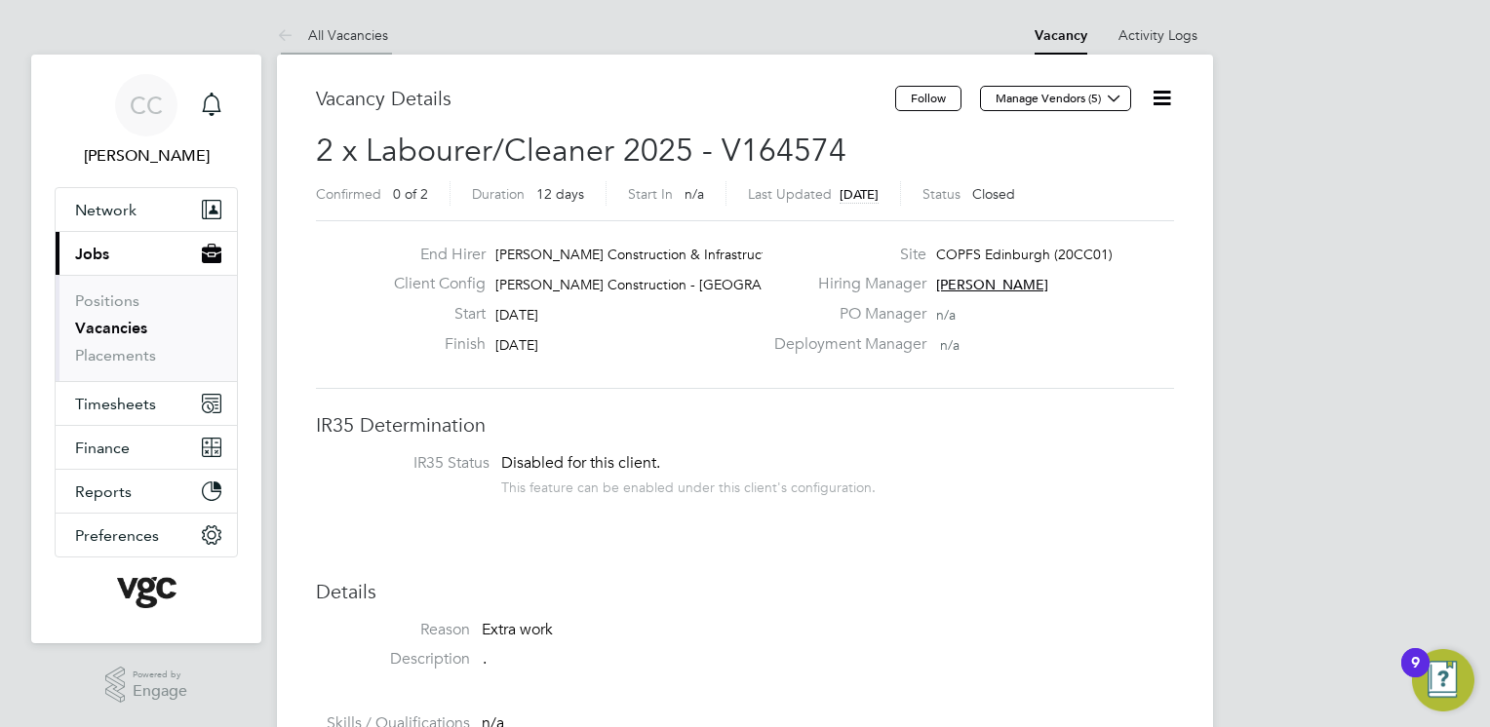
click at [295, 38] on icon at bounding box center [289, 36] width 24 height 24
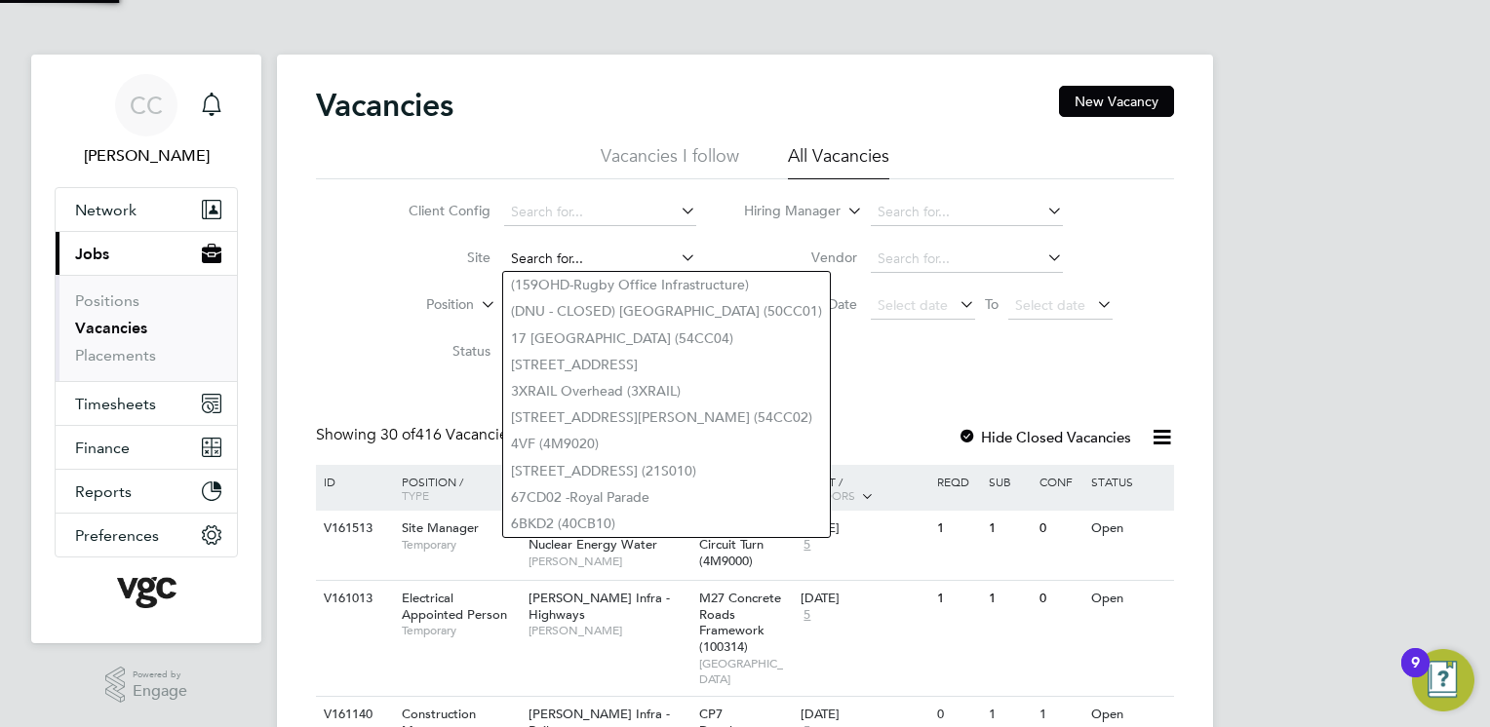
click at [571, 263] on input at bounding box center [600, 259] width 192 height 27
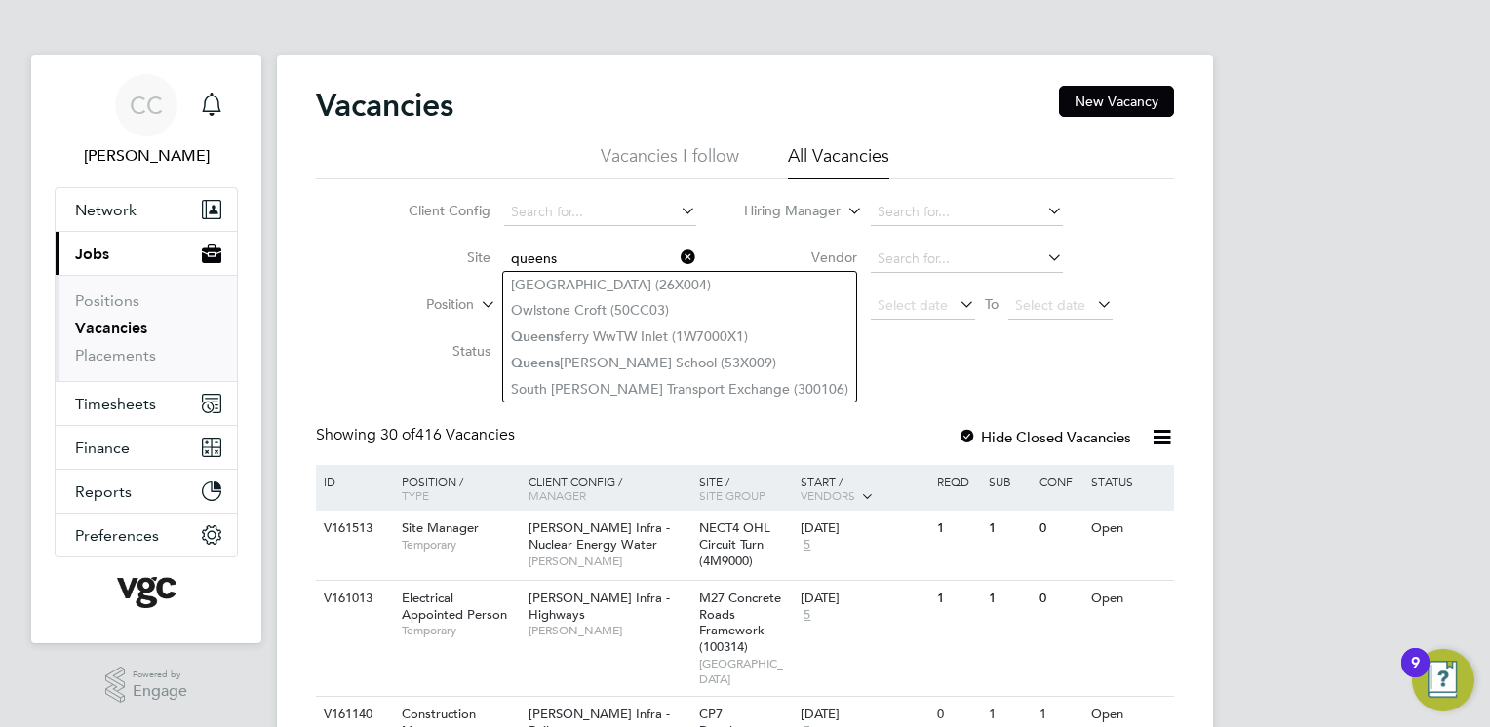
type input "queens"
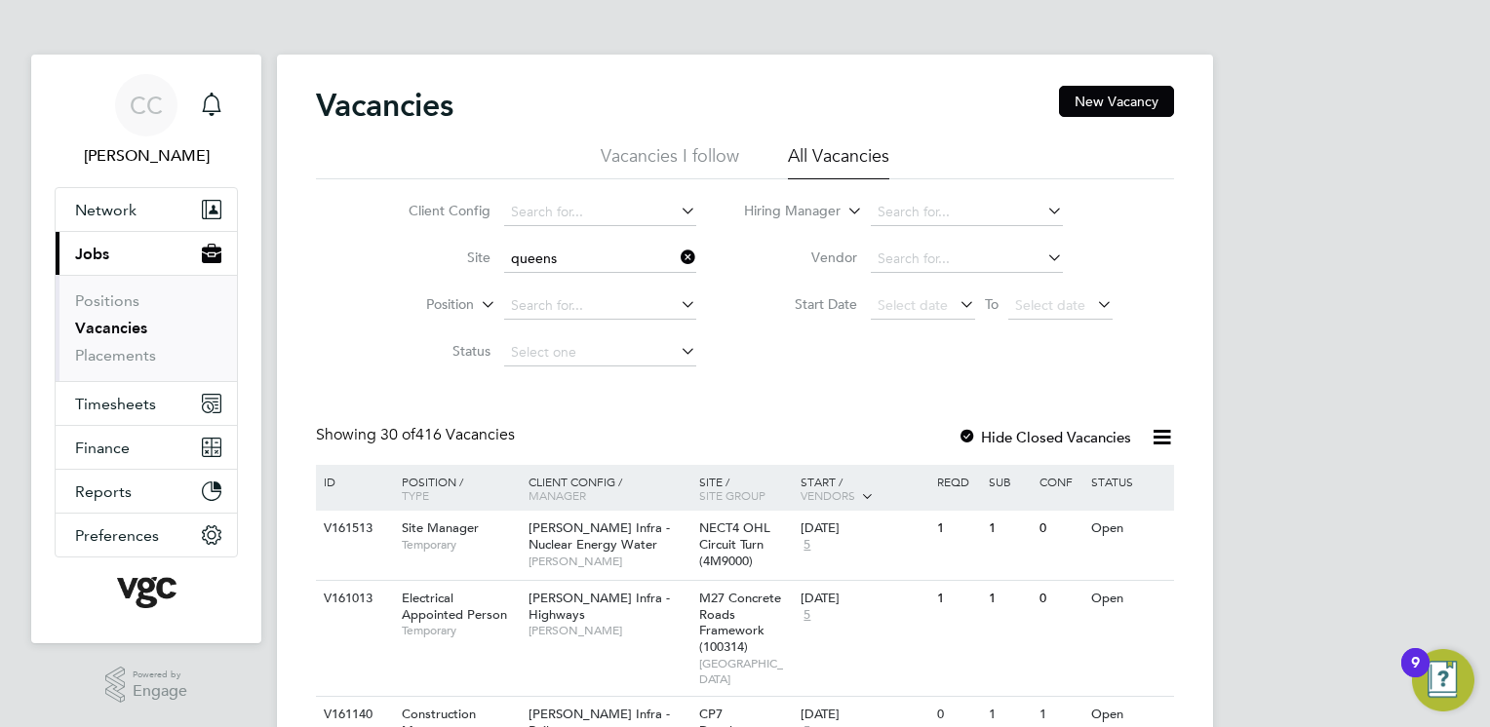
click at [677, 260] on icon at bounding box center [677, 257] width 0 height 27
click at [615, 213] on input at bounding box center [600, 212] width 192 height 27
click at [590, 370] on li "[PERSON_NAME] - [GEOGRAPHIC_DATA]" at bounding box center [643, 371] width 280 height 26
type input "[PERSON_NAME] - [GEOGRAPHIC_DATA]"
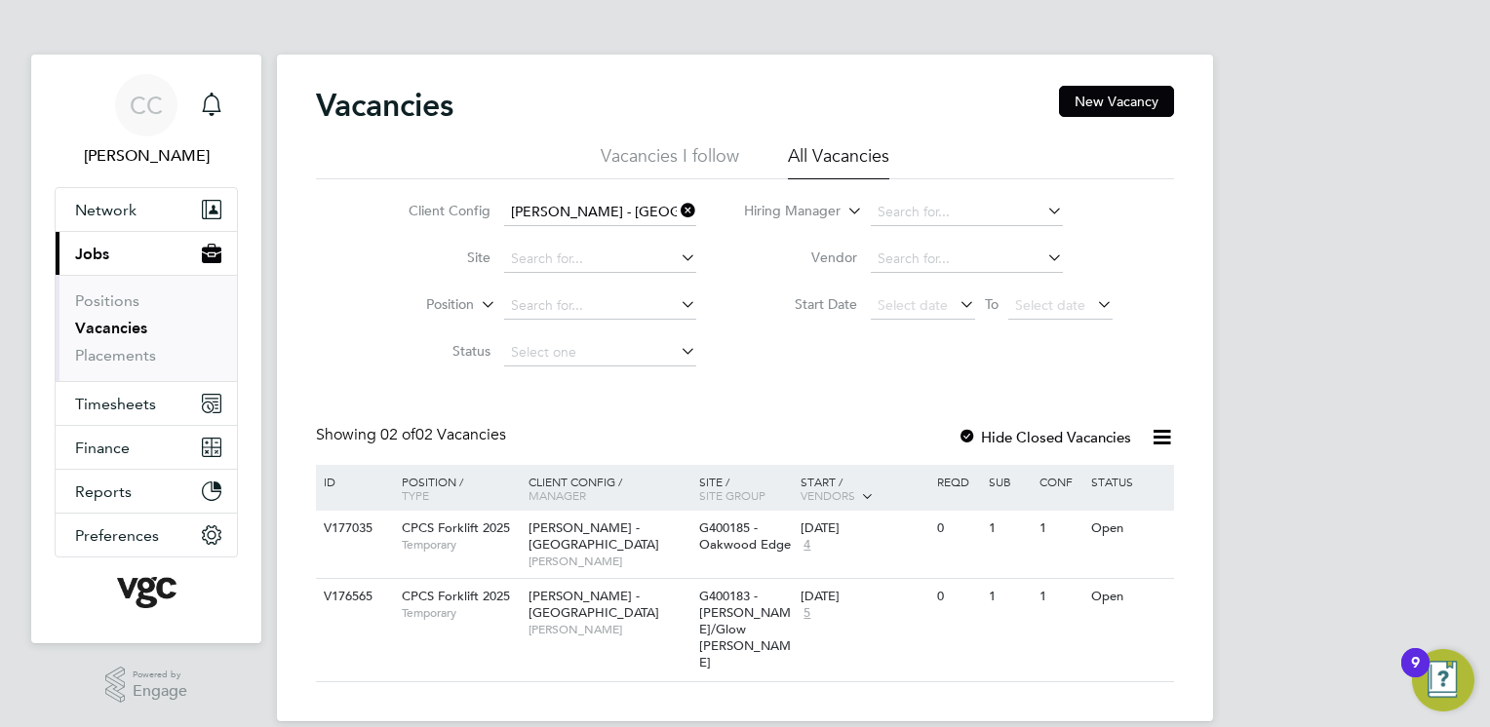
click at [967, 435] on div at bounding box center [968, 439] width 20 height 20
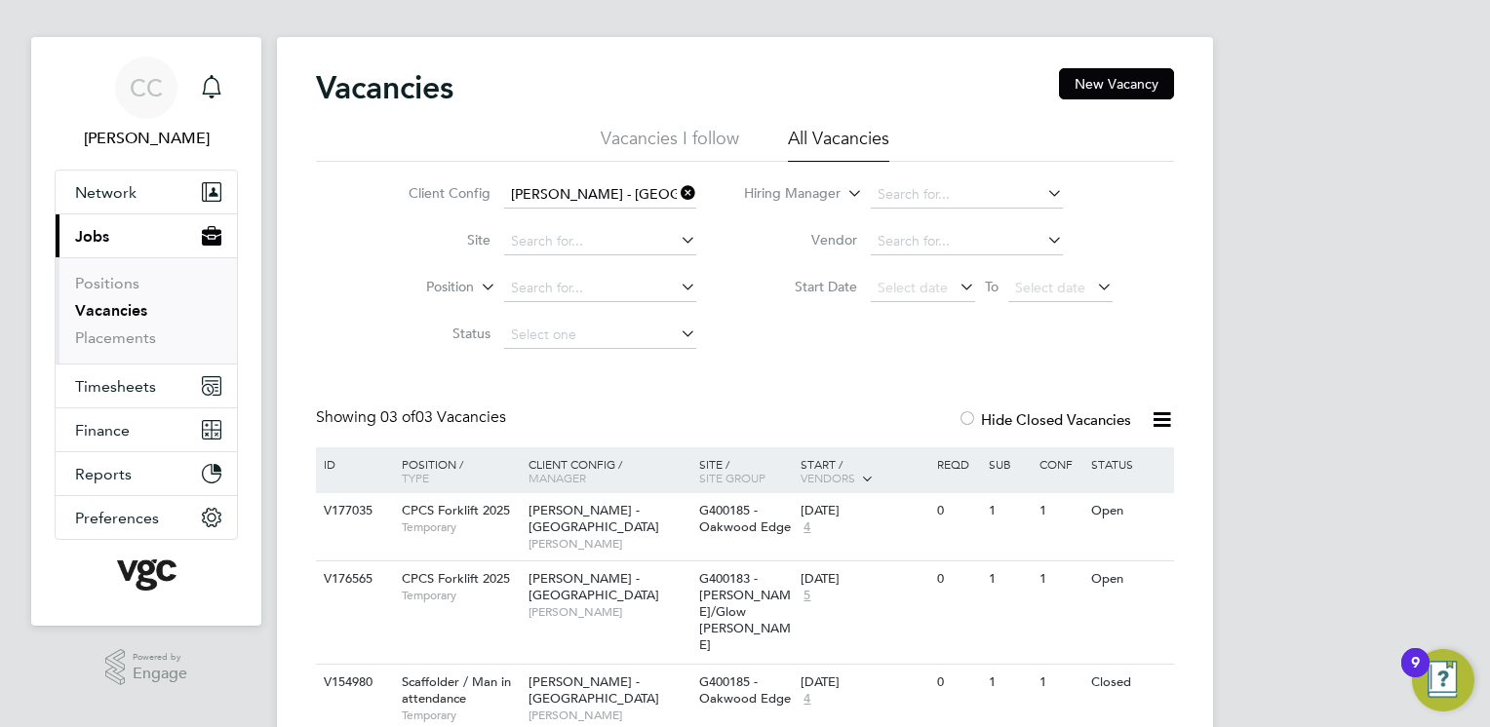
scroll to position [17, 0]
click at [696, 135] on li "Vacancies I follow" at bounding box center [670, 145] width 138 height 35
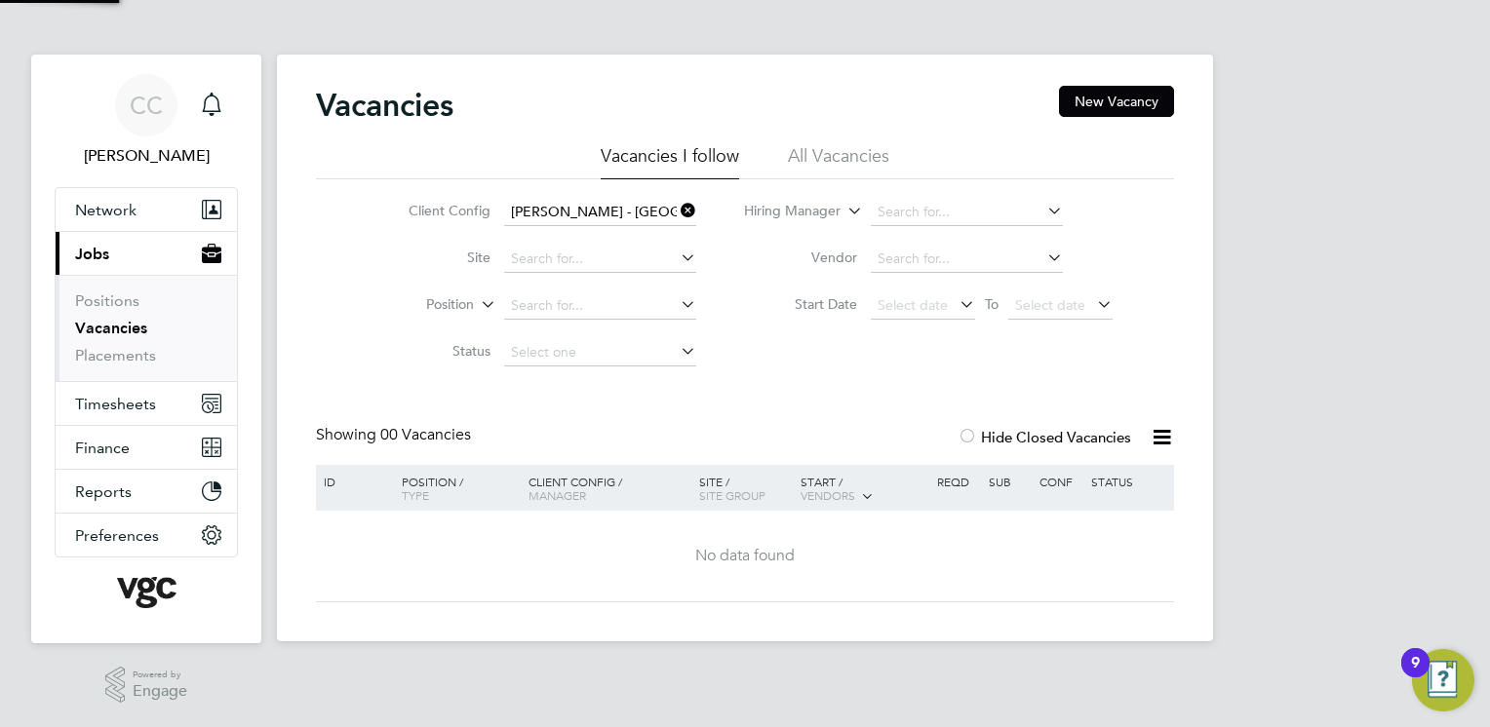
scroll to position [0, 0]
click at [854, 146] on li "All Vacancies" at bounding box center [838, 161] width 101 height 35
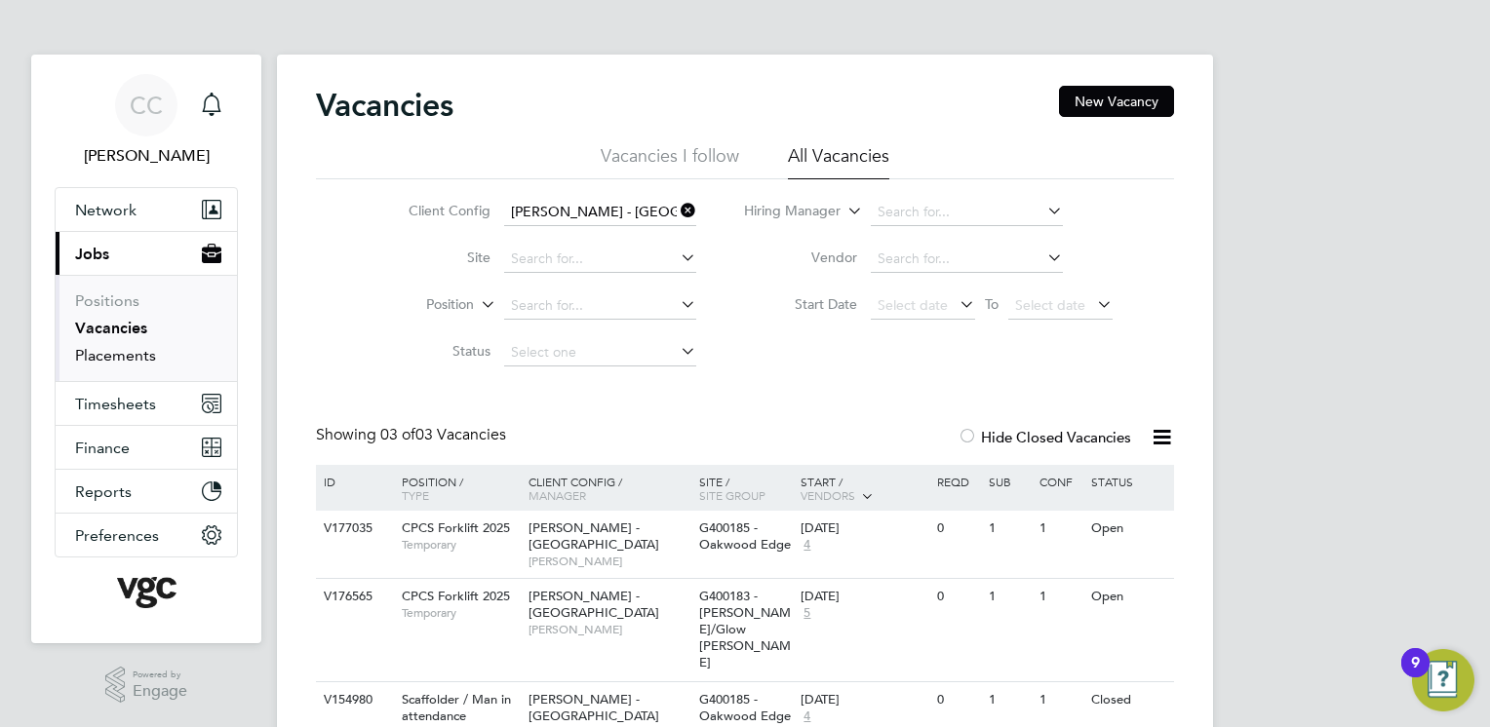
click at [125, 350] on link "Placements" at bounding box center [115, 355] width 81 height 19
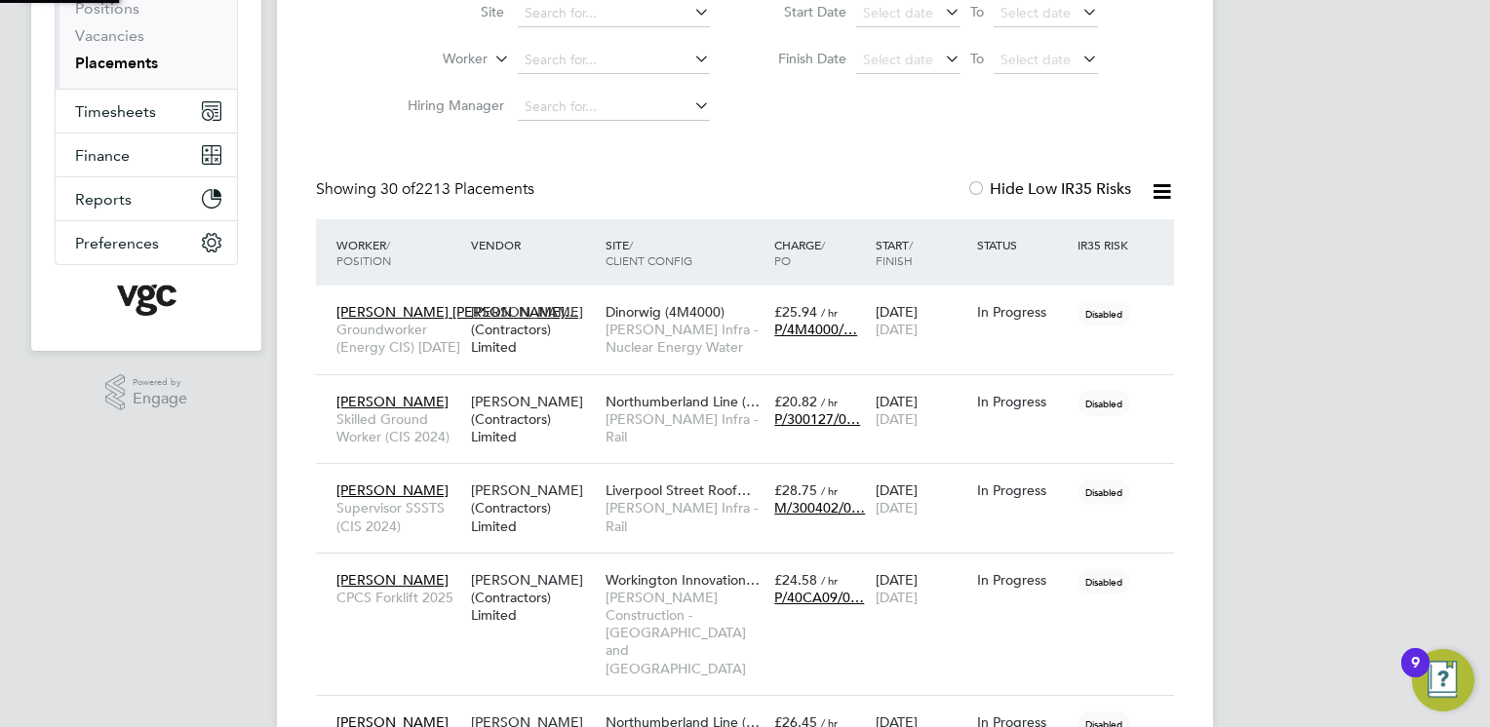
scroll to position [9, 10]
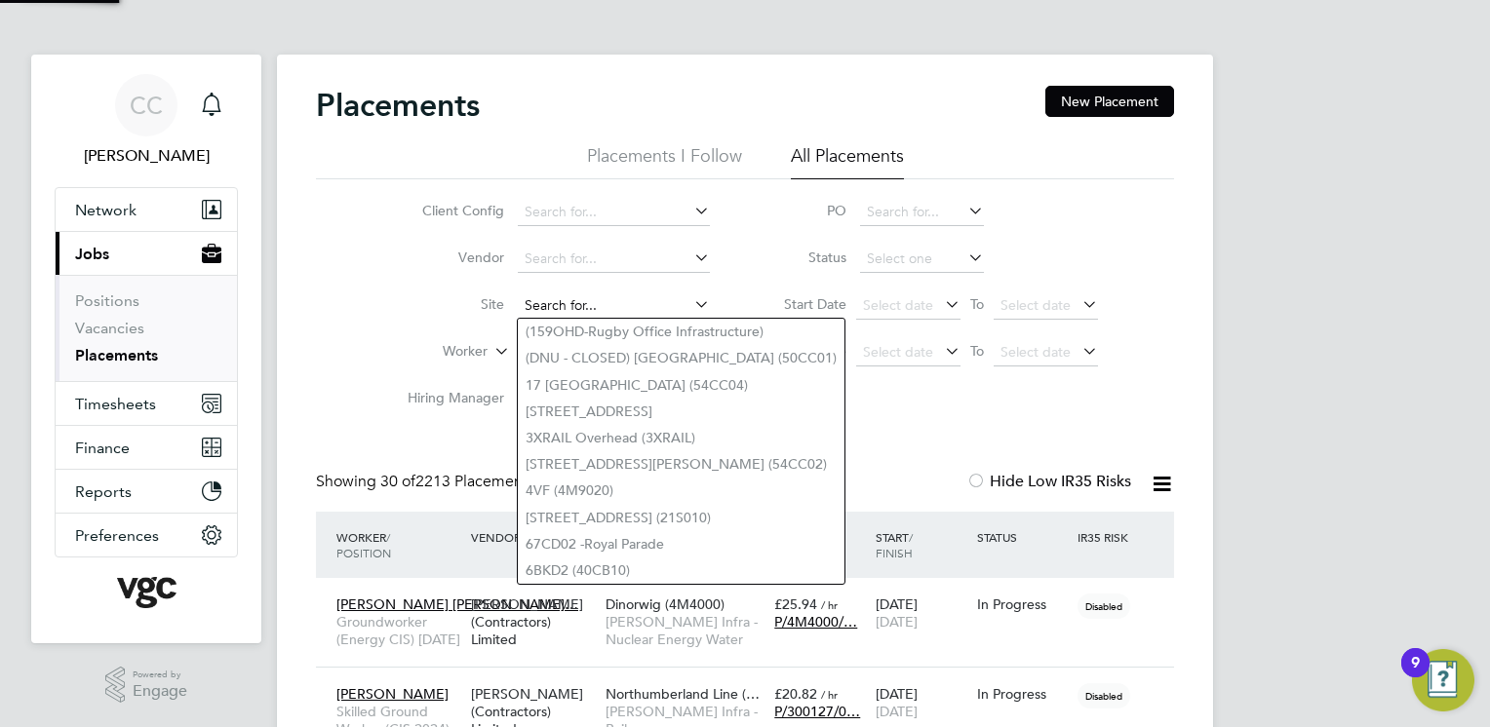
click at [562, 295] on input at bounding box center [614, 306] width 192 height 27
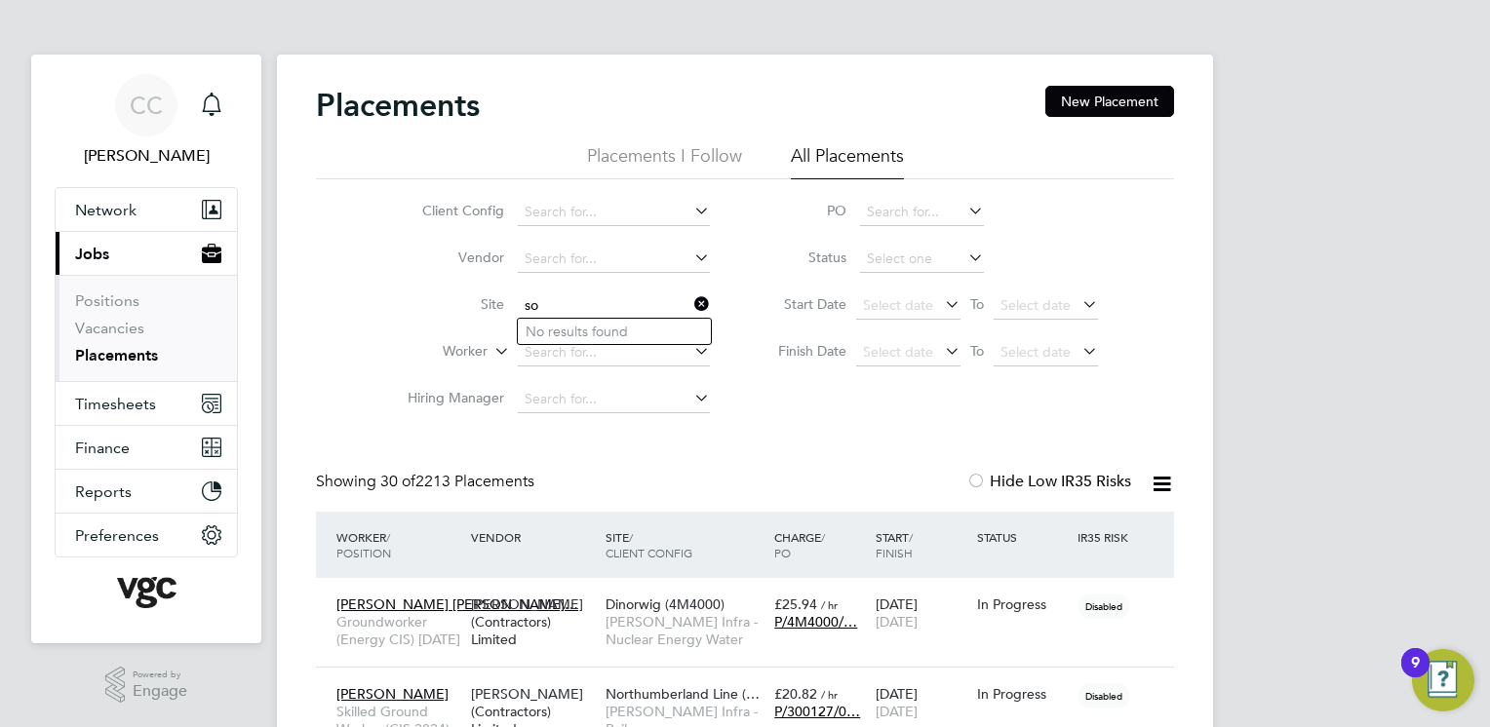
type input "s"
click at [612, 384] on li "Queens ferry WwTW Inlet (1W7000X1)" at bounding box center [694, 384] width 353 height 26
type input "Queensferry WwTW Inlet (1W7000X1)"
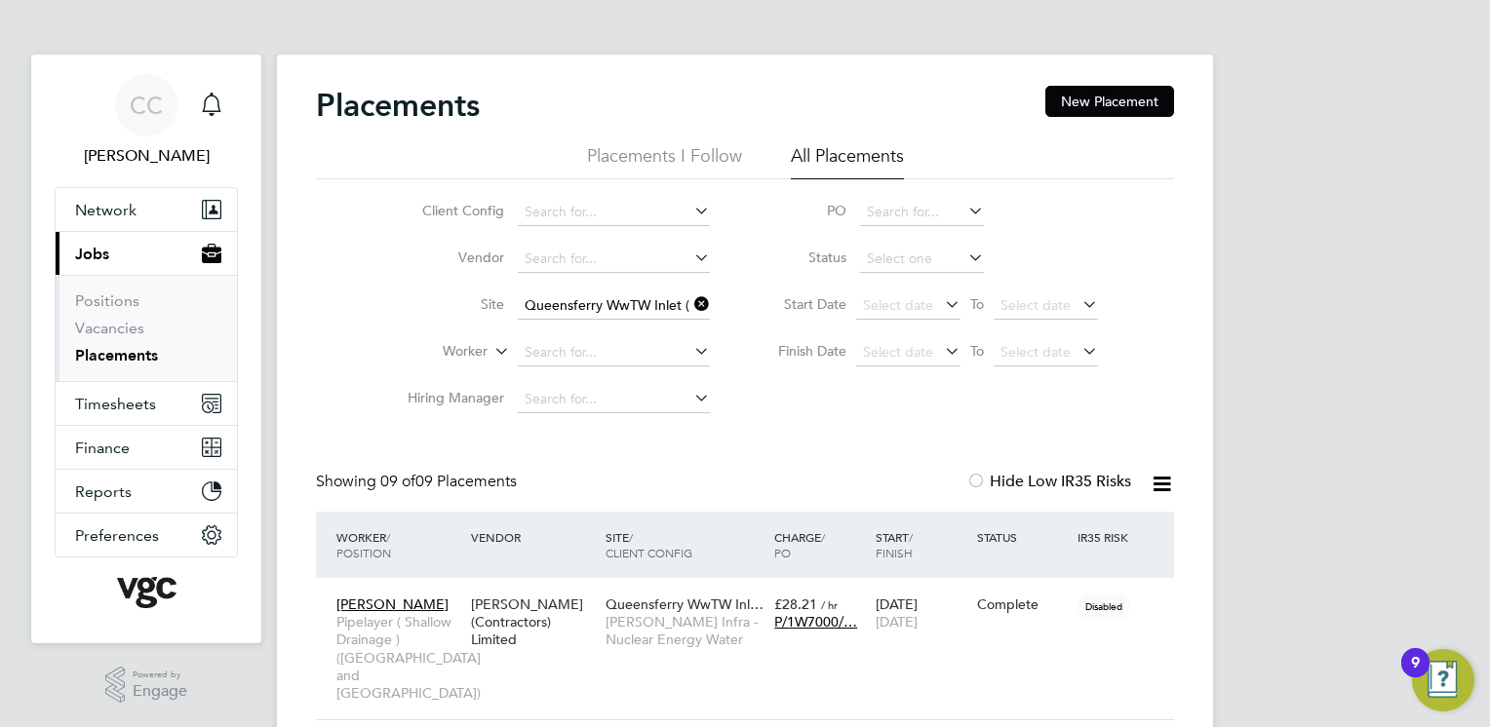
click at [690, 304] on icon at bounding box center [690, 304] width 0 height 27
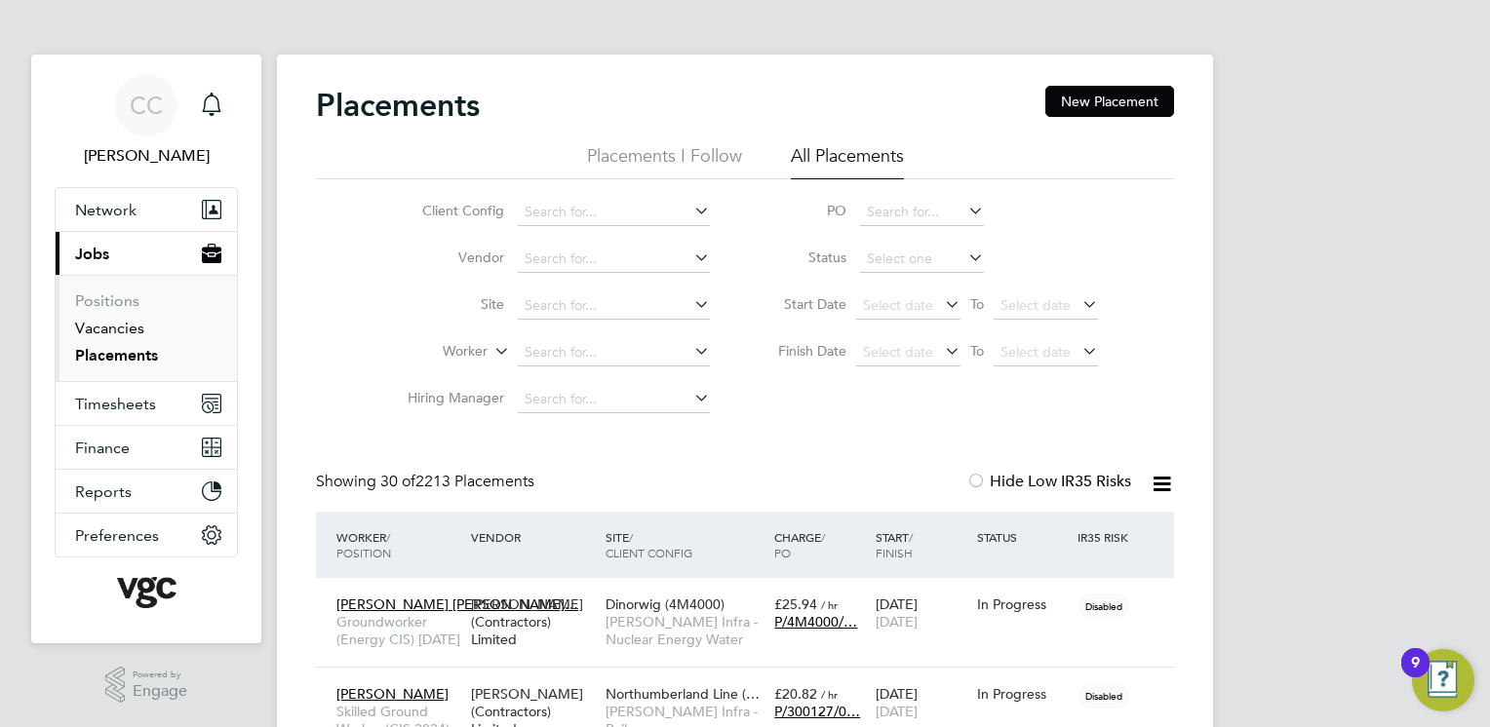
click at [124, 325] on link "Vacancies" at bounding box center [109, 328] width 69 height 19
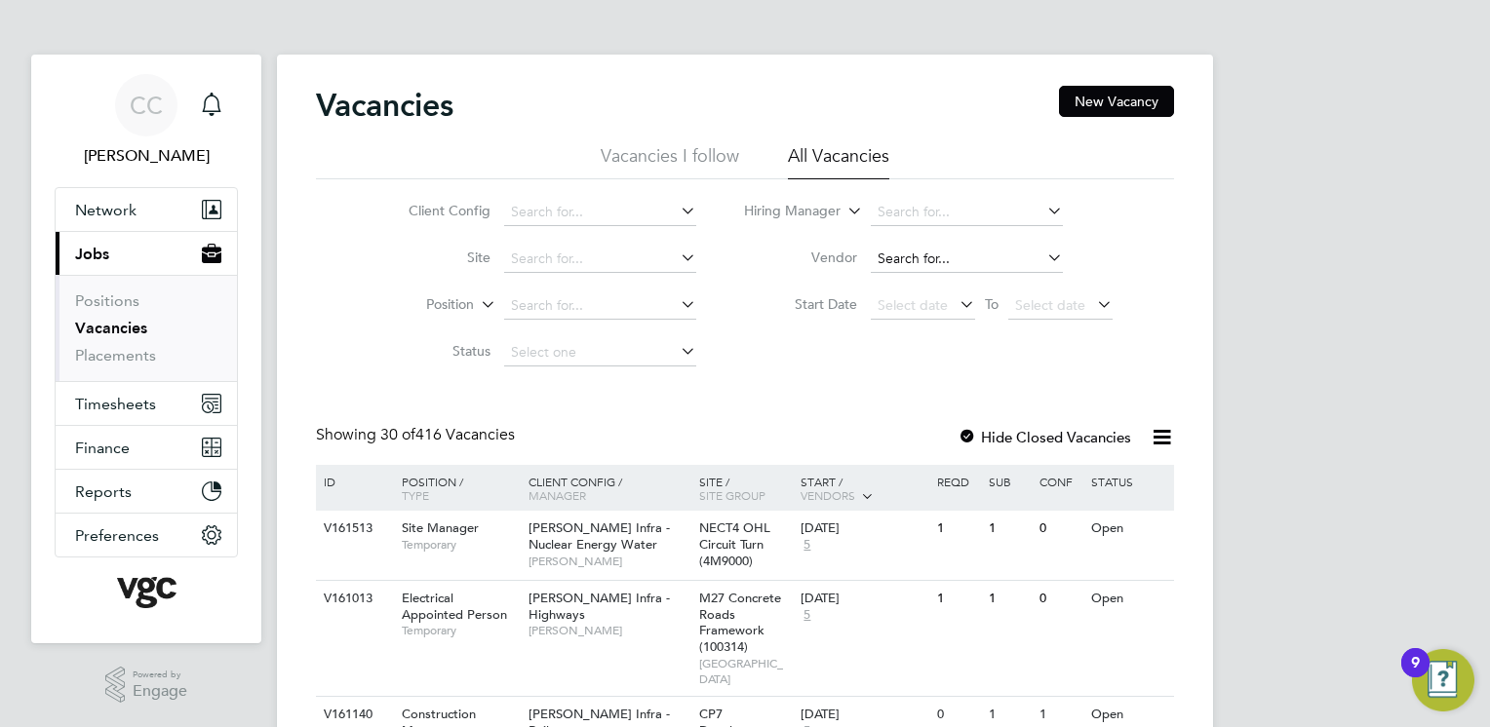
click at [915, 259] on input at bounding box center [967, 259] width 192 height 27
click at [915, 205] on input at bounding box center [967, 212] width 192 height 27
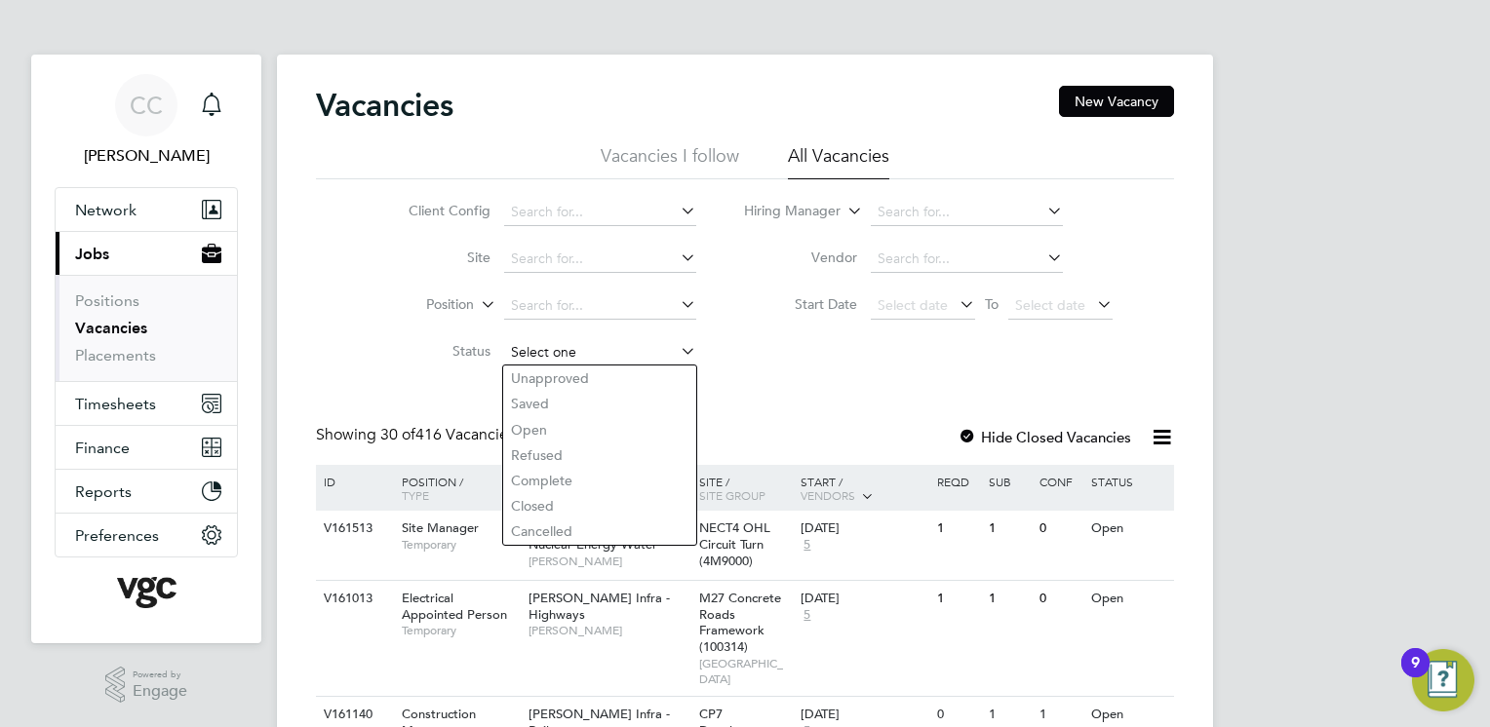
click at [589, 342] on input at bounding box center [600, 352] width 192 height 27
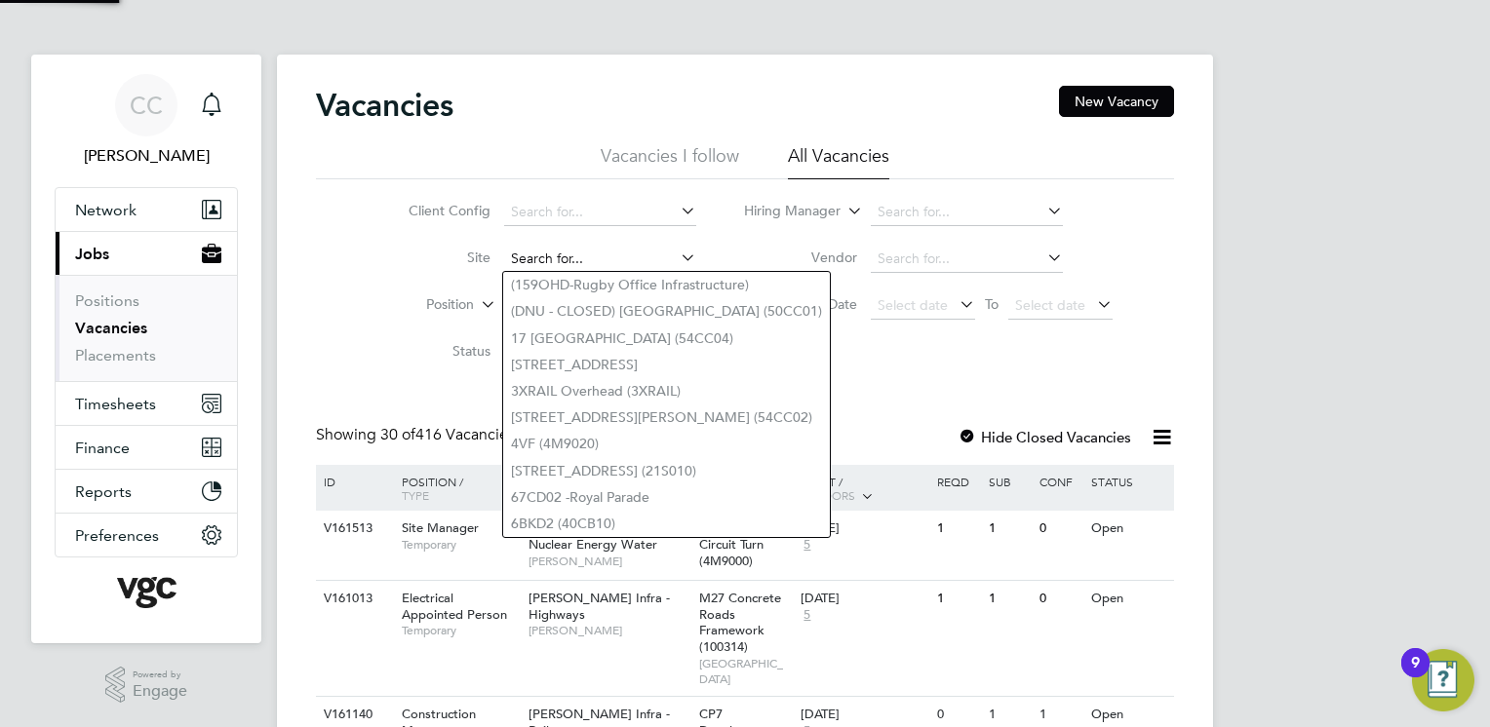
click at [563, 257] on input at bounding box center [600, 259] width 192 height 27
click at [110, 236] on button "Current page: Jobs" at bounding box center [146, 253] width 181 height 43
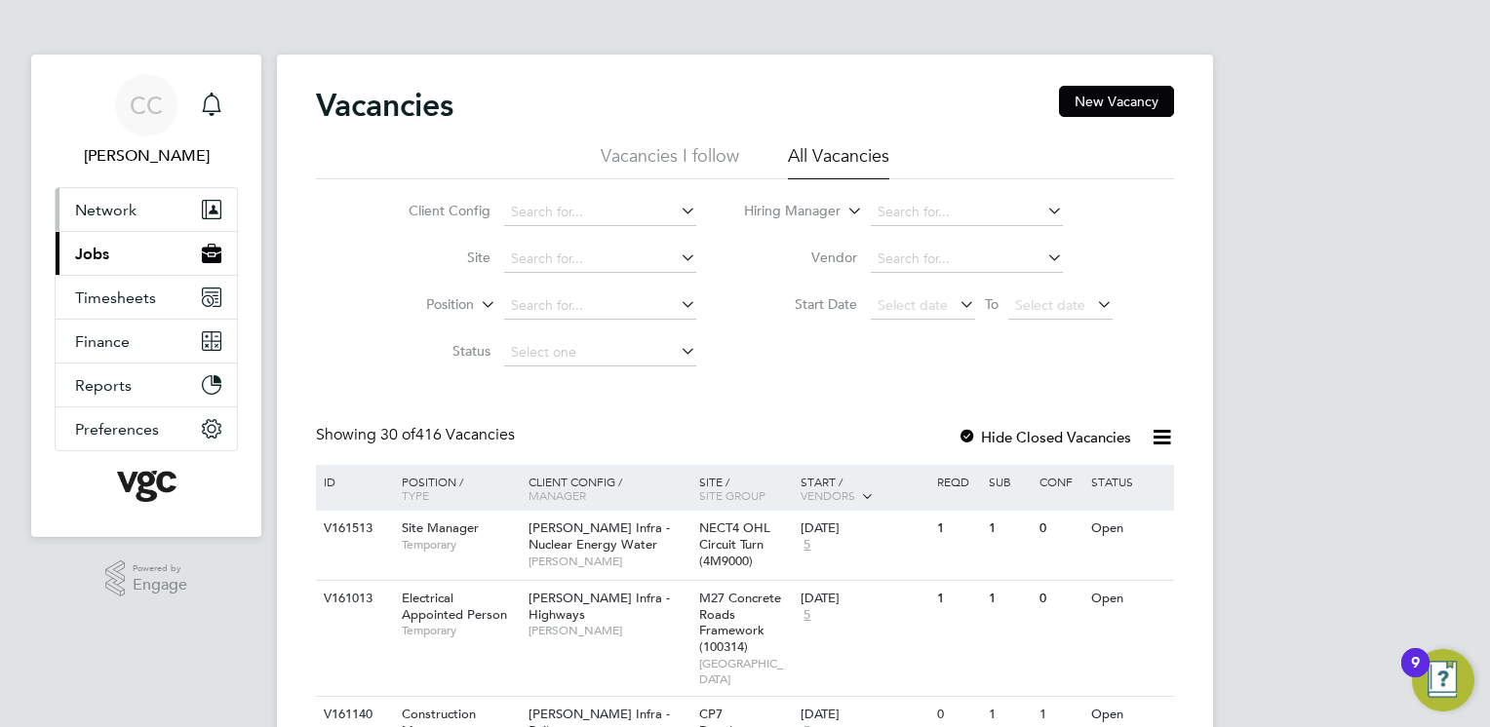
click at [99, 212] on span "Network" at bounding box center [105, 210] width 61 height 19
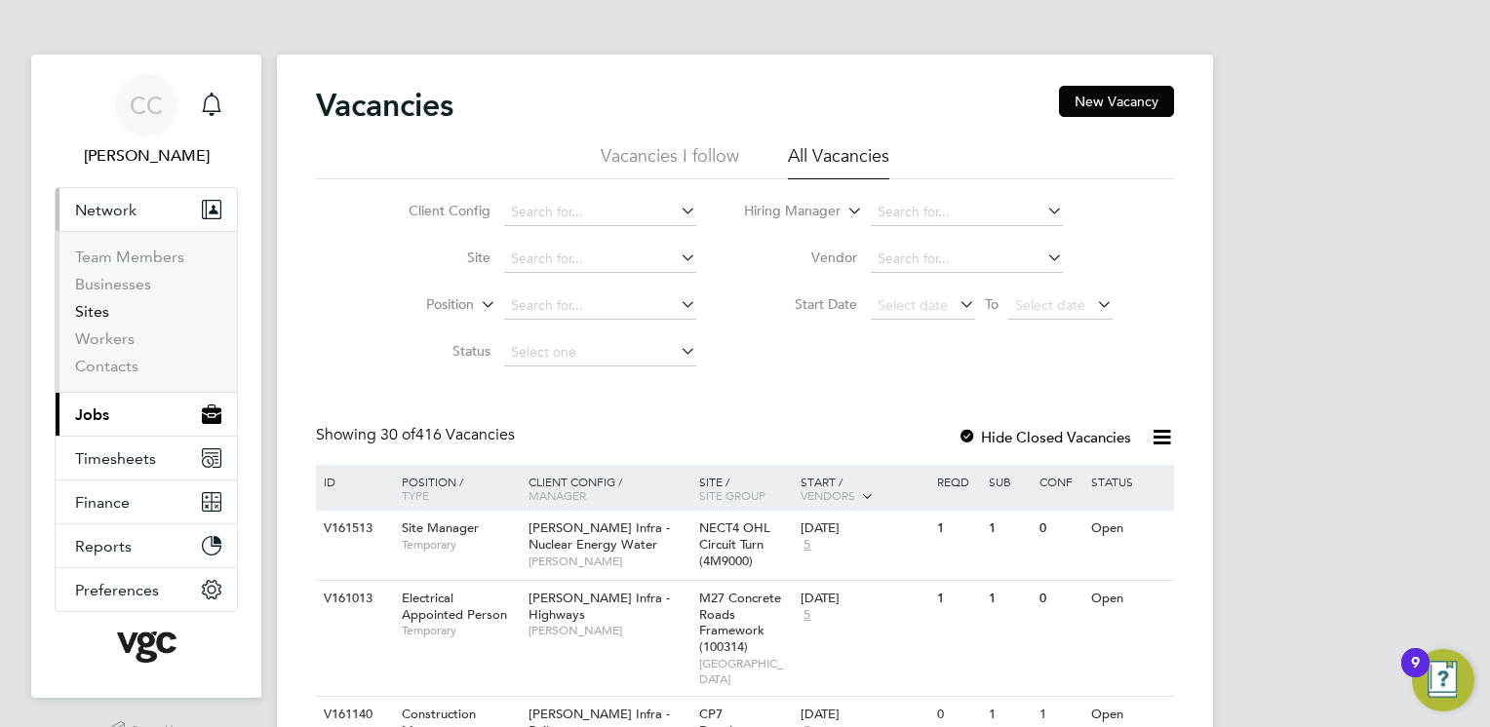
click at [101, 310] on link "Sites" at bounding box center [92, 311] width 34 height 19
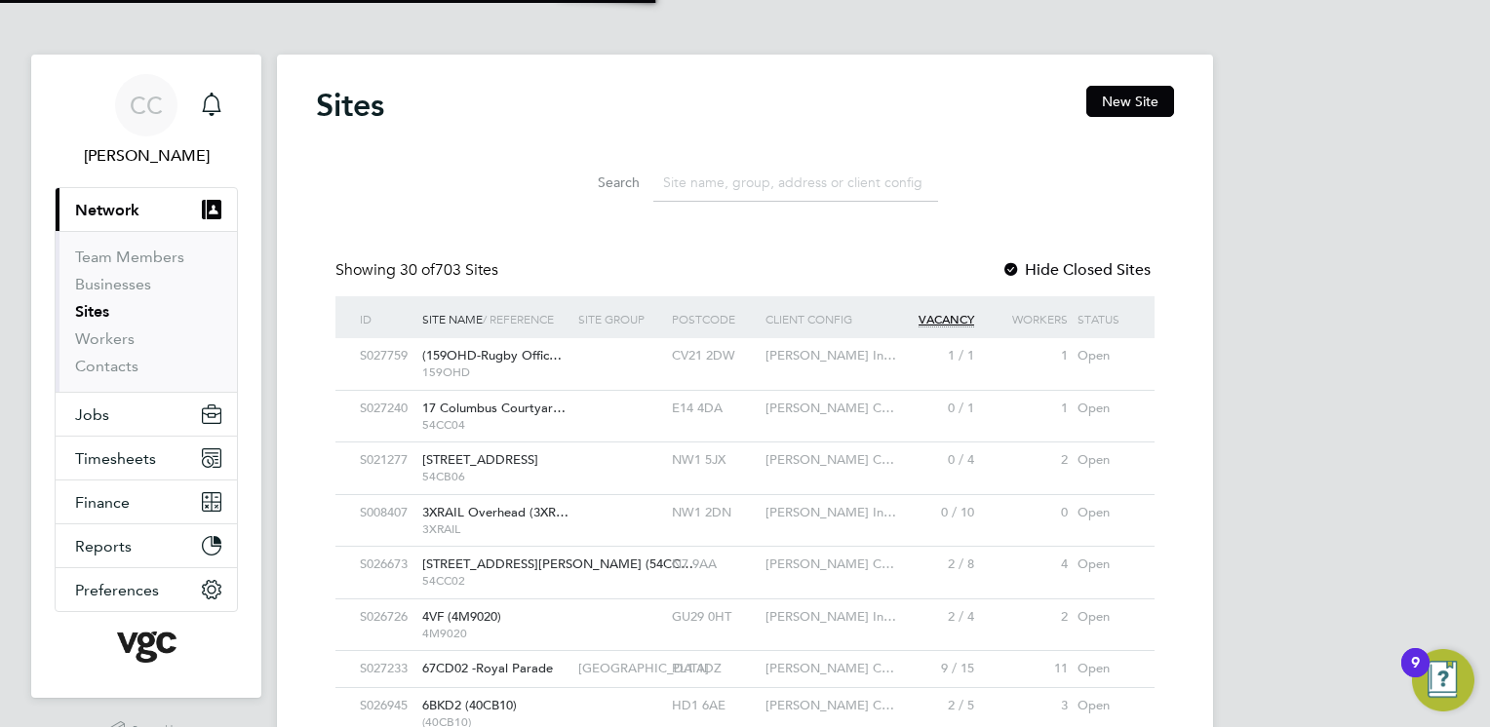
scroll to position [37, 95]
click at [690, 175] on input at bounding box center [795, 183] width 285 height 38
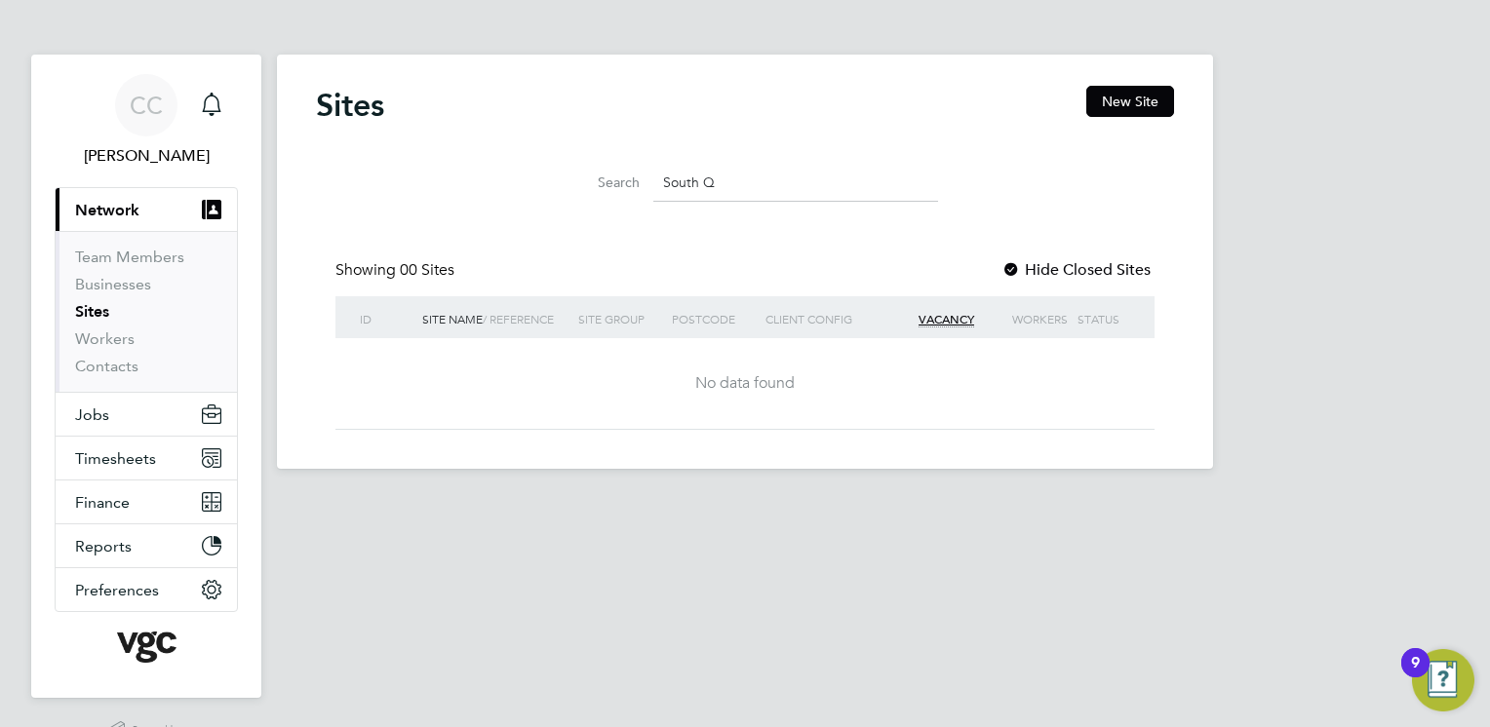
click at [1007, 271] on div at bounding box center [1012, 271] width 20 height 20
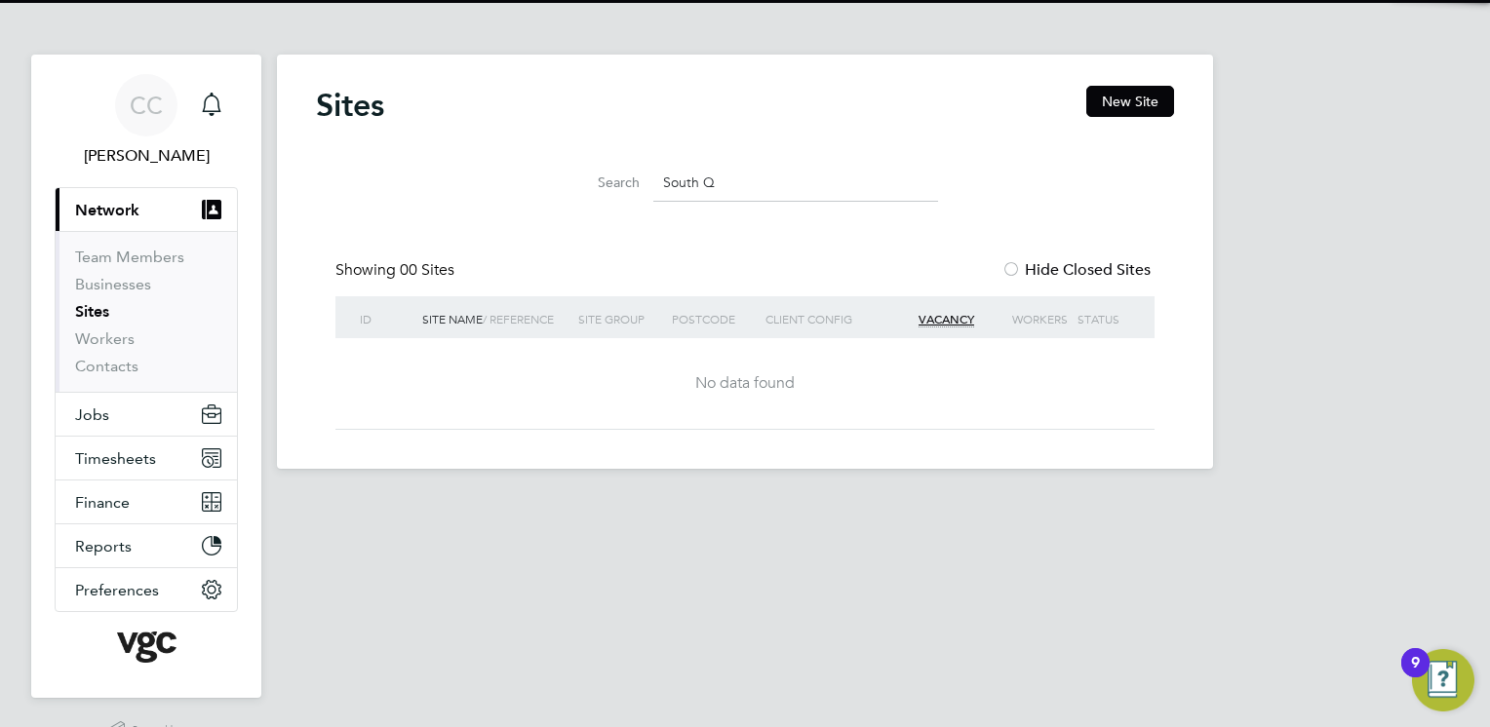
click at [1007, 271] on div at bounding box center [1012, 271] width 20 height 20
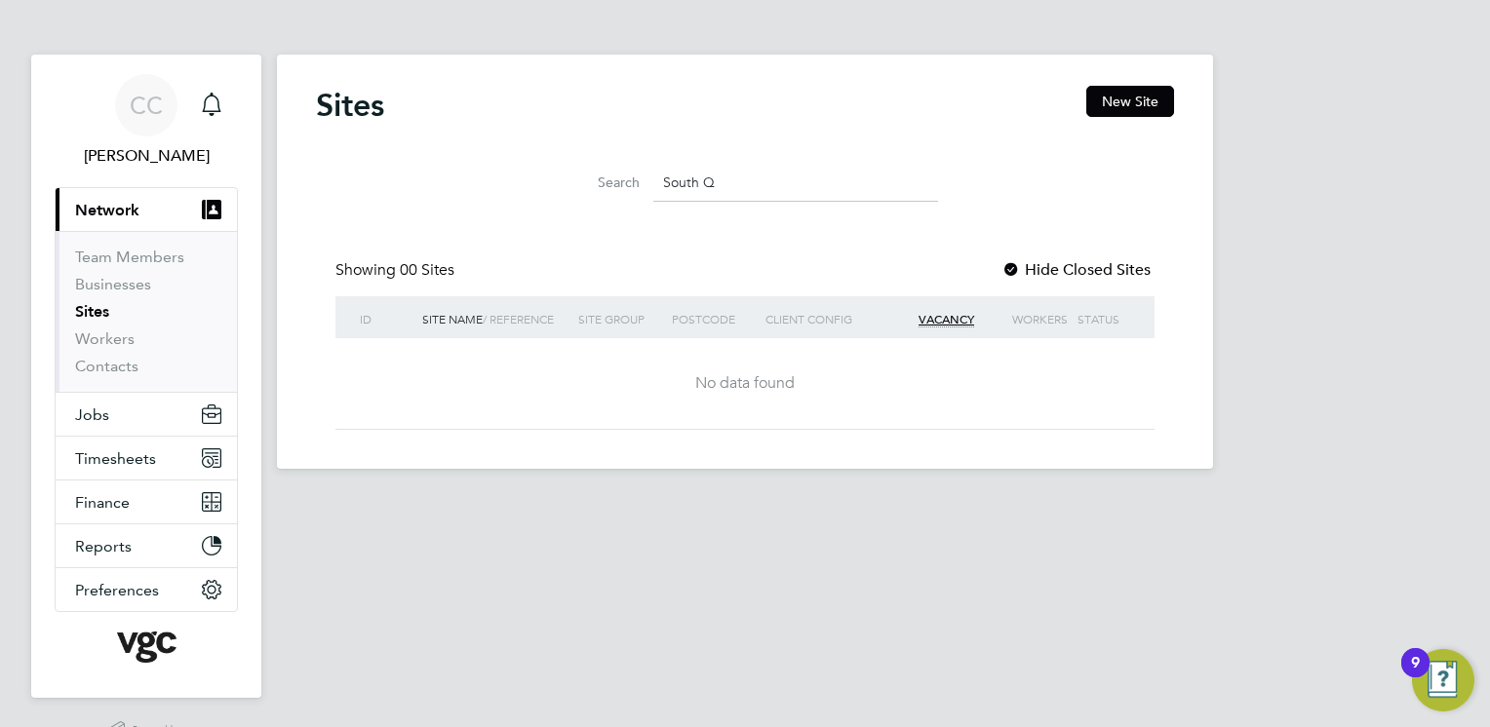
click at [771, 184] on input "South Q" at bounding box center [795, 183] width 285 height 38
type input "S"
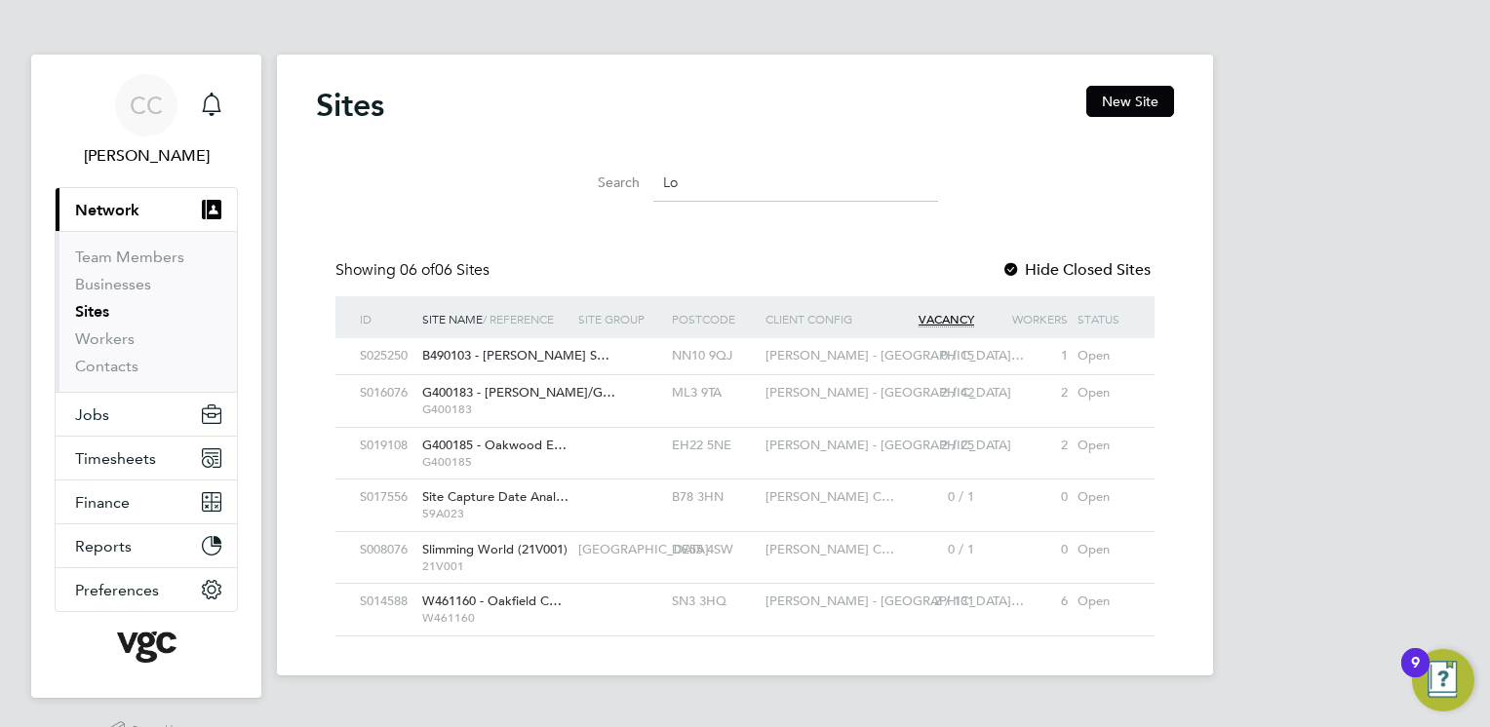
type input "L"
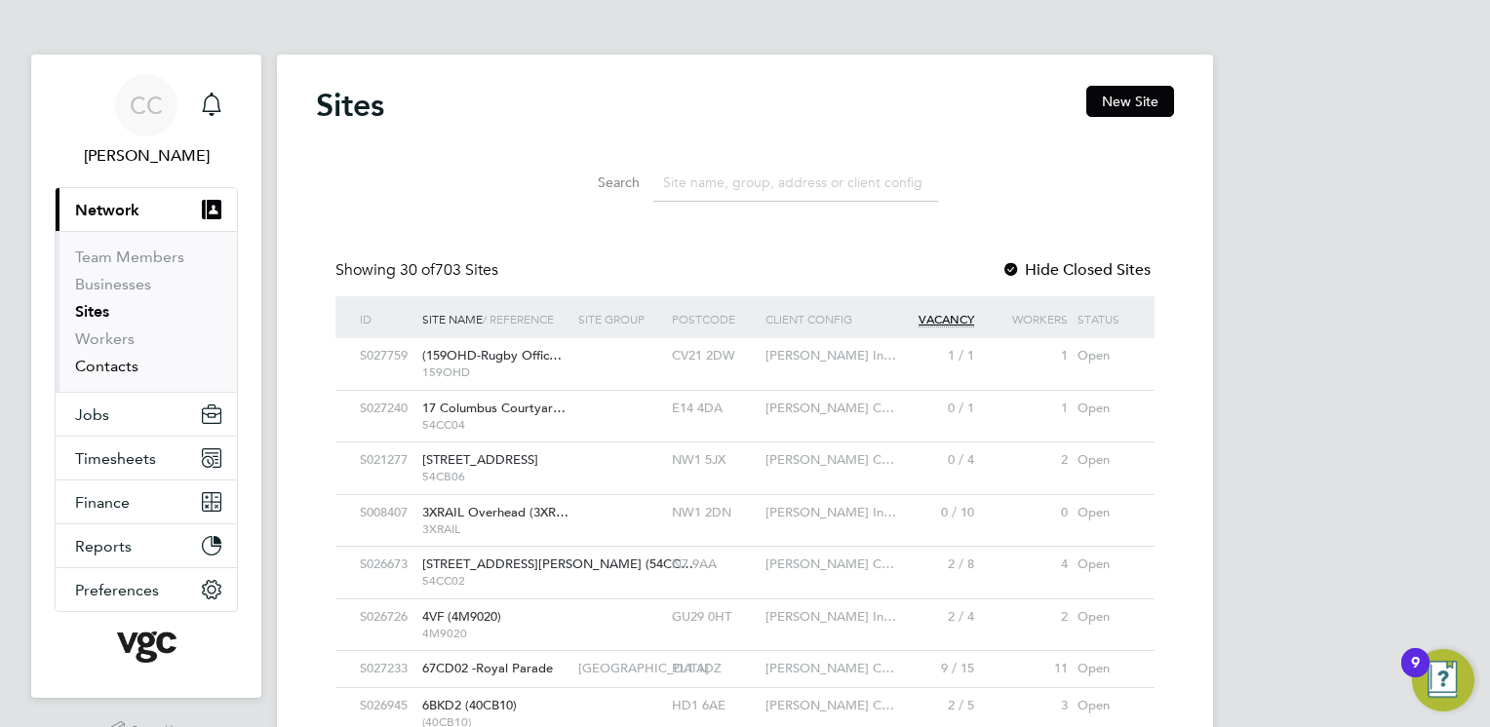
click at [110, 371] on link "Contacts" at bounding box center [106, 366] width 63 height 19
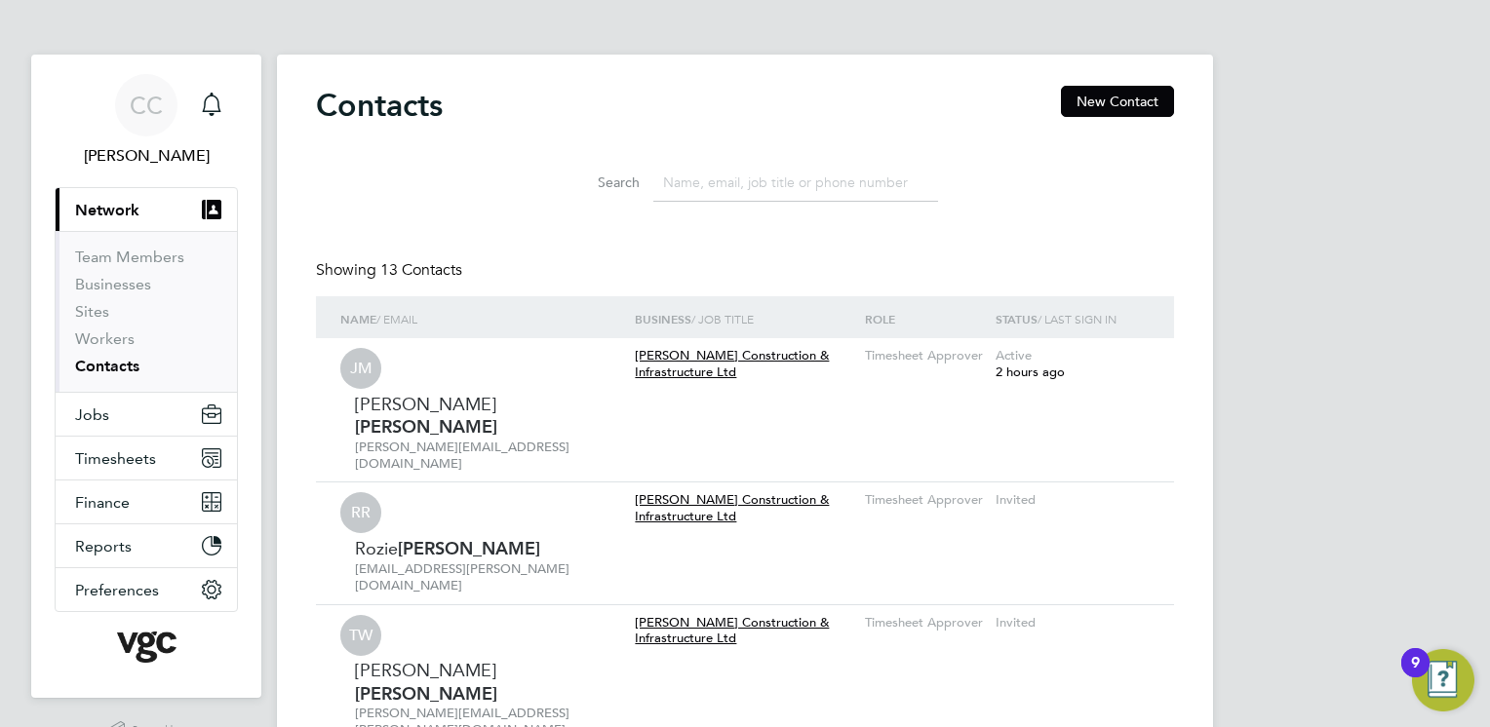
click at [127, 209] on span "Network" at bounding box center [107, 210] width 64 height 19
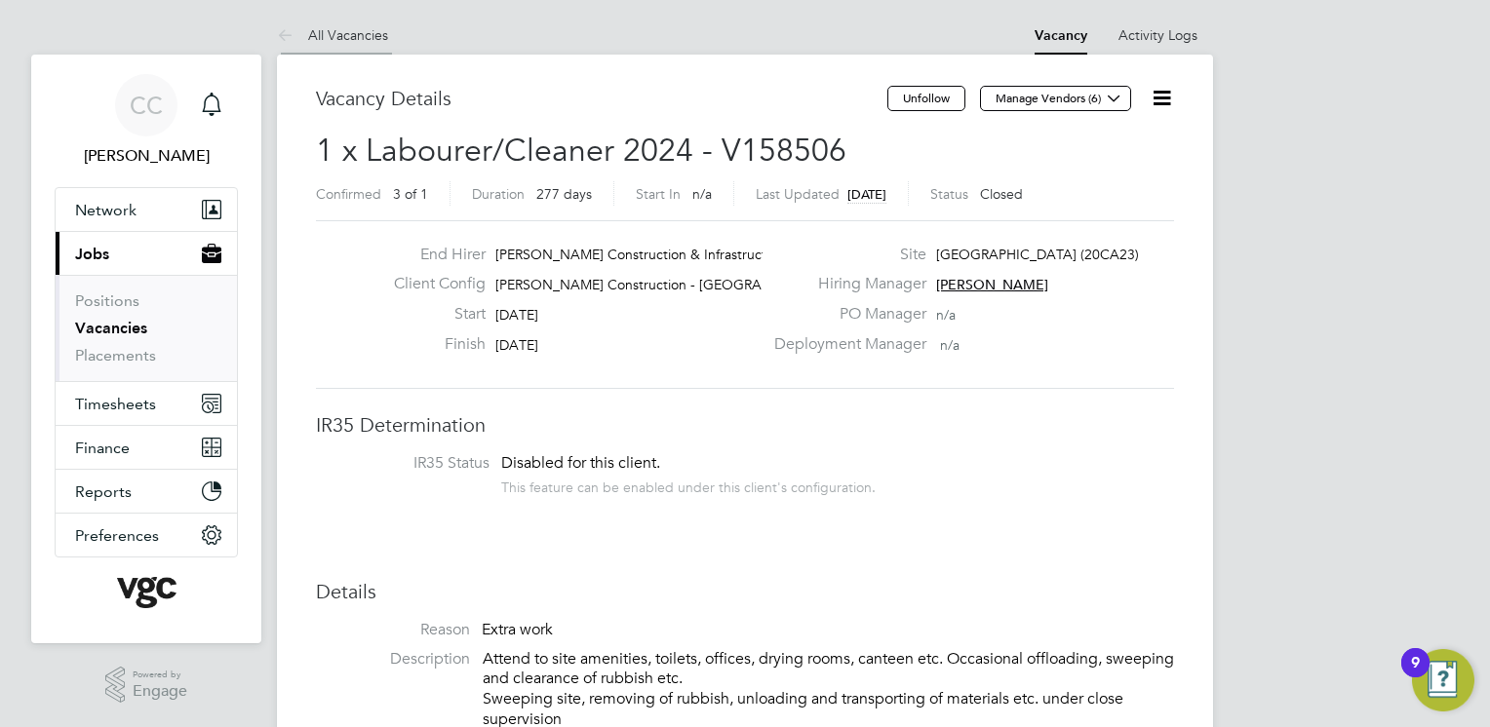
click at [308, 31] on link "All Vacancies" at bounding box center [332, 35] width 111 height 18
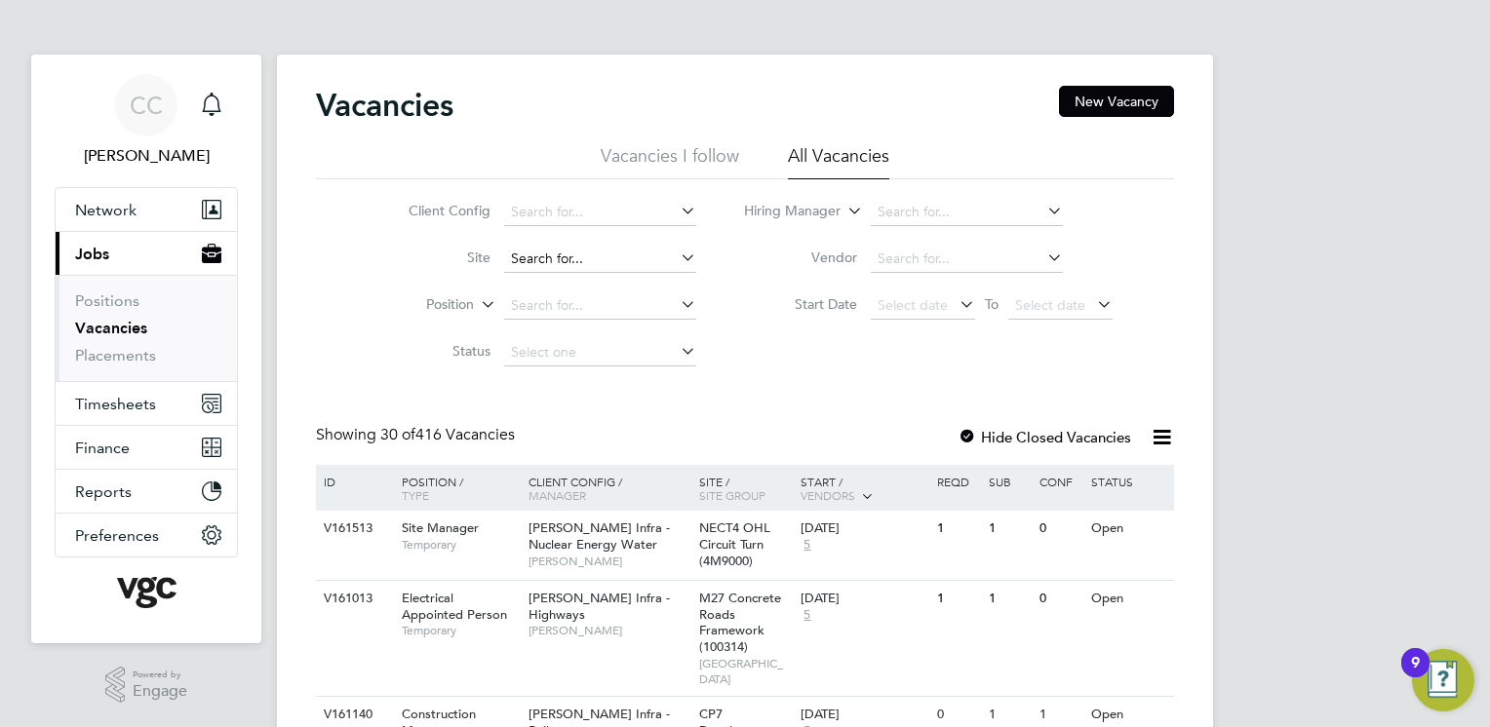
click at [572, 261] on input at bounding box center [600, 259] width 192 height 27
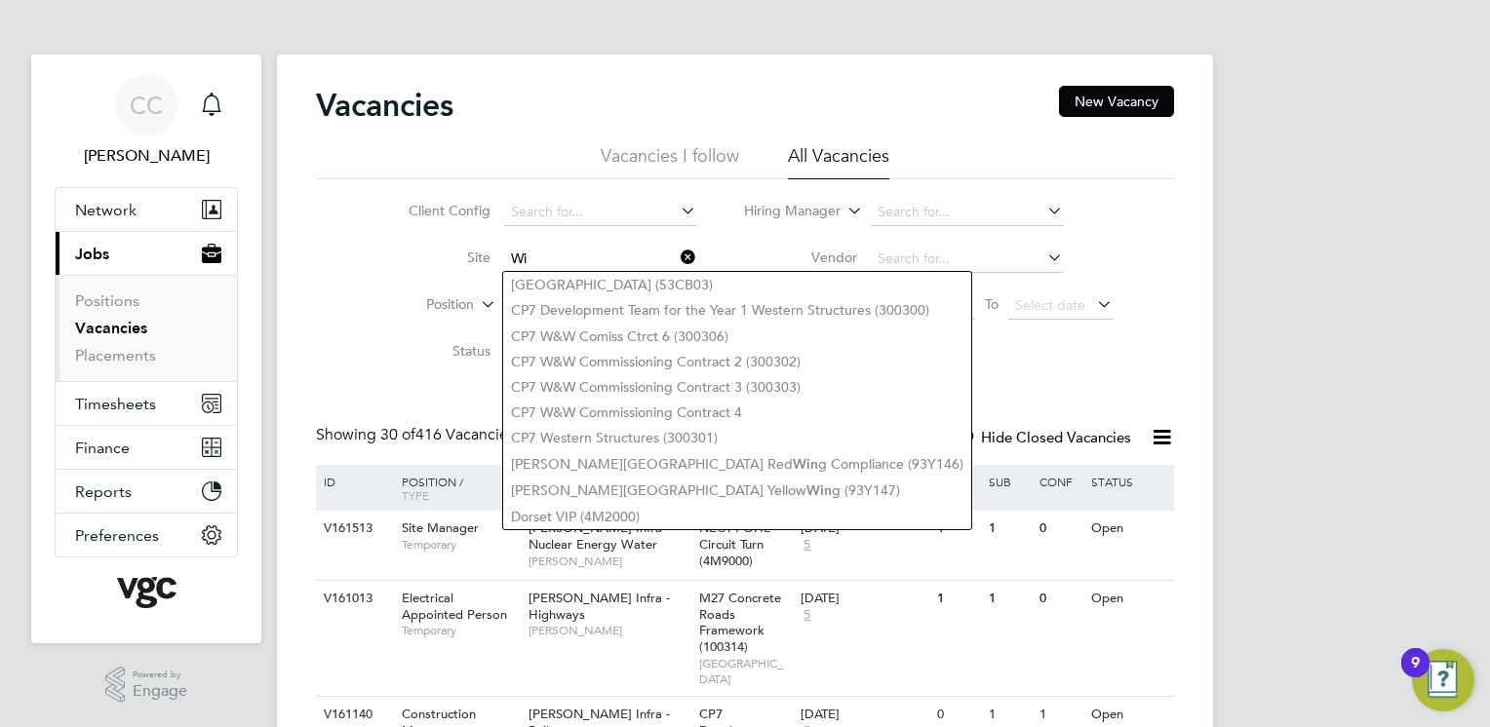
type input "W"
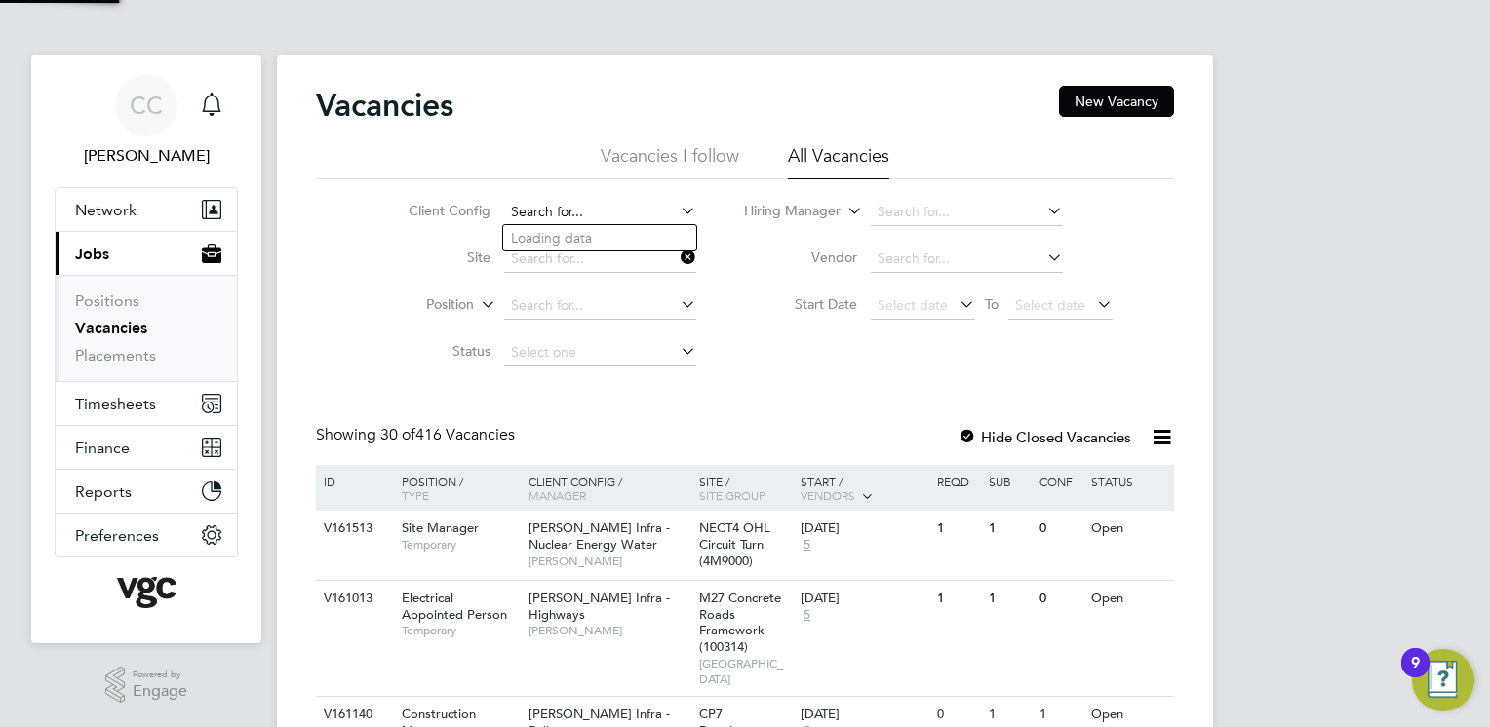
click at [582, 212] on input at bounding box center [600, 212] width 192 height 27
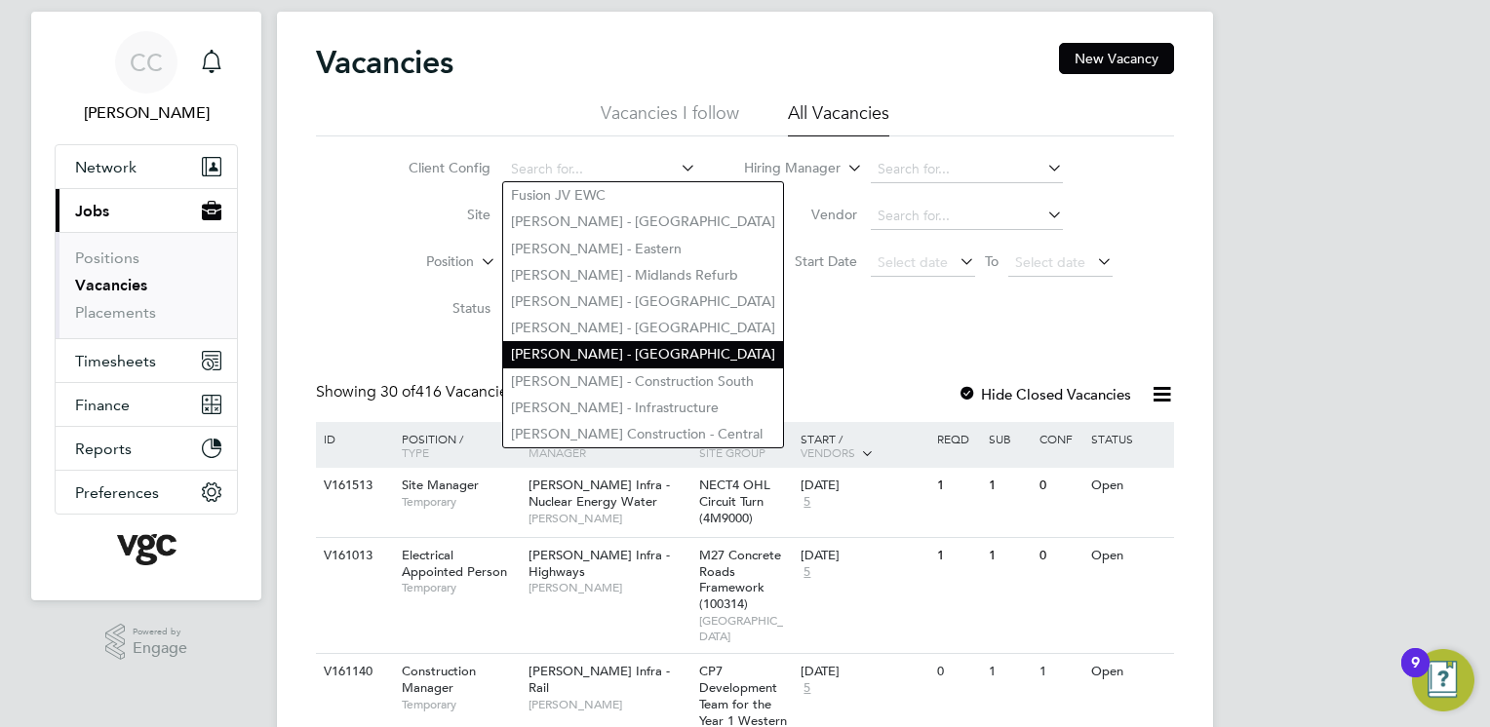
scroll to position [37, 0]
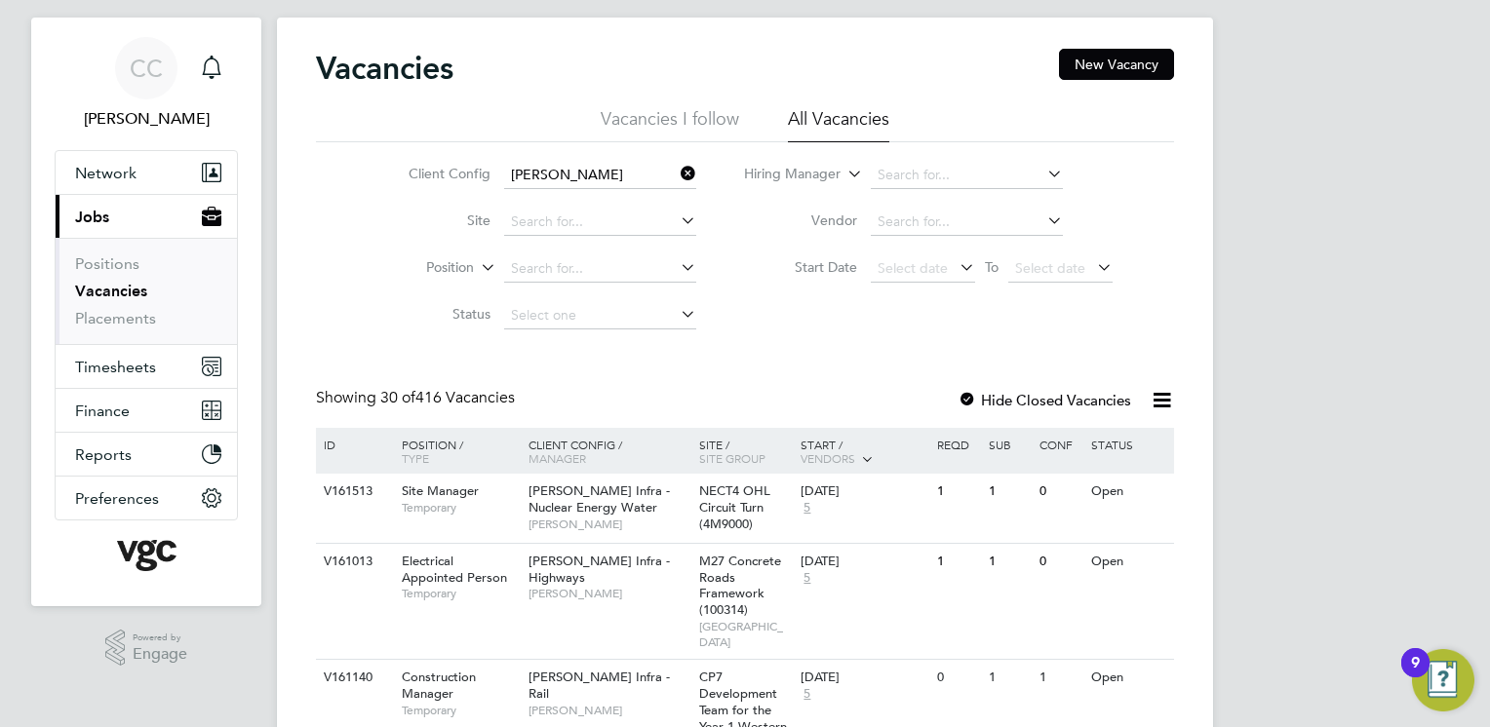
click at [694, 353] on li "[PERSON_NAME] Construction - [GEOGRAPHIC_DATA]" at bounding box center [790, 360] width 575 height 26
type input "[PERSON_NAME] Construction - [GEOGRAPHIC_DATA]"
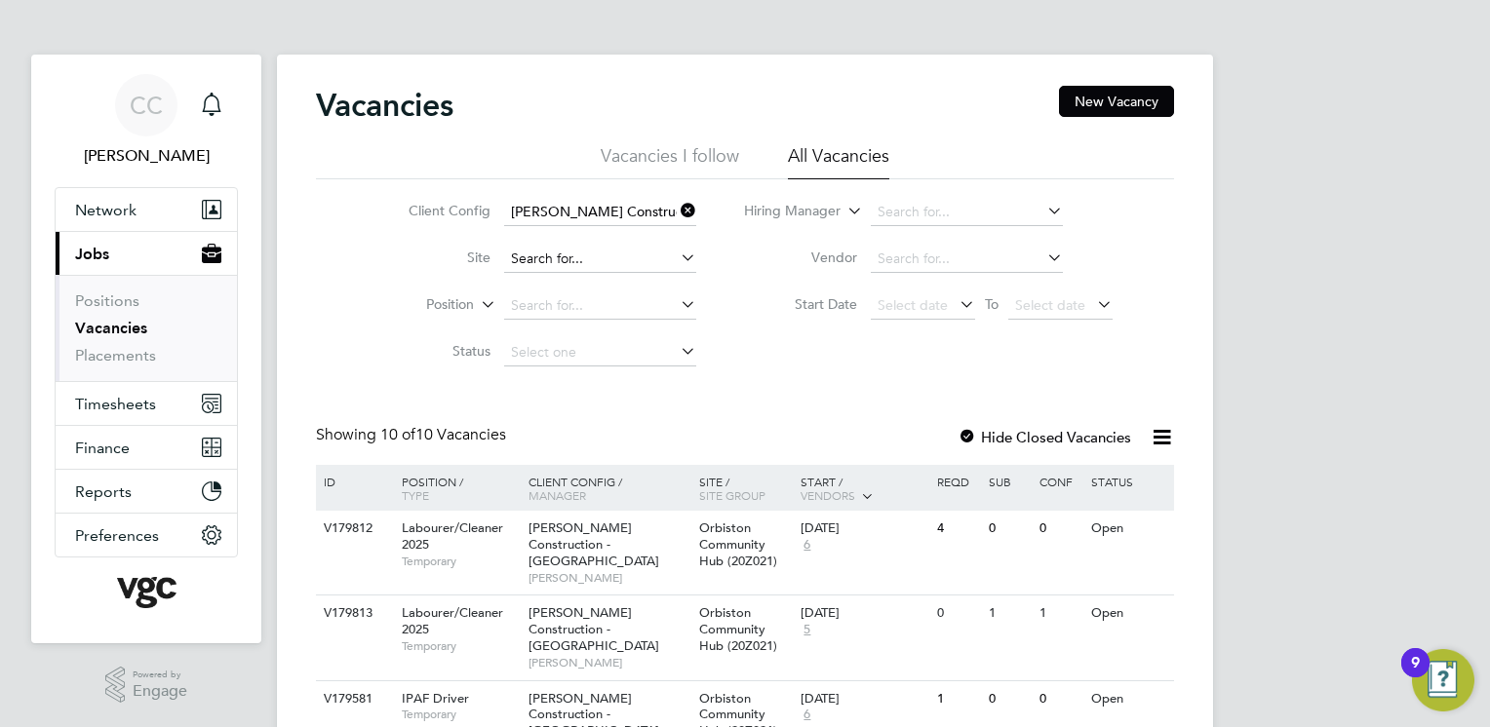
click at [537, 263] on input at bounding box center [600, 259] width 192 height 27
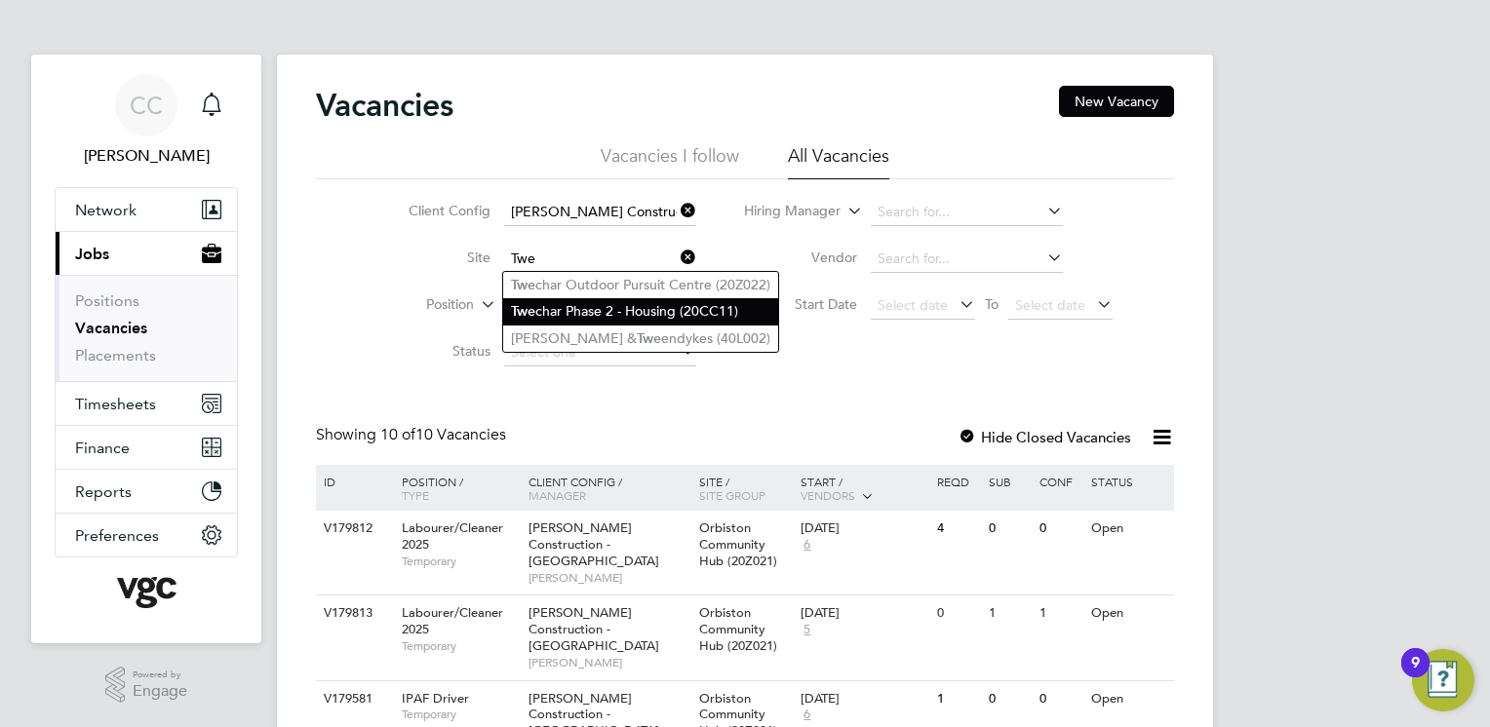
click at [593, 309] on li "Twe char Phase 2 - Housing (20CC11)" at bounding box center [640, 311] width 275 height 26
type input "Twechar Phase 2 - Housing (20CC11)"
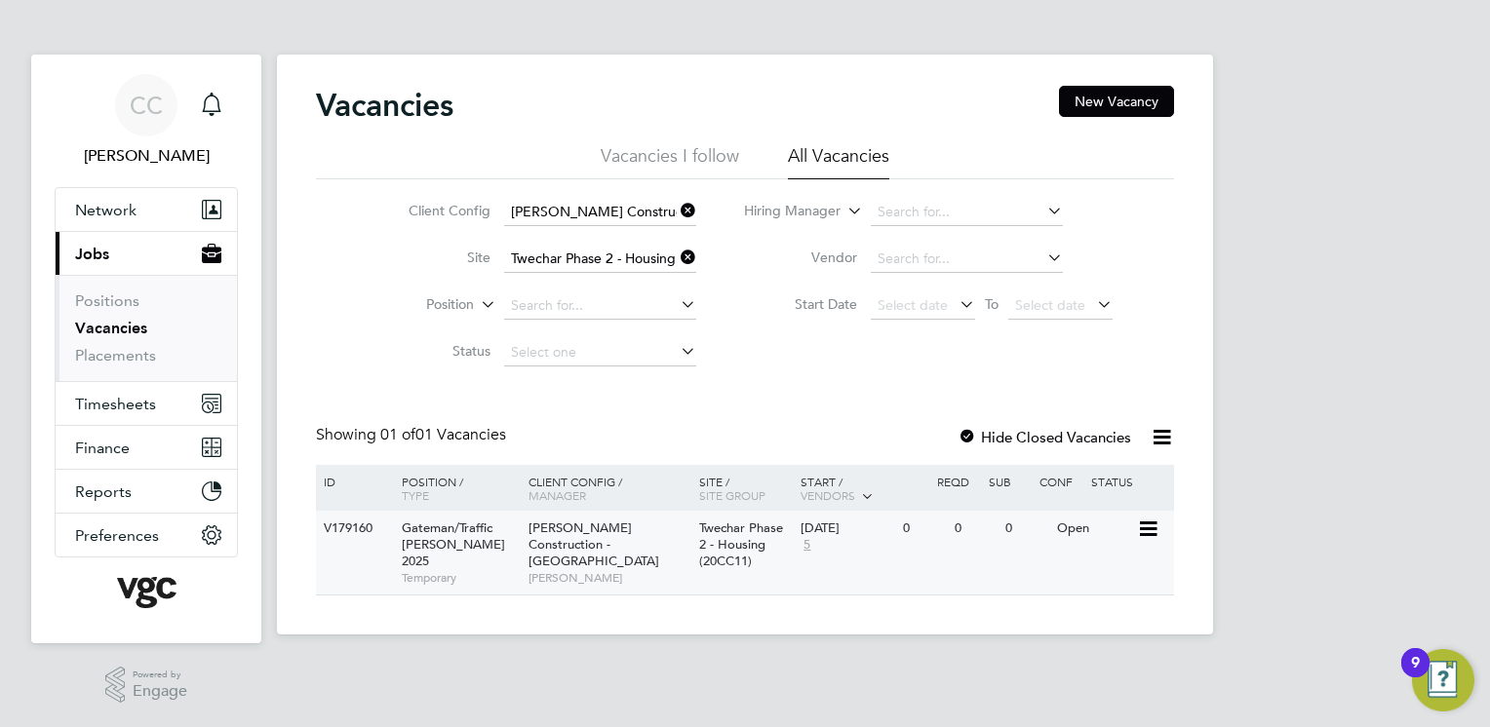
click at [655, 551] on span "[PERSON_NAME] Construction - [GEOGRAPHIC_DATA]" at bounding box center [594, 545] width 131 height 50
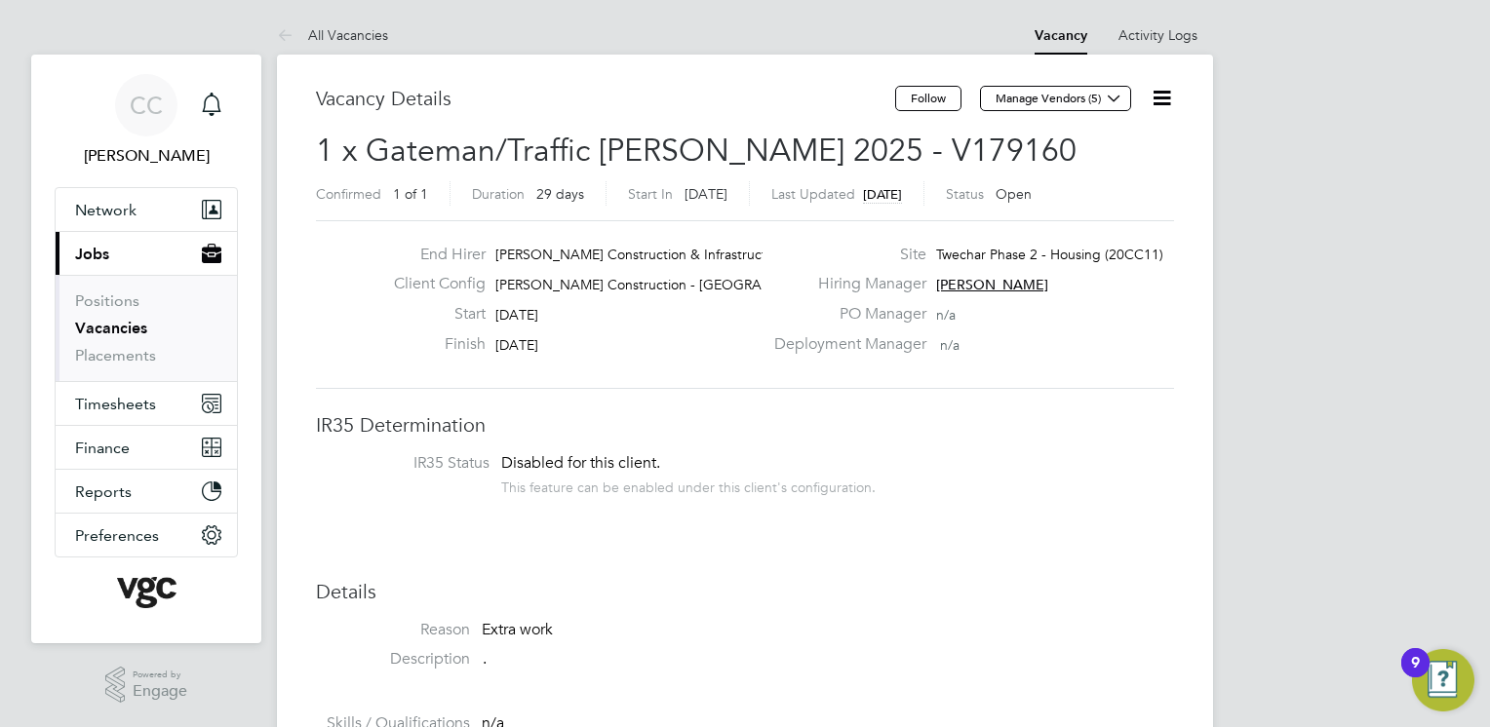
click at [128, 263] on button "Current page: Jobs" at bounding box center [146, 253] width 181 height 43
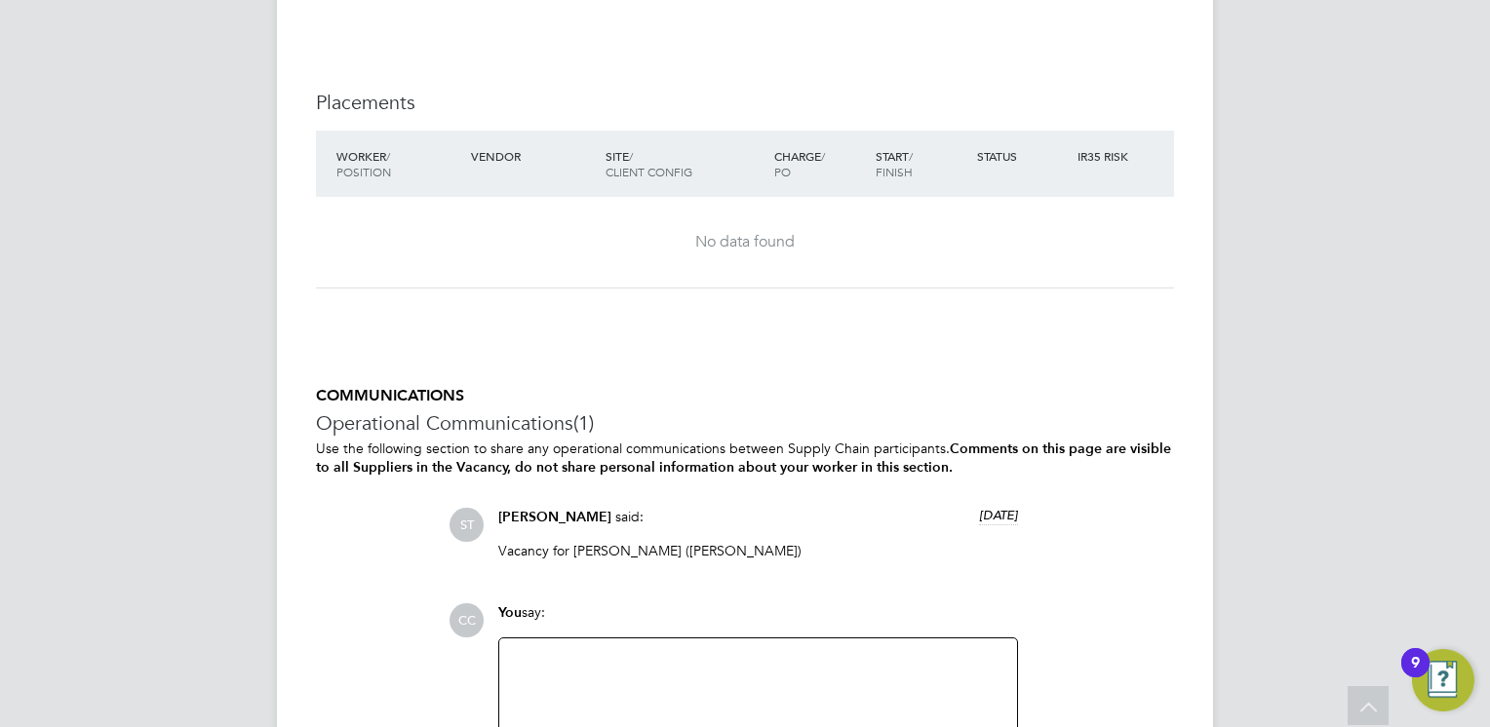
scroll to position [1867, 0]
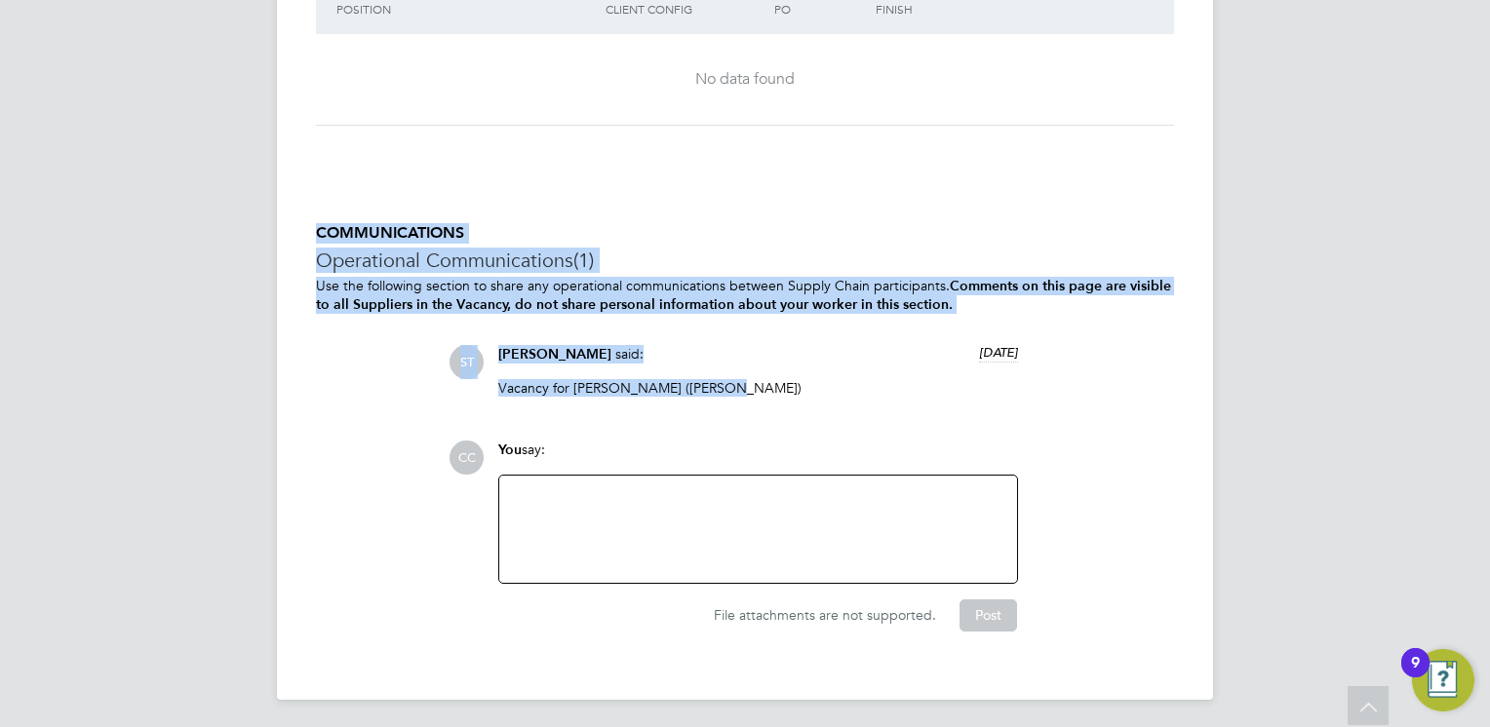
drag, startPoint x: 301, startPoint y: 218, endPoint x: 1003, endPoint y: 394, distance: 723.7
click at [1003, 394] on p "Vacancy for [PERSON_NAME] ([PERSON_NAME])" at bounding box center [758, 388] width 520 height 18
click at [796, 372] on div "[PERSON_NAME] said: [DATE]" at bounding box center [758, 362] width 520 height 34
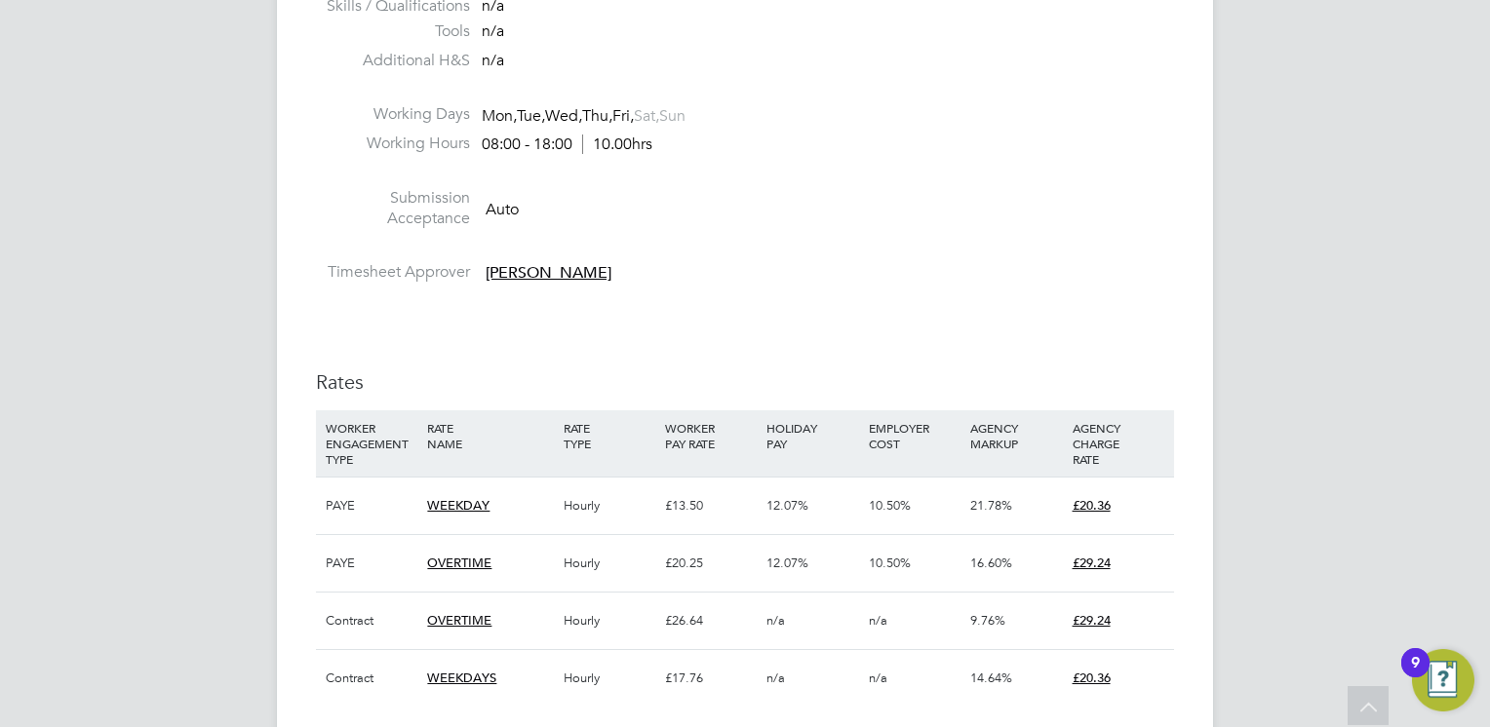
scroll to position [0, 0]
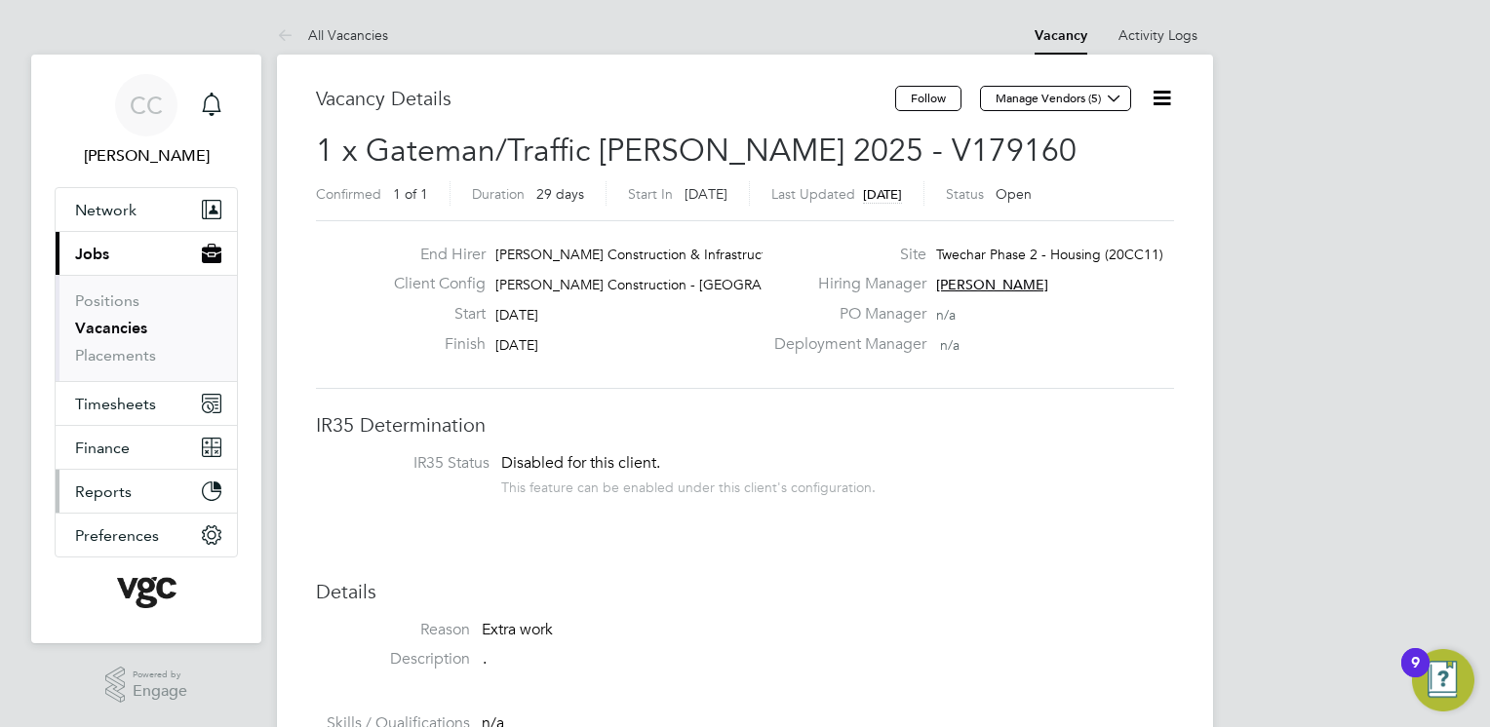
click at [137, 506] on button "Reports" at bounding box center [146, 491] width 181 height 43
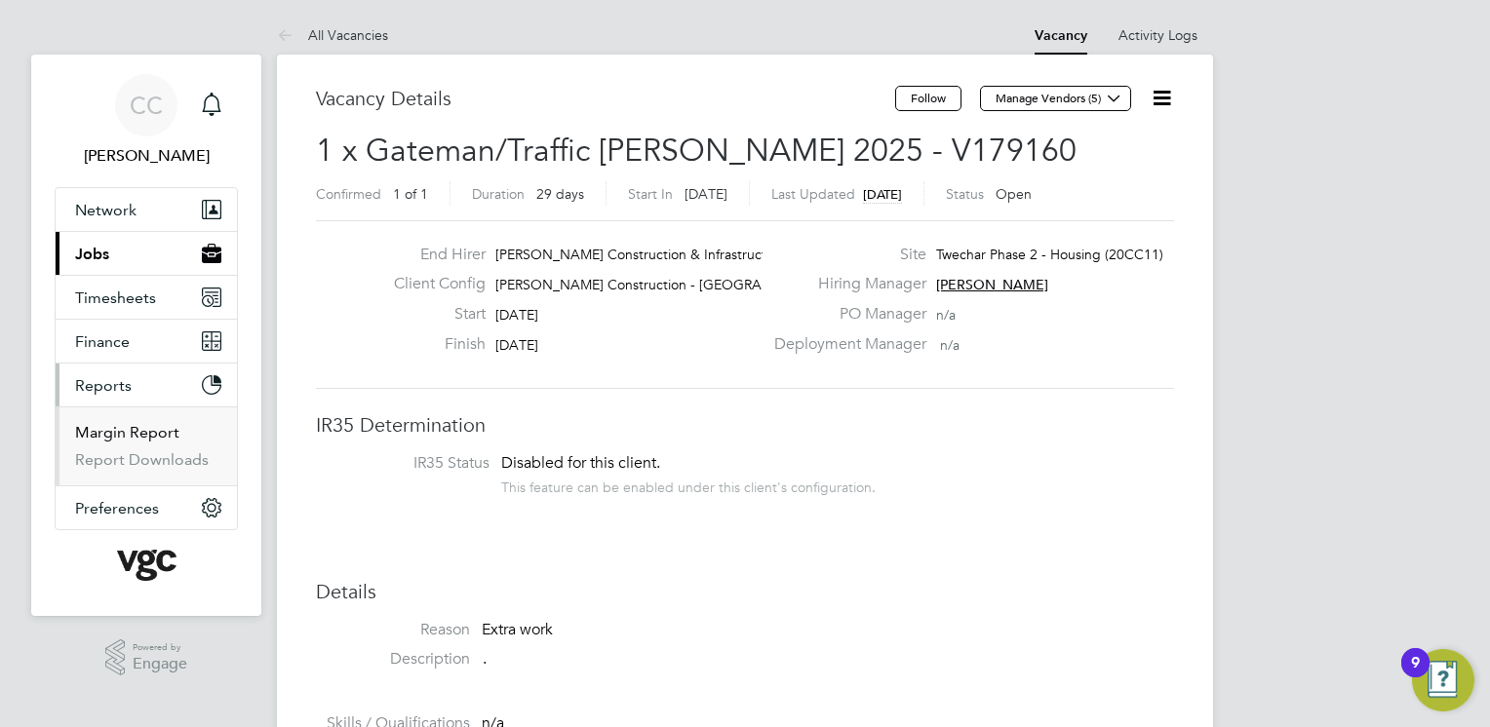
click at [119, 426] on link "Margin Report" at bounding box center [127, 432] width 104 height 19
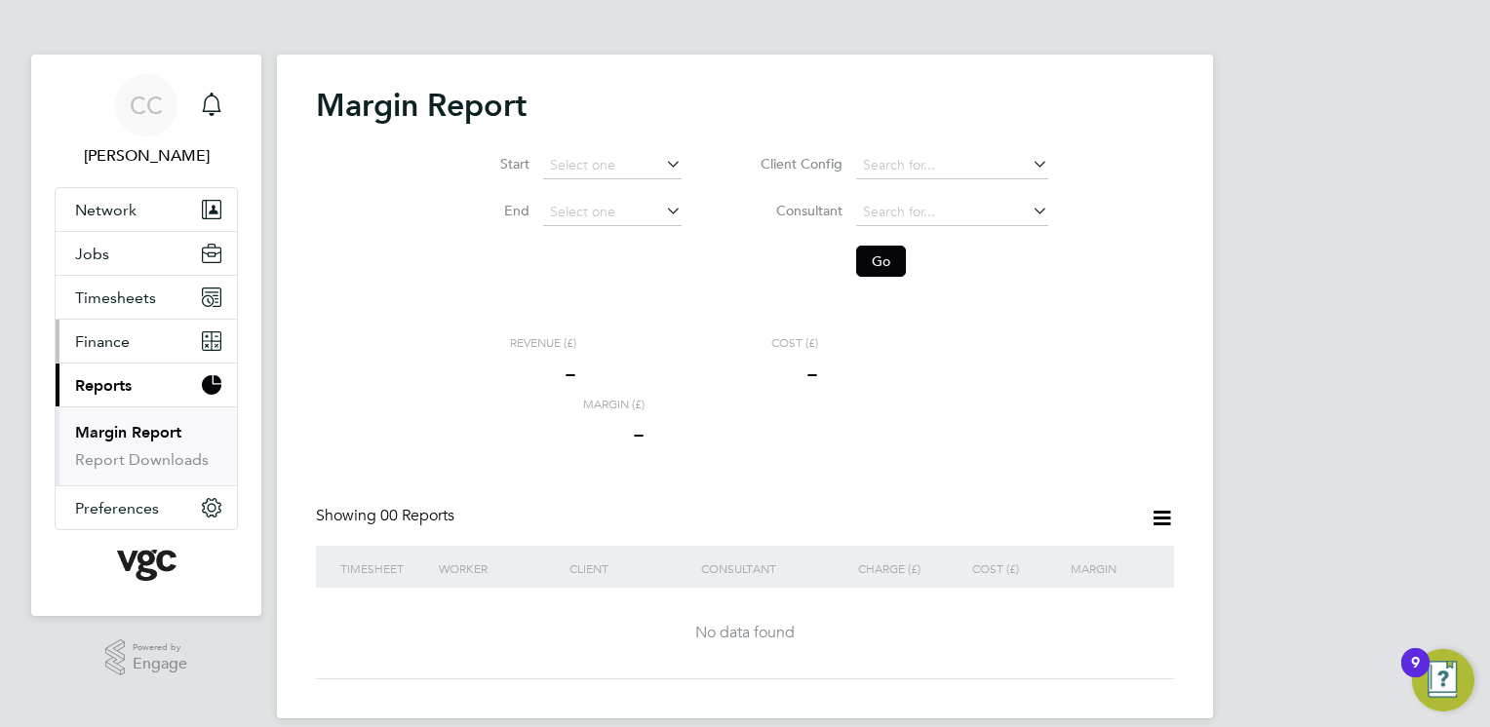
click at [118, 334] on span "Finance" at bounding box center [102, 342] width 55 height 19
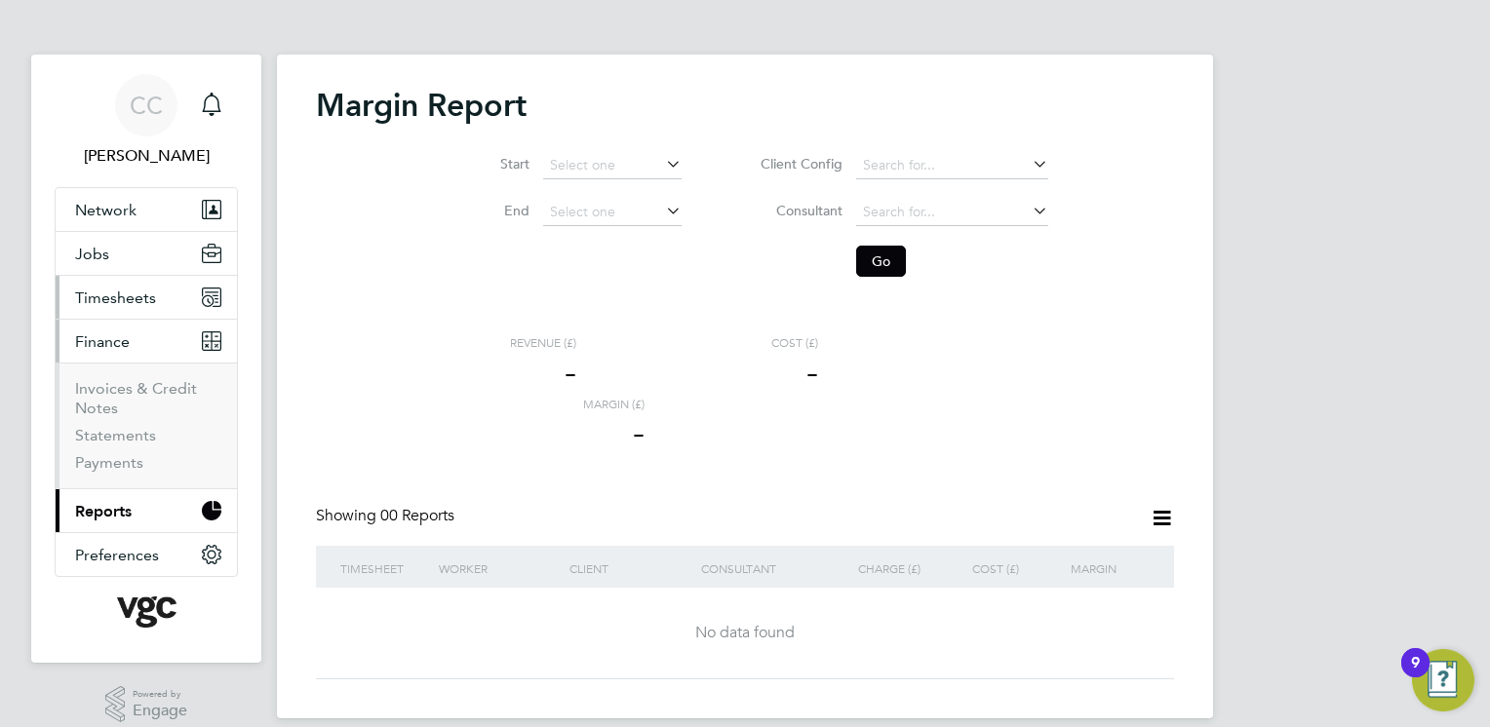
click at [109, 300] on span "Timesheets" at bounding box center [115, 298] width 81 height 19
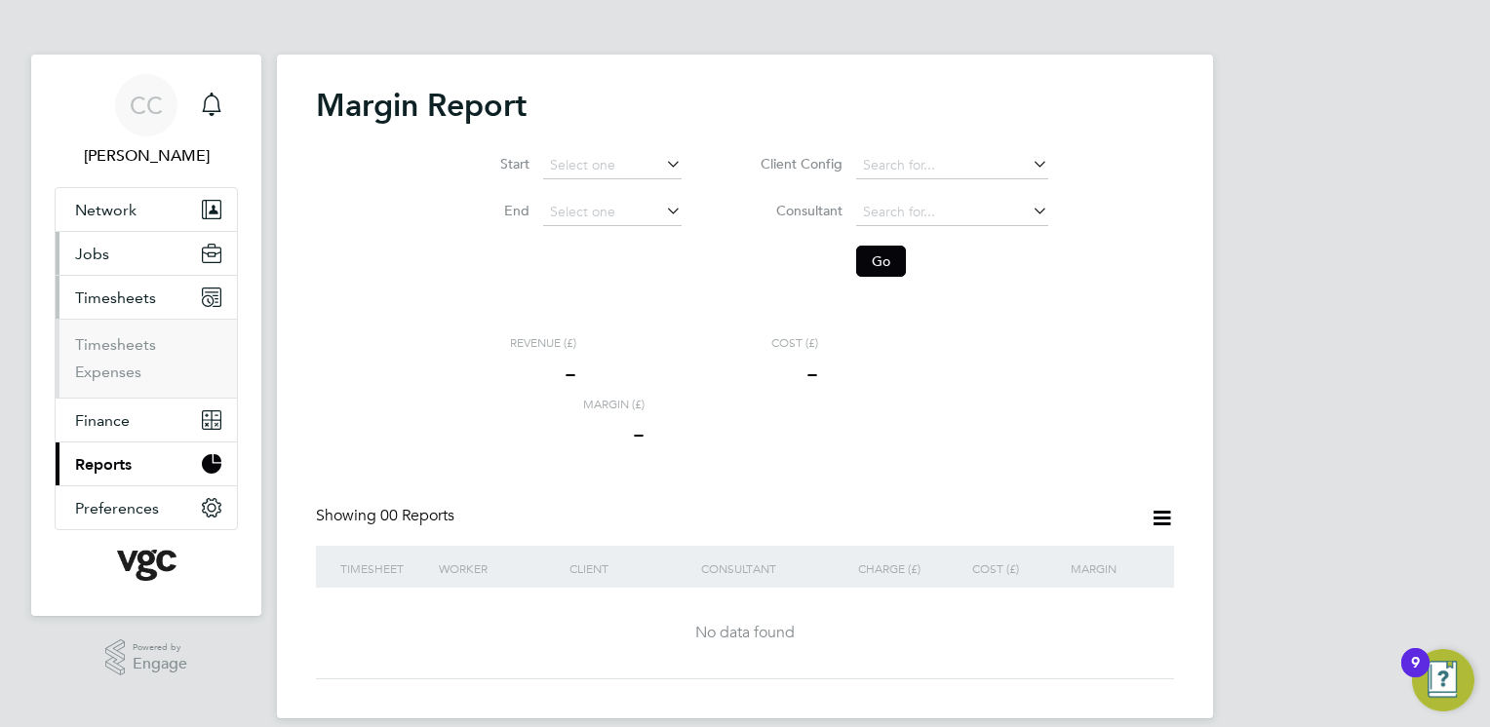
click at [128, 252] on button "Jobs" at bounding box center [146, 253] width 181 height 43
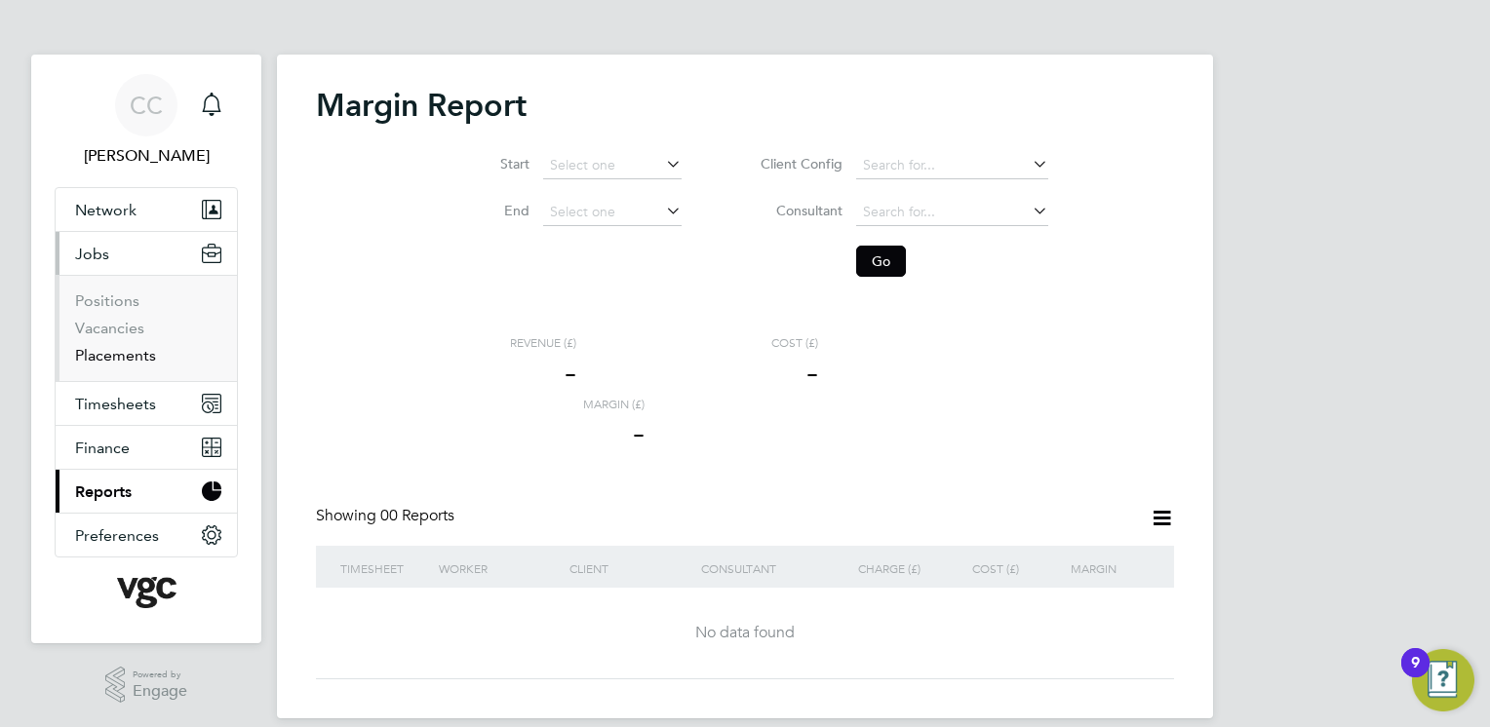
click at [121, 354] on link "Placements" at bounding box center [115, 355] width 81 height 19
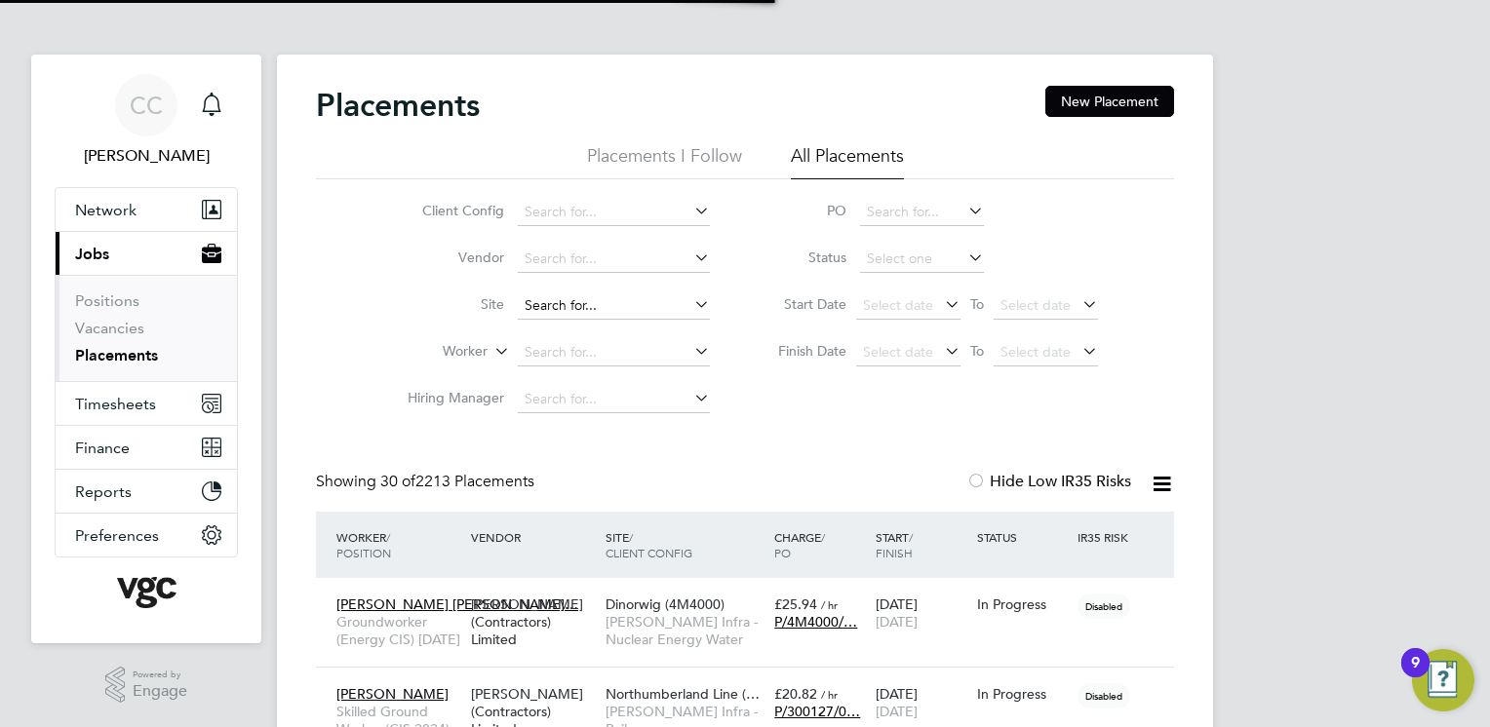
scroll to position [10, 9]
click at [569, 252] on input at bounding box center [614, 259] width 192 height 27
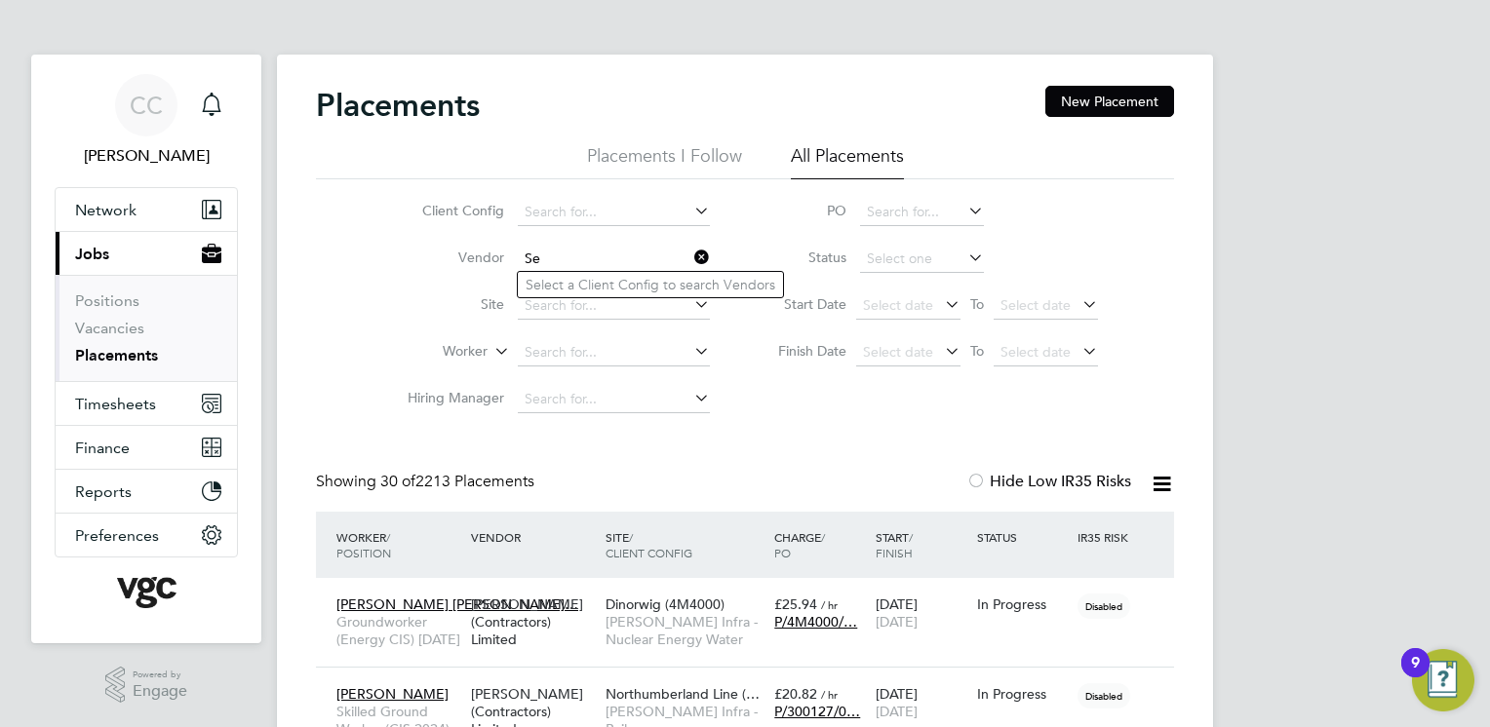
type input "S"
click at [594, 306] on input at bounding box center [614, 306] width 192 height 27
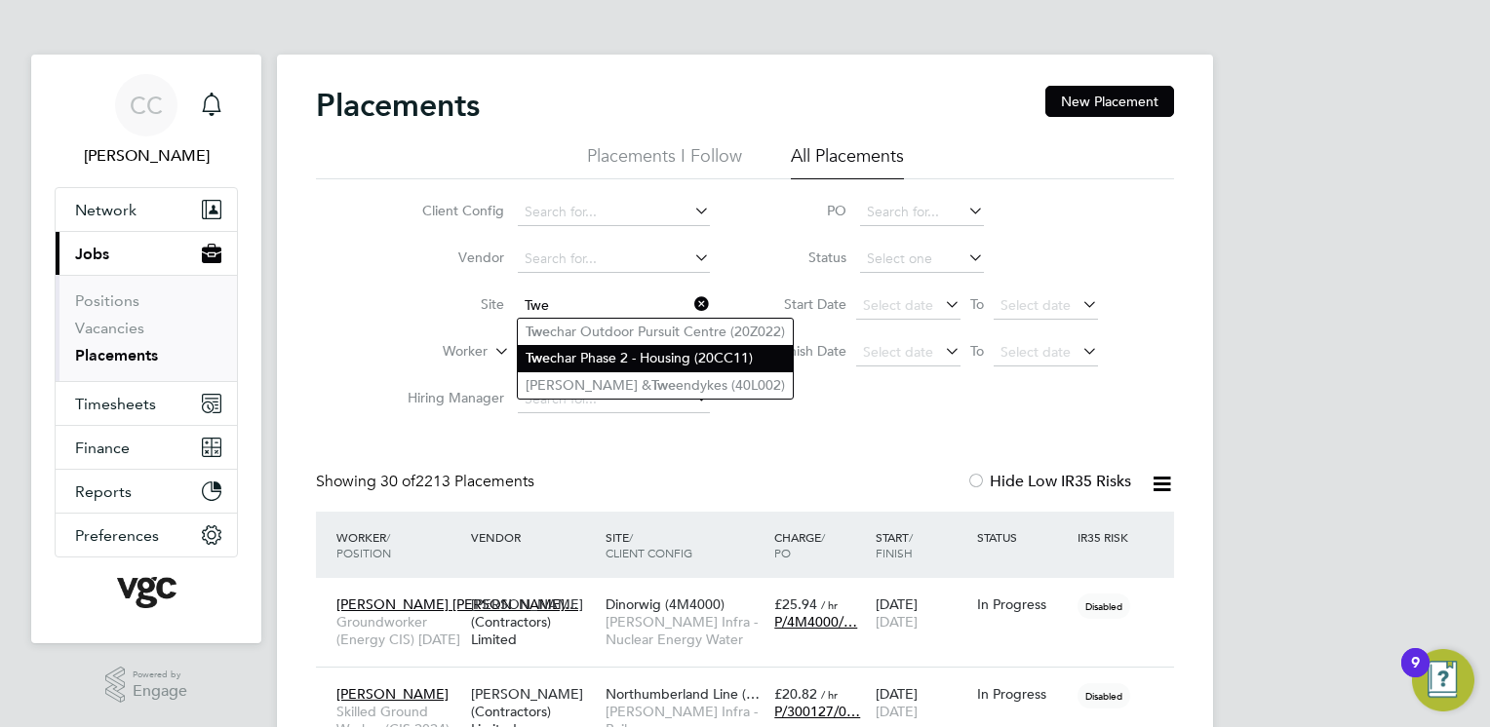
click at [614, 357] on li "Twe char Phase 2 - Housing (20CC11)" at bounding box center [655, 358] width 275 height 26
type input "Twechar Phase 2 - Housing (20CC11)"
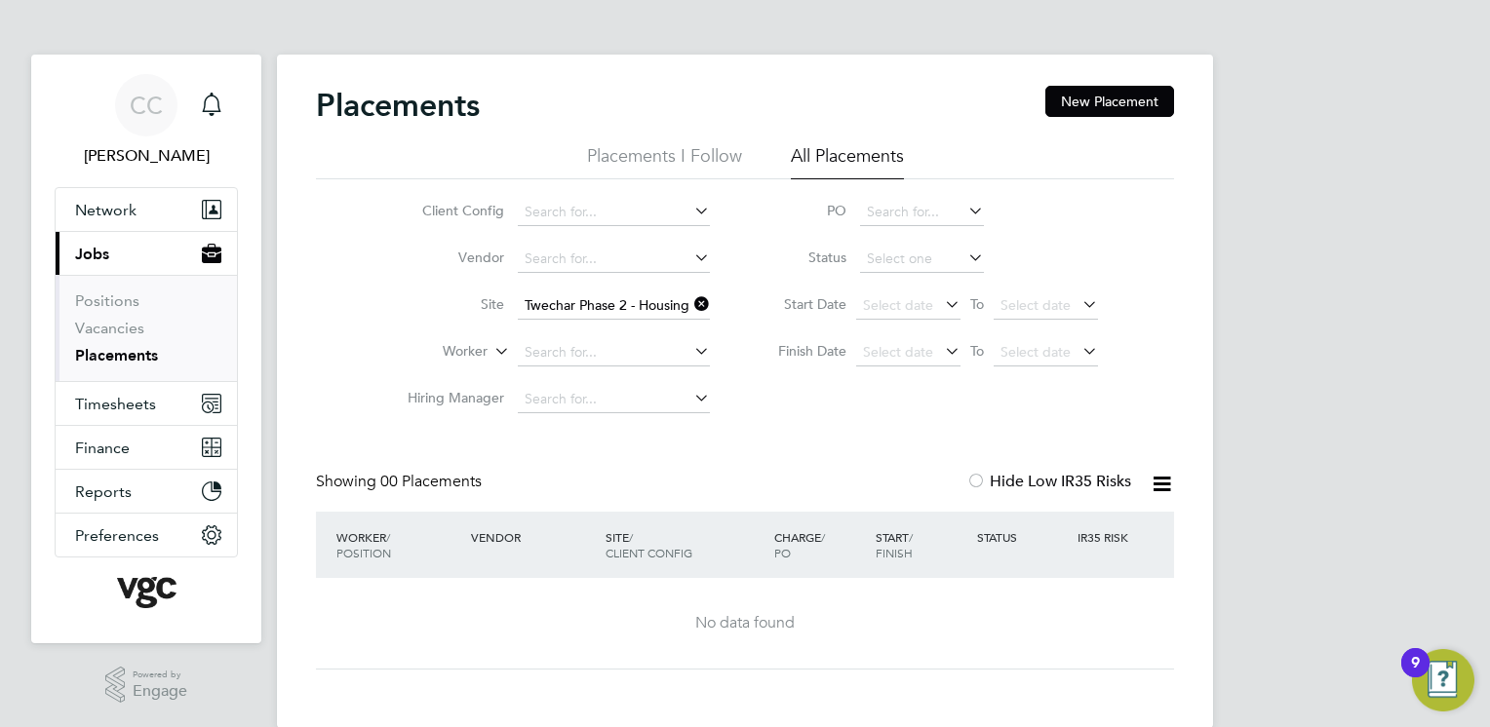
click at [690, 308] on icon at bounding box center [690, 304] width 0 height 27
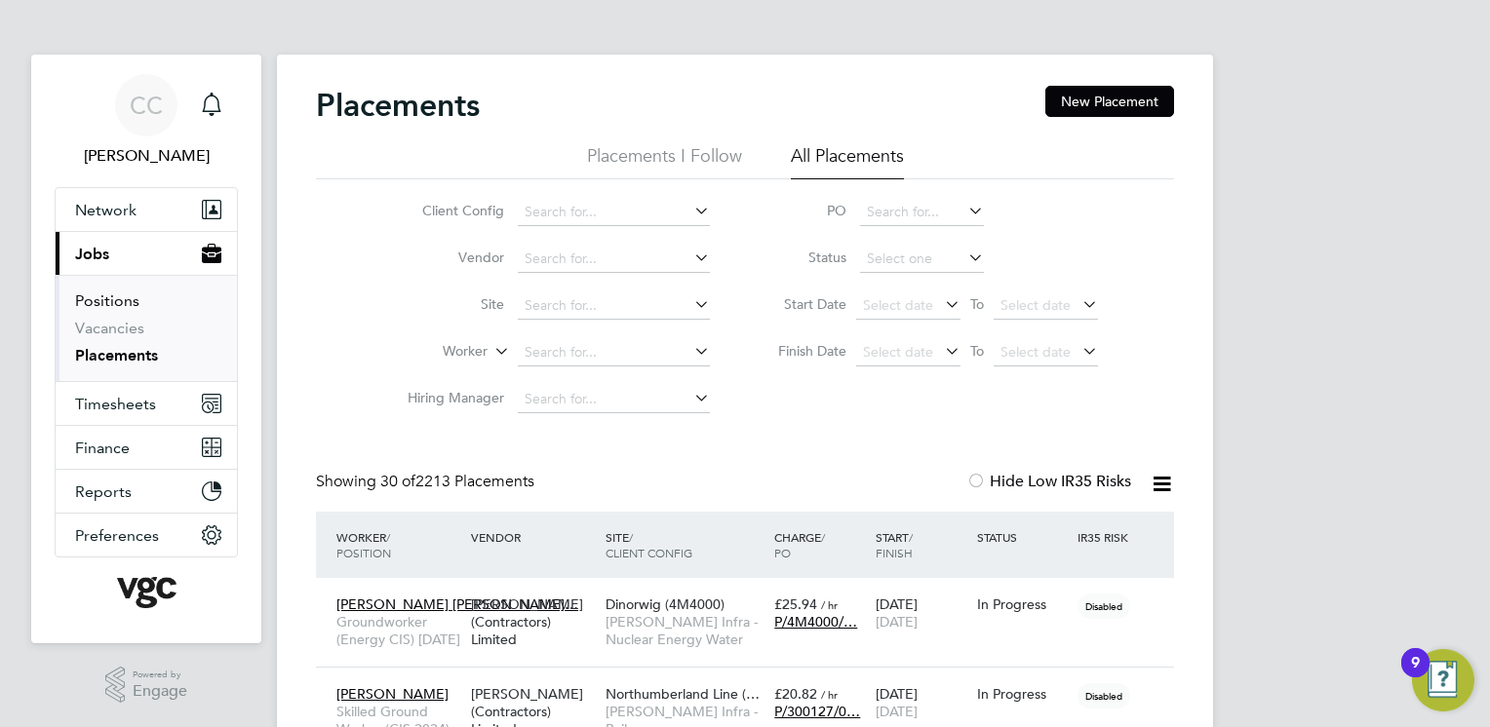
click at [113, 301] on link "Positions" at bounding box center [107, 301] width 64 height 19
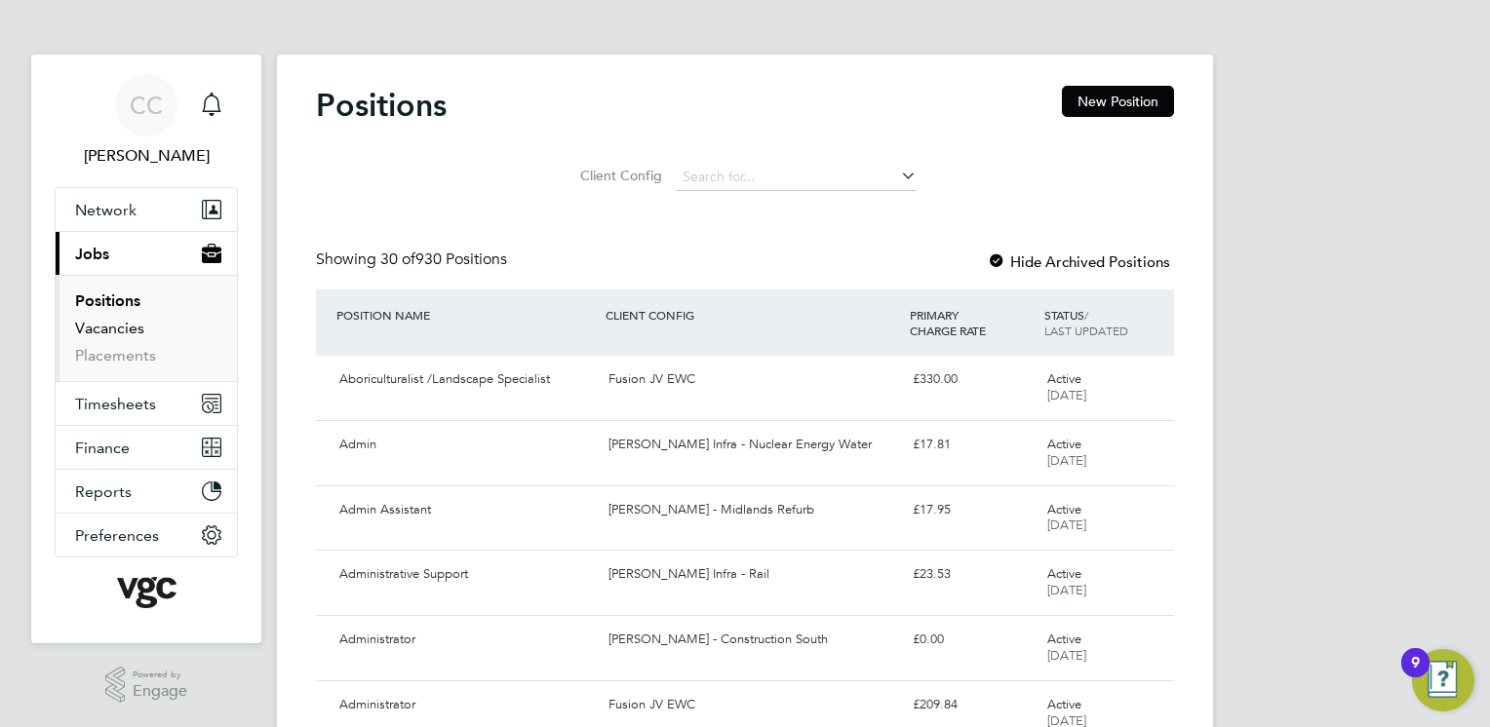
click at [120, 332] on link "Vacancies" at bounding box center [109, 328] width 69 height 19
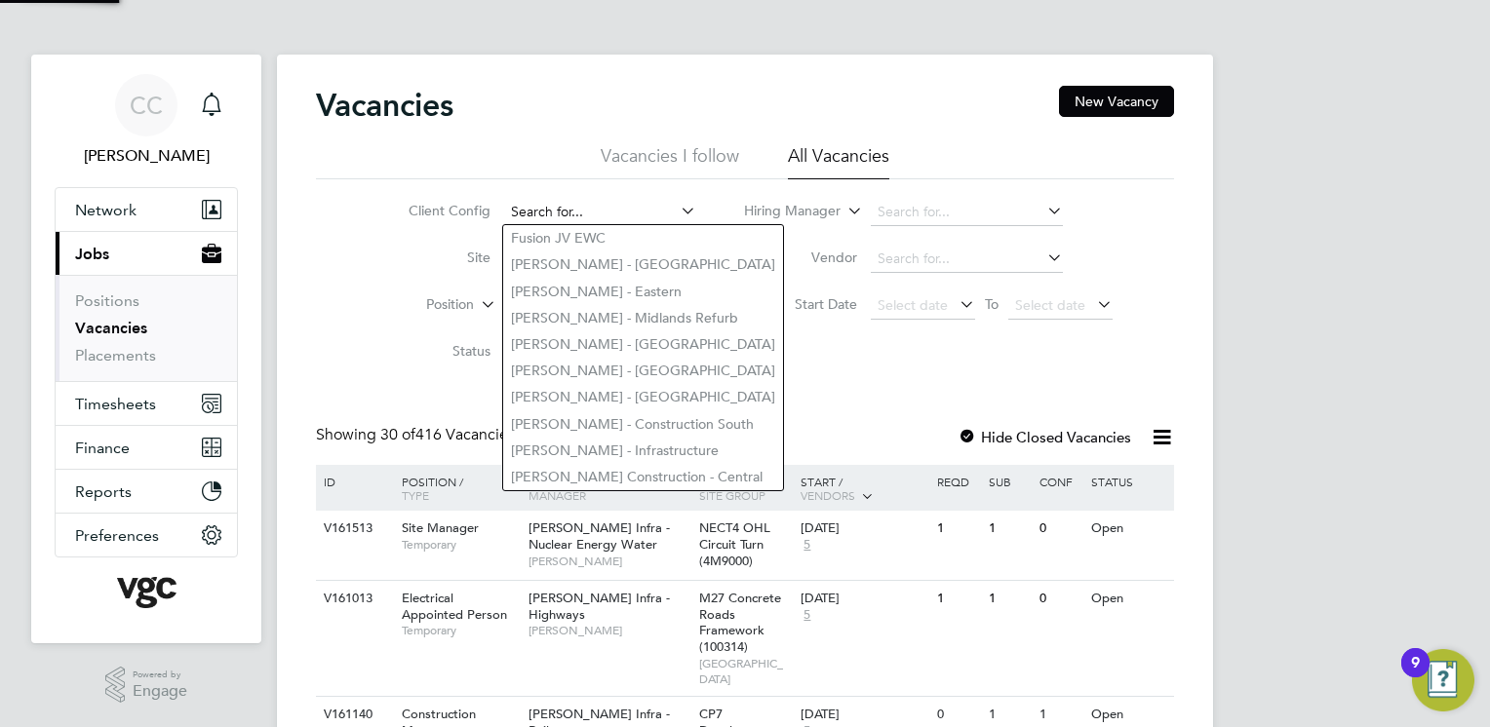
click at [557, 209] on input at bounding box center [600, 212] width 192 height 27
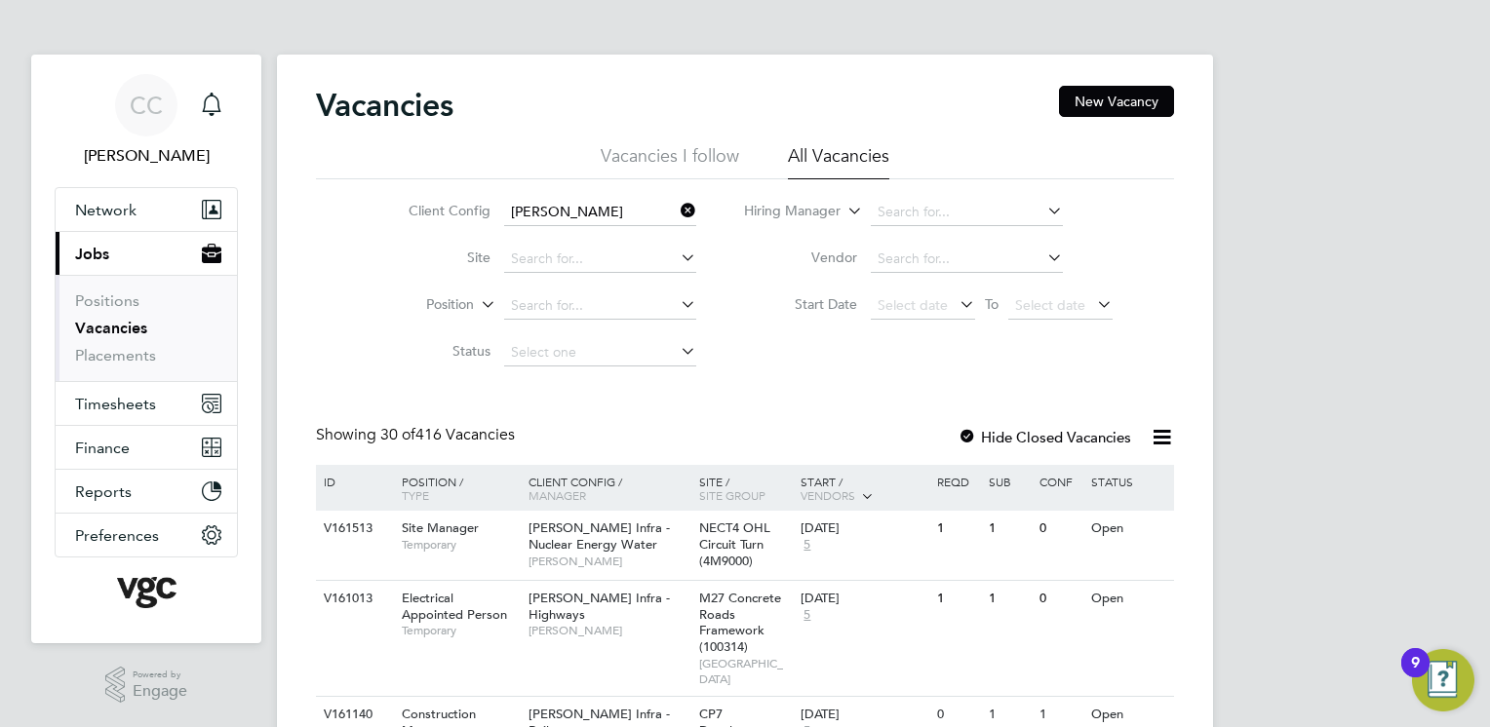
click at [659, 393] on li "[PERSON_NAME] Construction - [GEOGRAPHIC_DATA]" at bounding box center [790, 397] width 575 height 26
type input "[PERSON_NAME] Construction - [GEOGRAPHIC_DATA]"
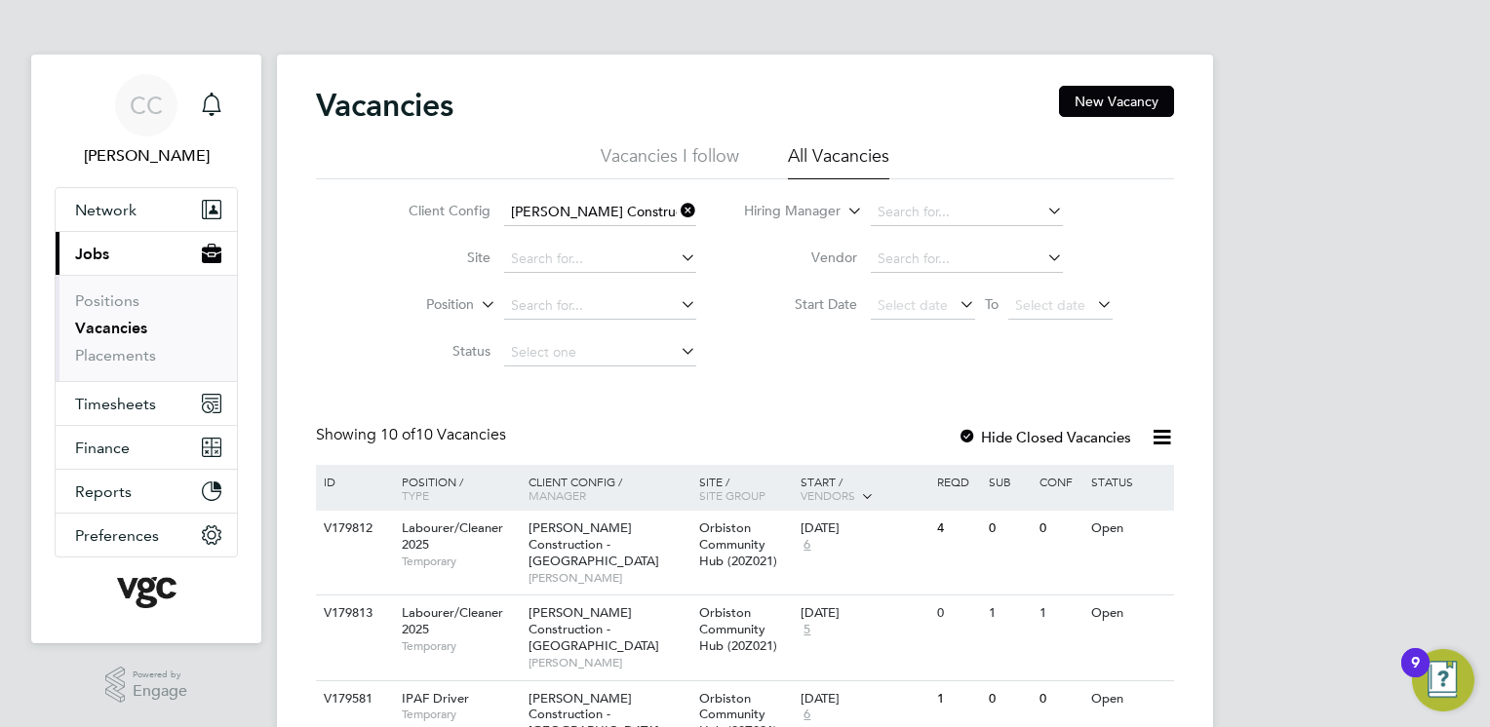
click at [963, 443] on div at bounding box center [968, 439] width 20 height 20
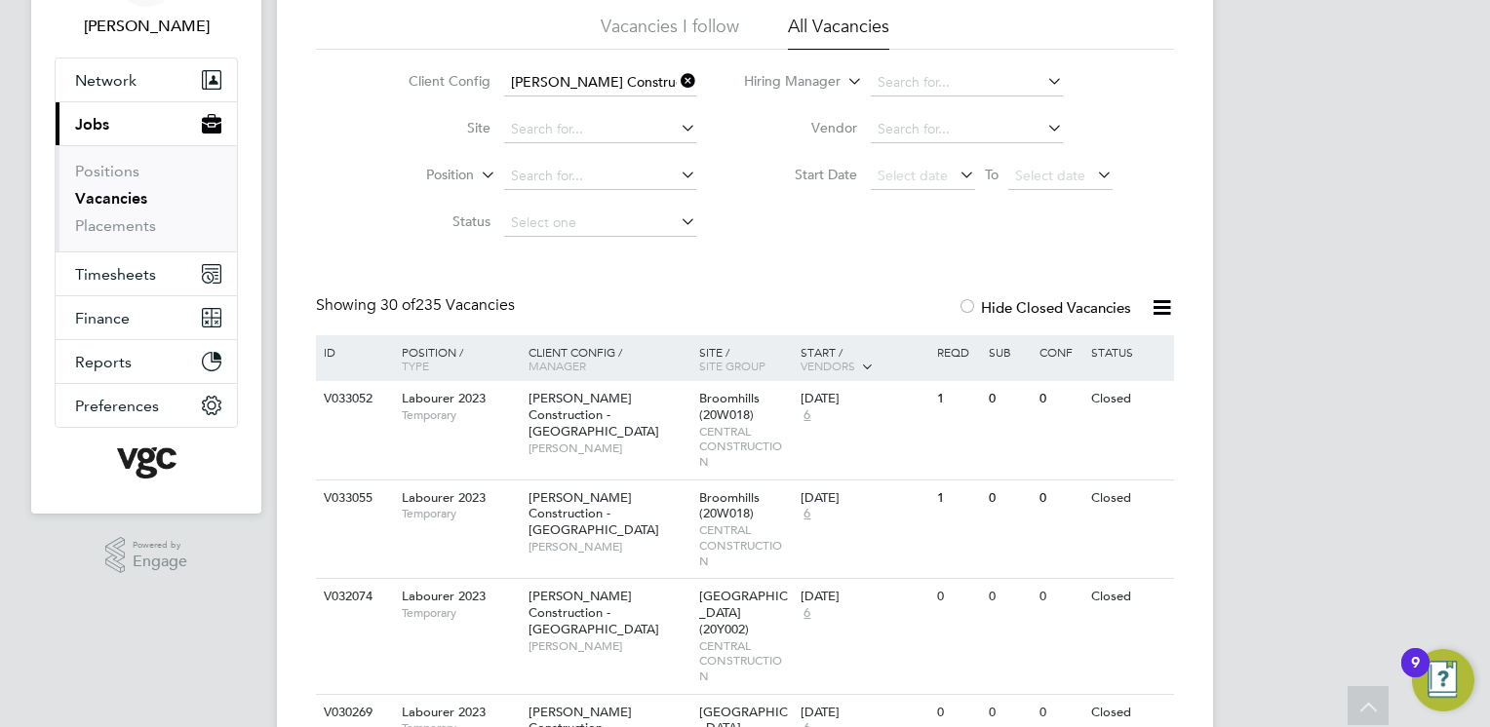
scroll to position [121, 0]
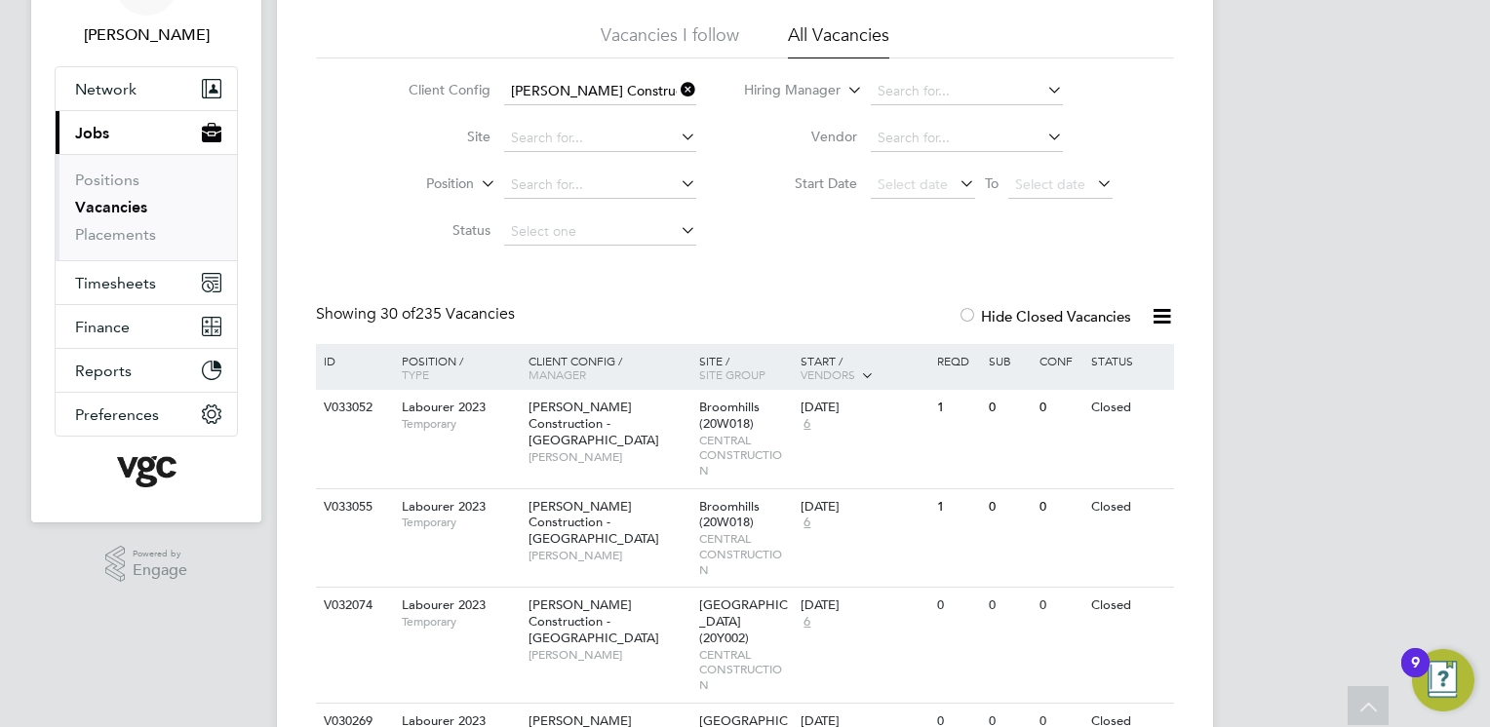
click at [1159, 317] on icon at bounding box center [1162, 316] width 24 height 24
click at [1090, 361] on li "Download Vacancies Report" at bounding box center [1072, 362] width 198 height 27
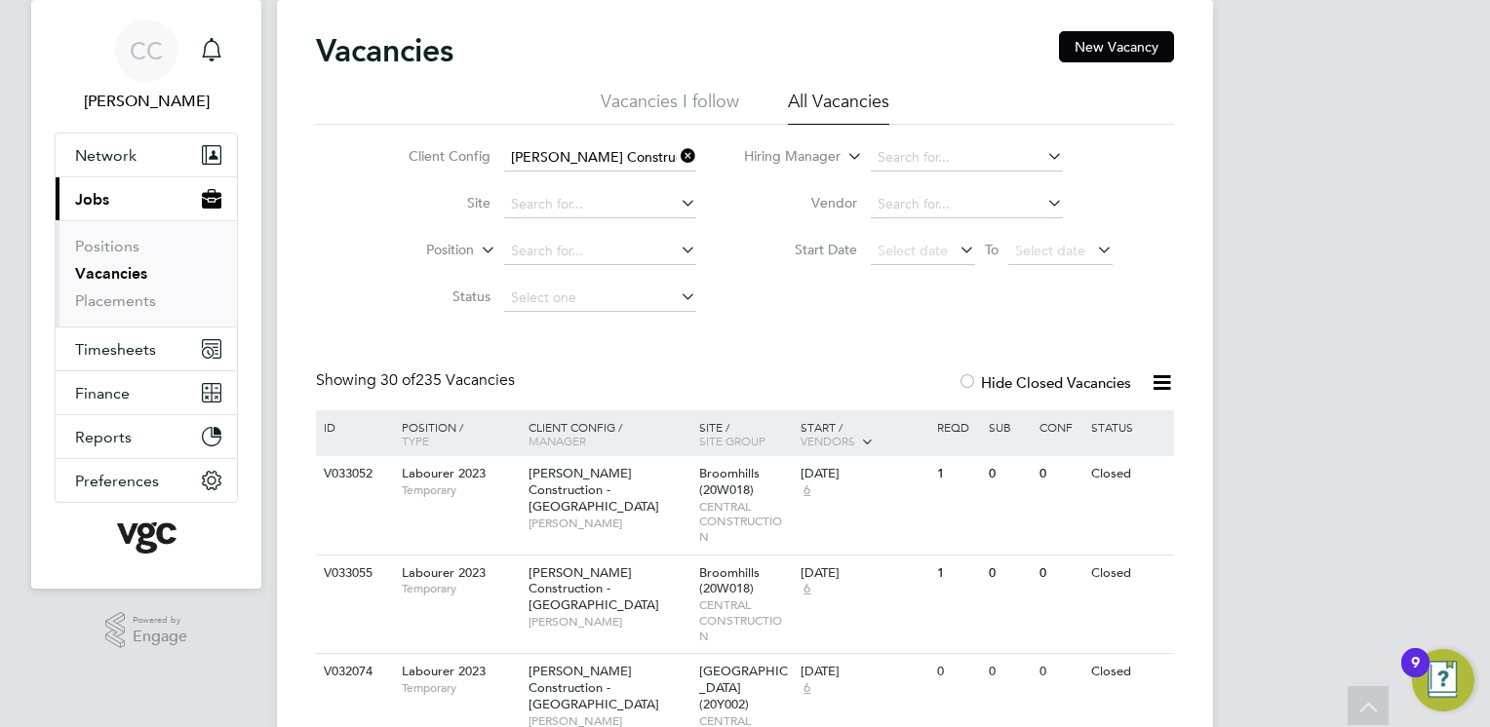
scroll to position [0, 0]
